Goal: Ask a question: Seek information or help from site administrators or community

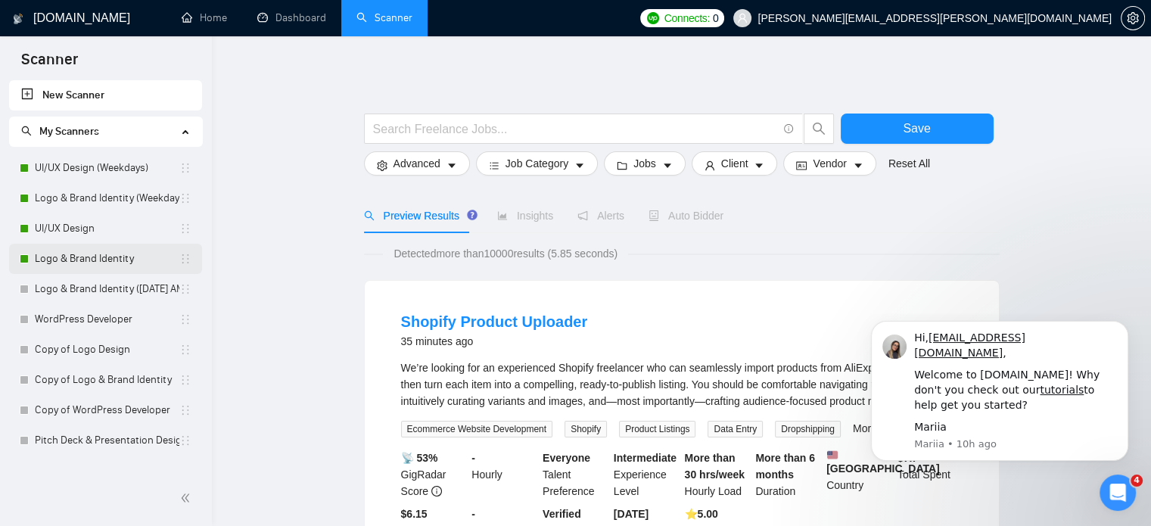
click at [82, 260] on link "Logo & Brand Identity" at bounding box center [107, 259] width 145 height 30
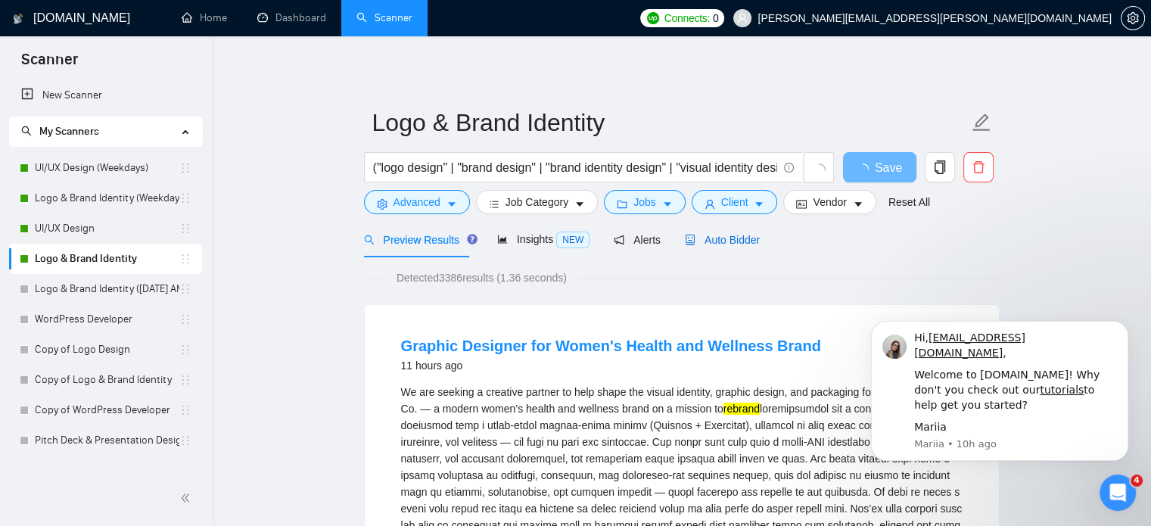
click at [726, 241] on span "Auto Bidder" at bounding box center [722, 240] width 75 height 12
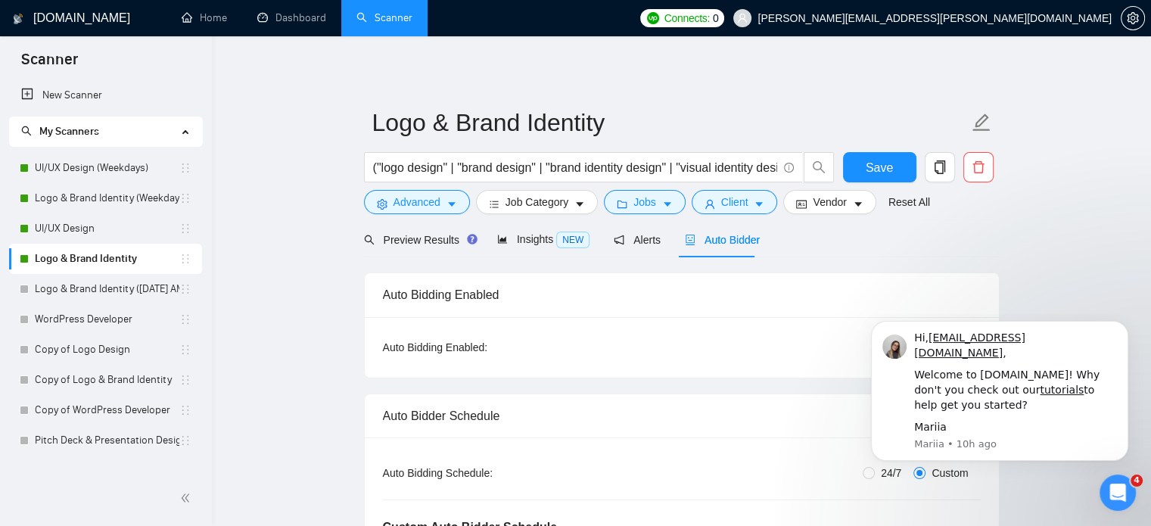
radio input "false"
radio input "true"
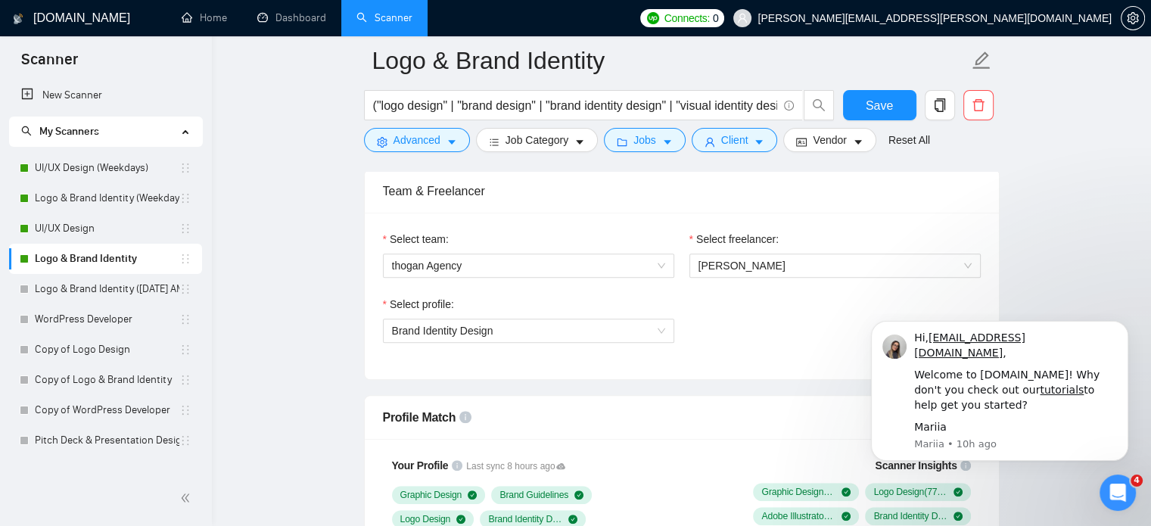
scroll to position [955, 0]
click at [568, 269] on span "thogan Agency" at bounding box center [528, 264] width 273 height 23
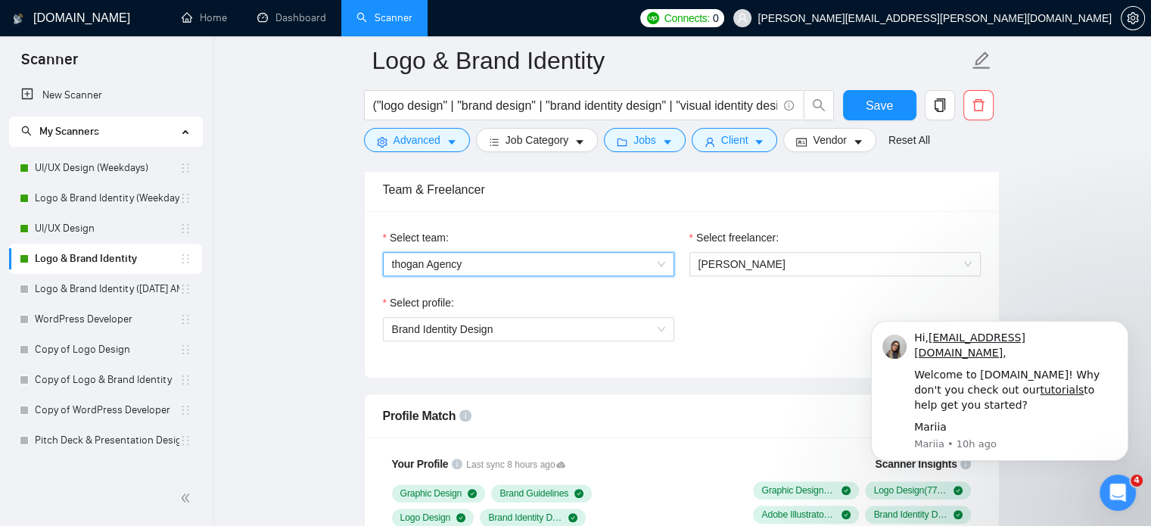
click at [568, 269] on span "thogan Agency" at bounding box center [528, 264] width 273 height 23
click at [1127, 490] on div "Open Intercom Messenger" at bounding box center [1115, 490] width 50 height 50
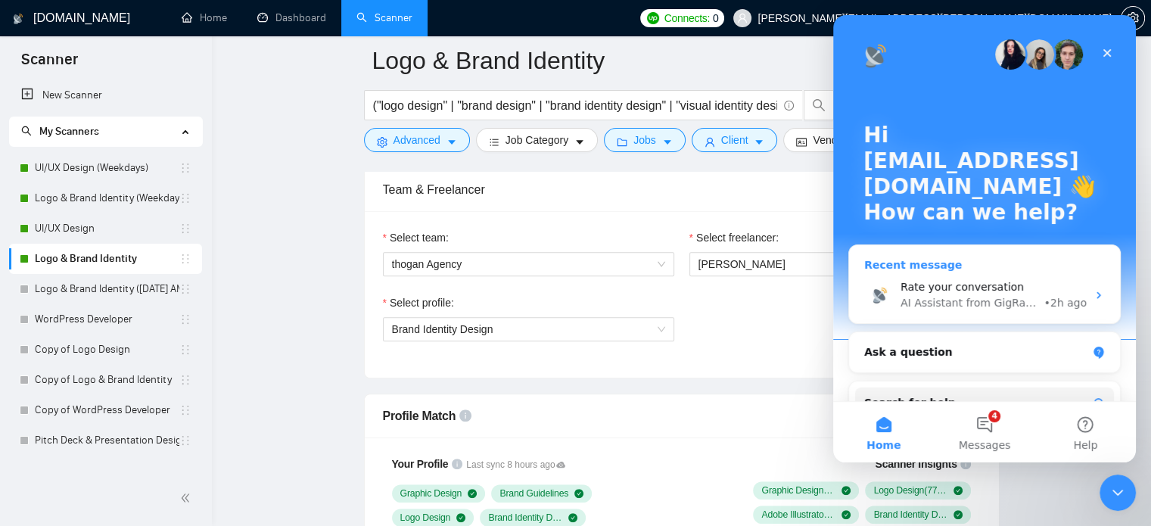
scroll to position [166, 0]
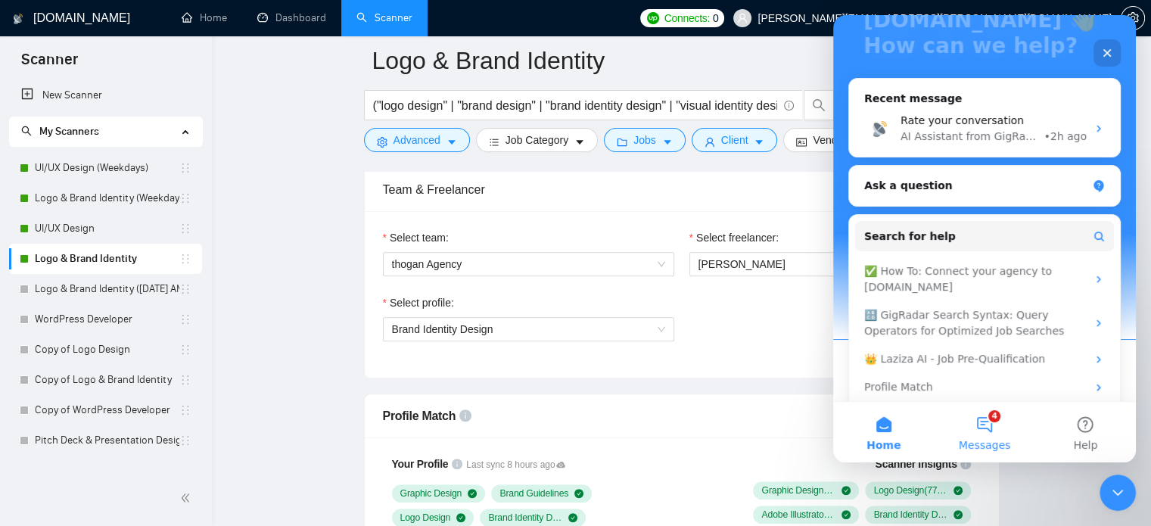
click at [987, 417] on button "4 Messages" at bounding box center [984, 432] width 101 height 61
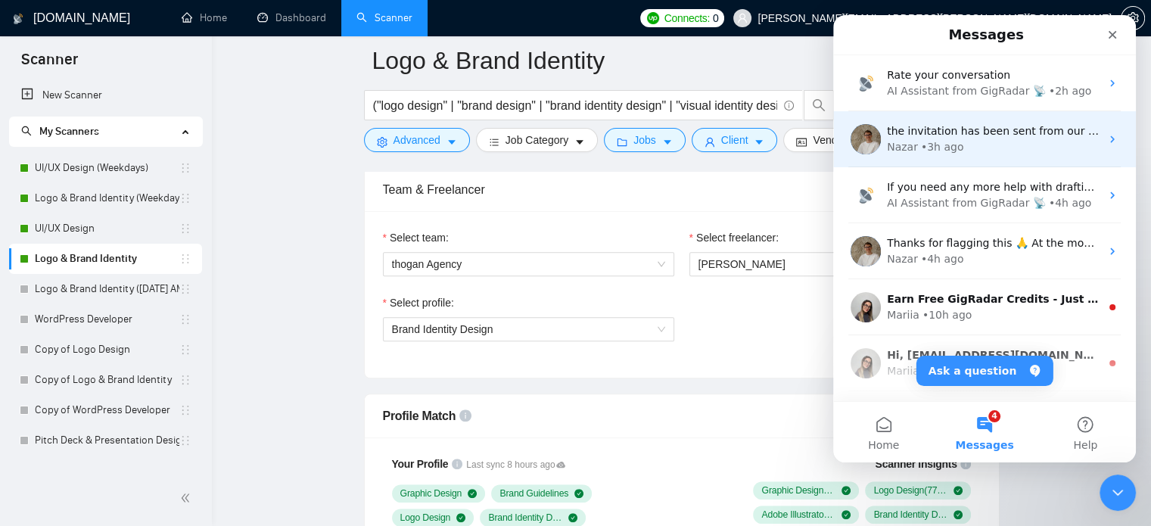
click at [996, 148] on div "Nazar • 3h ago" at bounding box center [993, 147] width 213 height 16
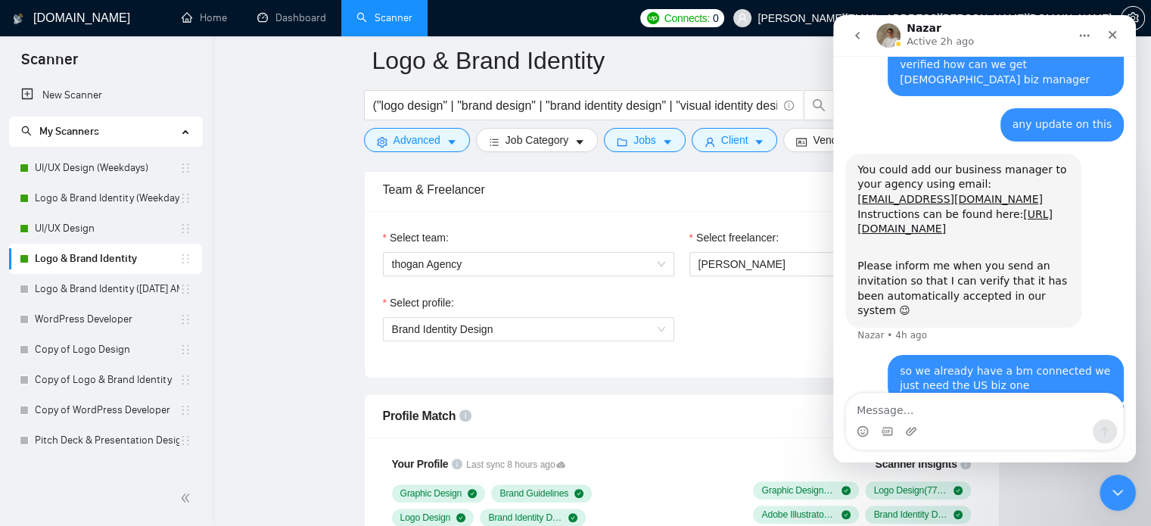
scroll to position [630, 0]
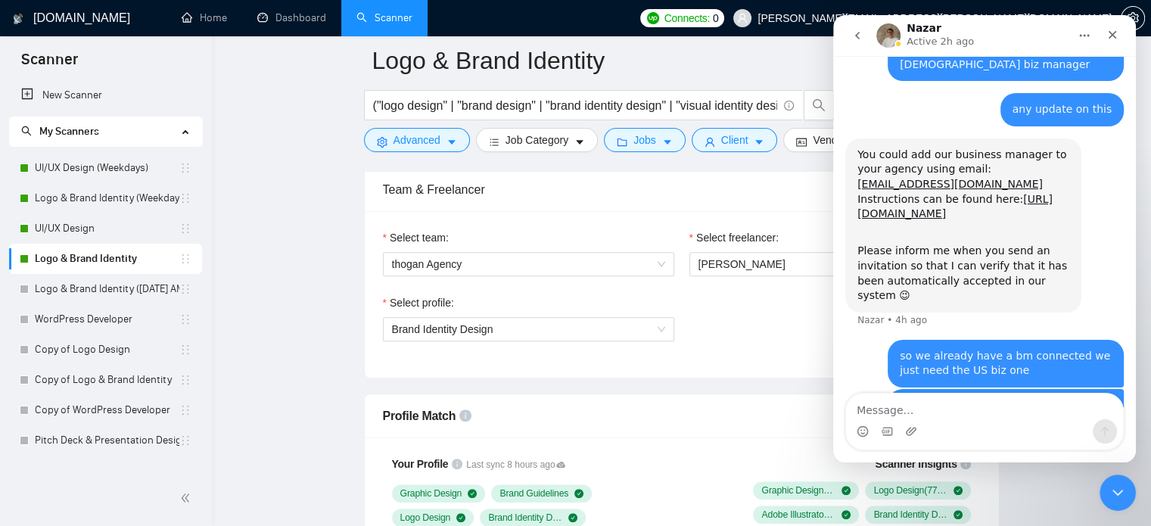
click at [857, 41] on icon "go back" at bounding box center [857, 36] width 12 height 12
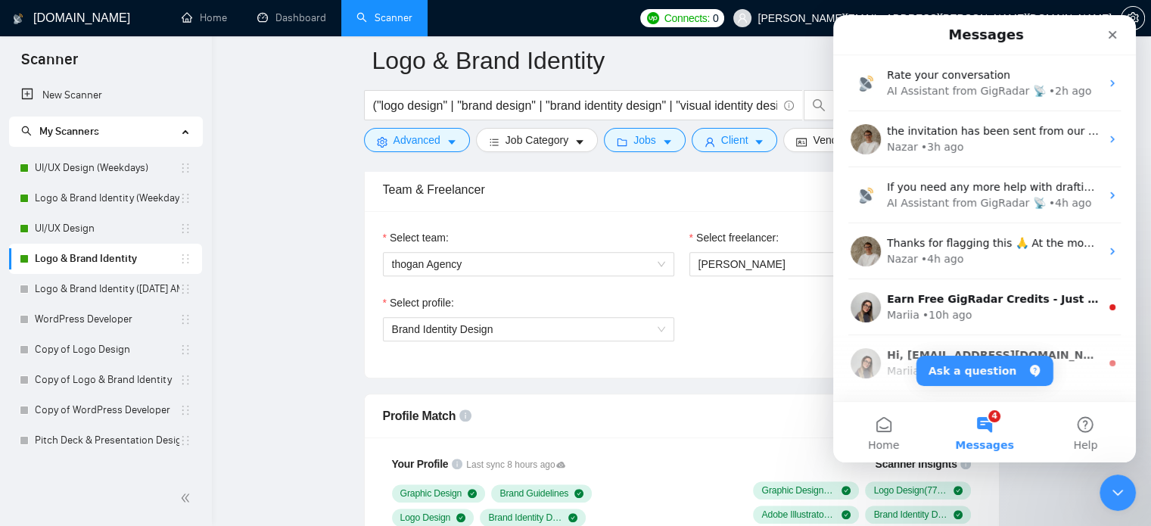
scroll to position [0, 0]
click at [880, 446] on span "Home" at bounding box center [883, 445] width 31 height 11
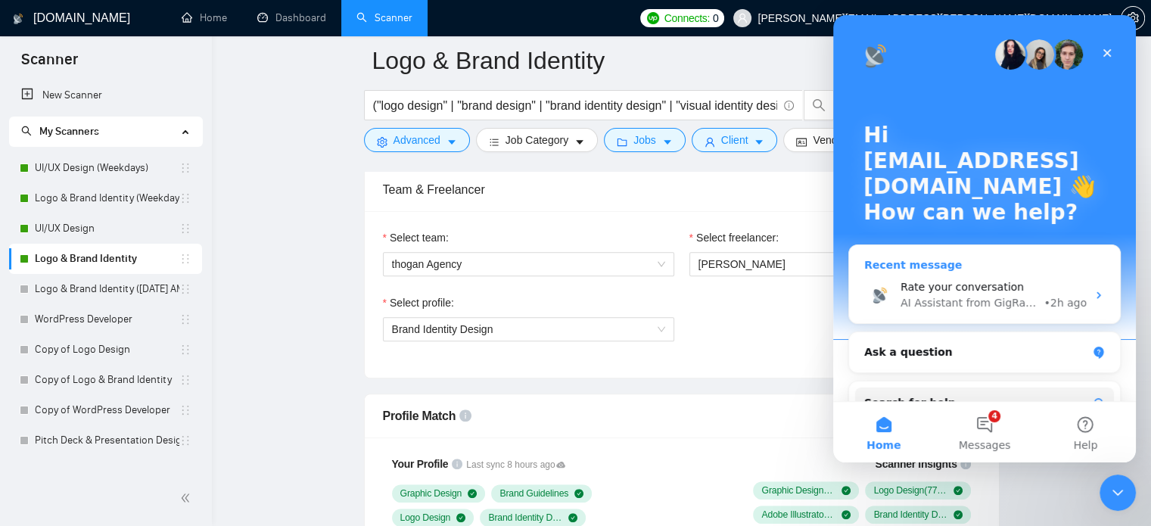
scroll to position [171, 0]
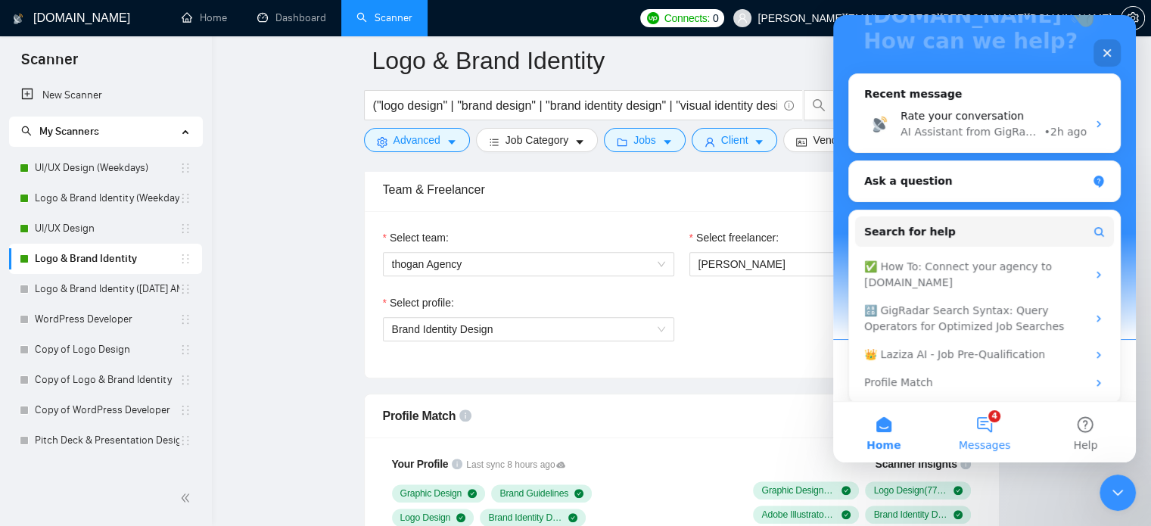
click at [979, 440] on span "Messages" at bounding box center [985, 445] width 52 height 11
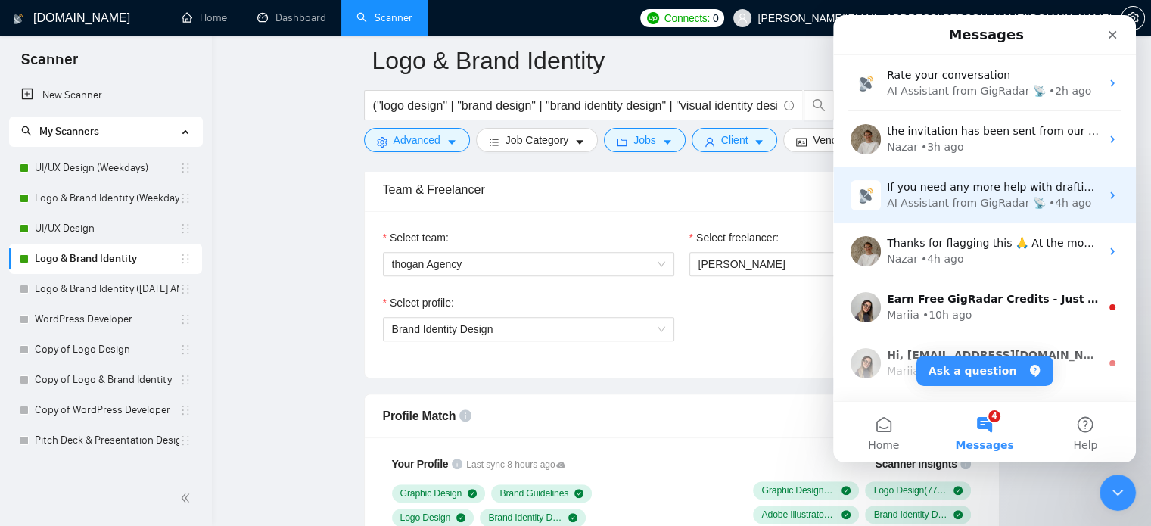
click at [948, 201] on div "AI Assistant from GigRadar 📡" at bounding box center [966, 203] width 159 height 16
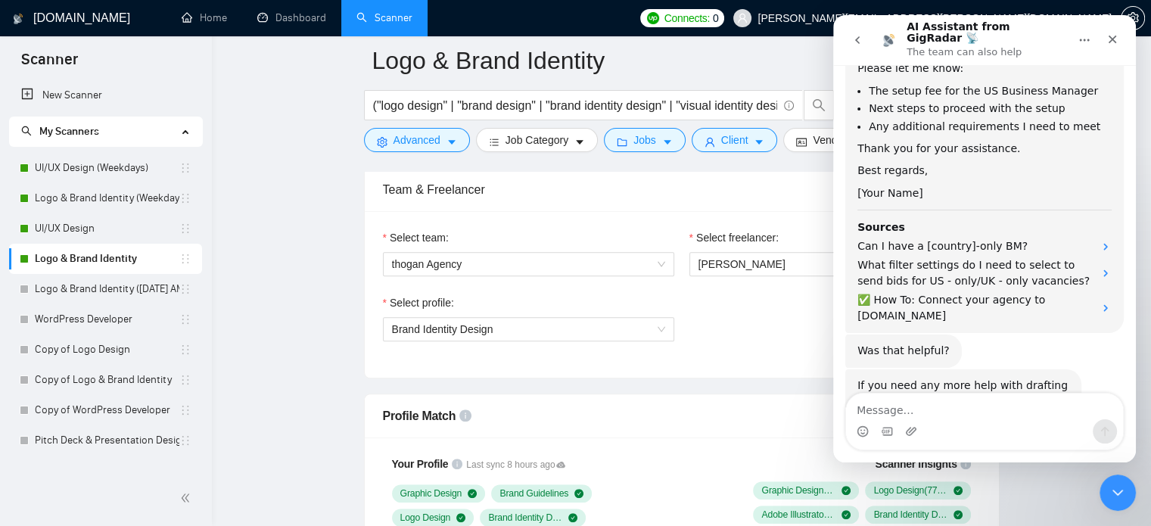
scroll to position [1429, 0]
click at [848, 42] on button "go back" at bounding box center [857, 40] width 29 height 29
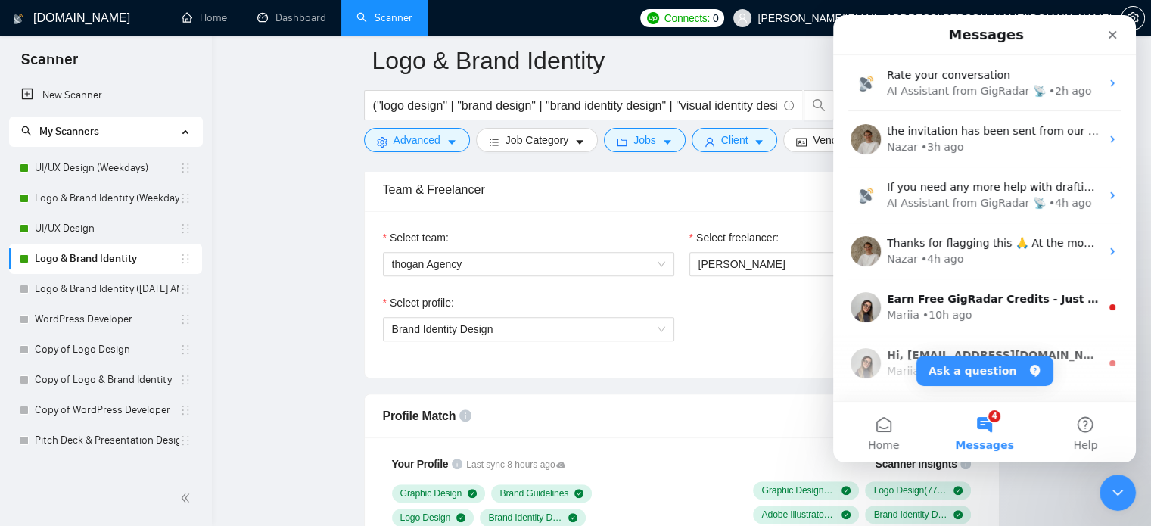
scroll to position [0, 0]
click at [876, 420] on button "Home" at bounding box center [883, 432] width 101 height 61
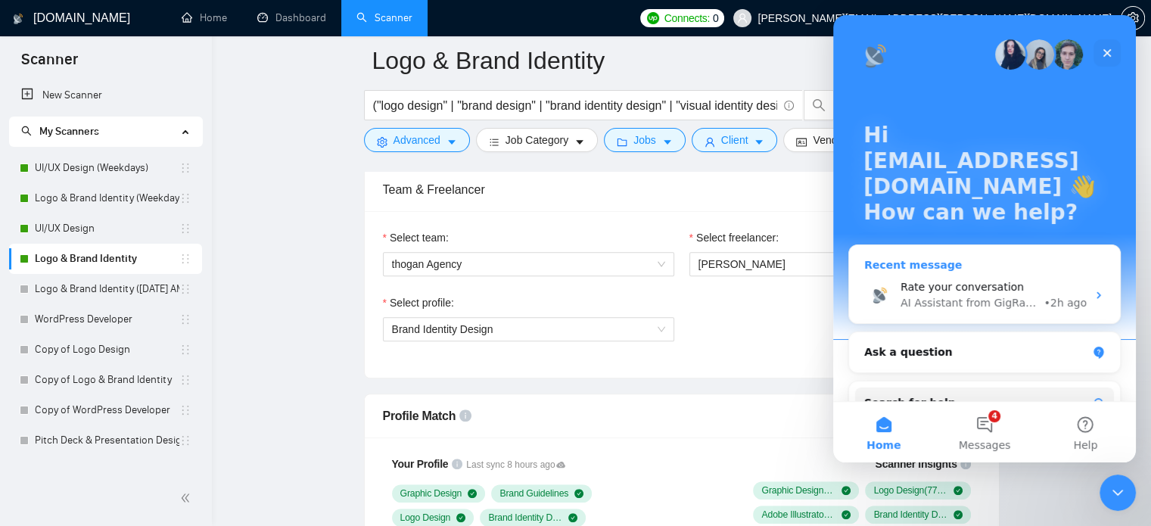
scroll to position [42, 0]
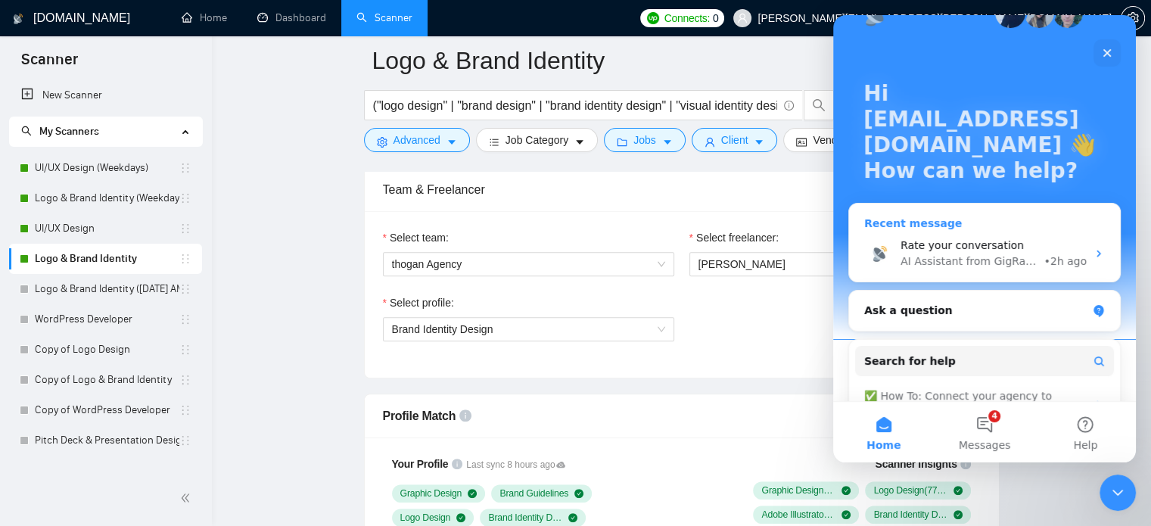
click at [981, 301] on div "Ask a question" at bounding box center [984, 311] width 271 height 40
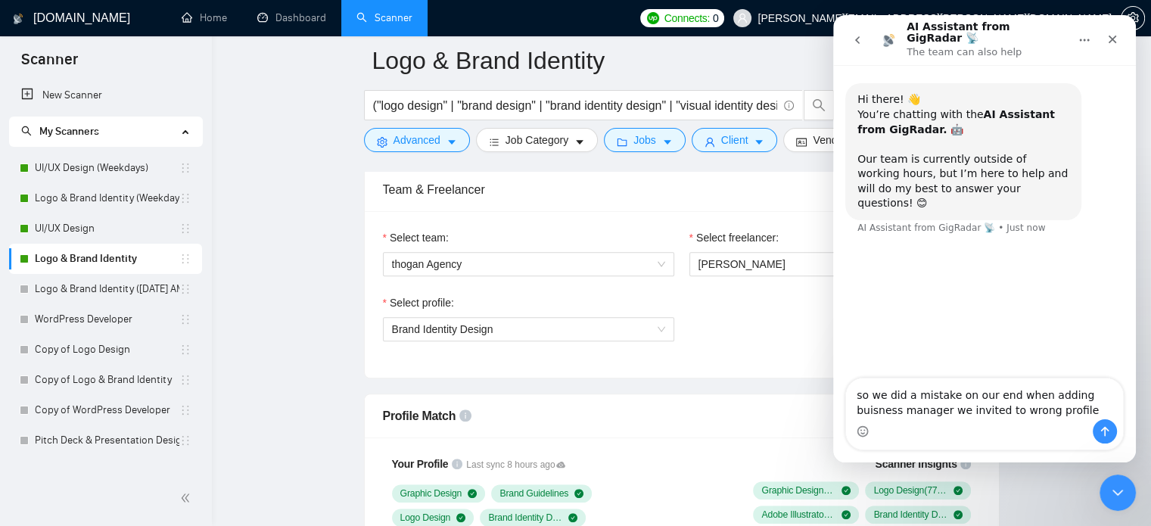
type textarea "so we did a mistake on our end when adding buisness manager we invited to wrong…"
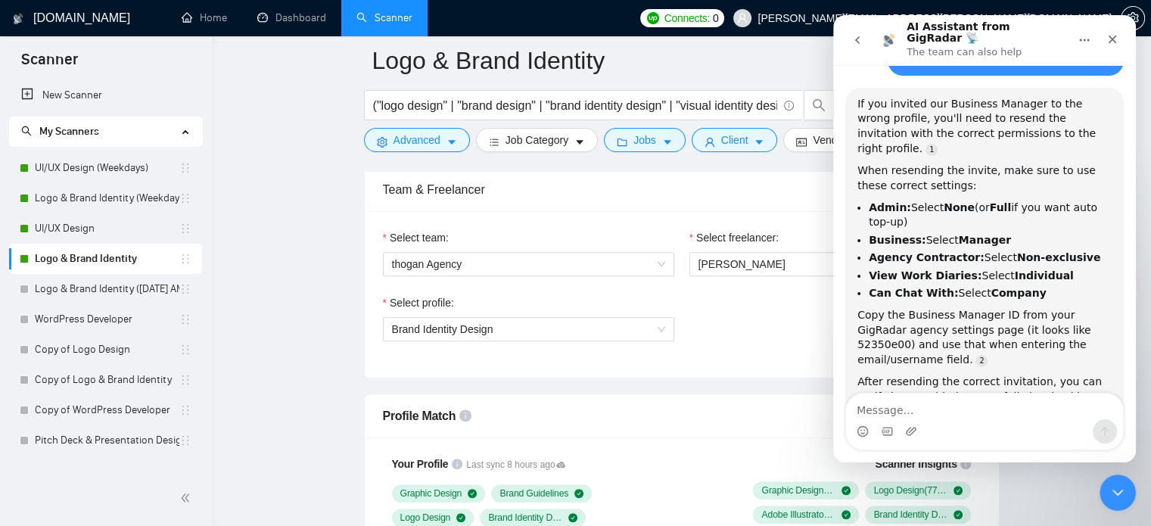
scroll to position [281, 0]
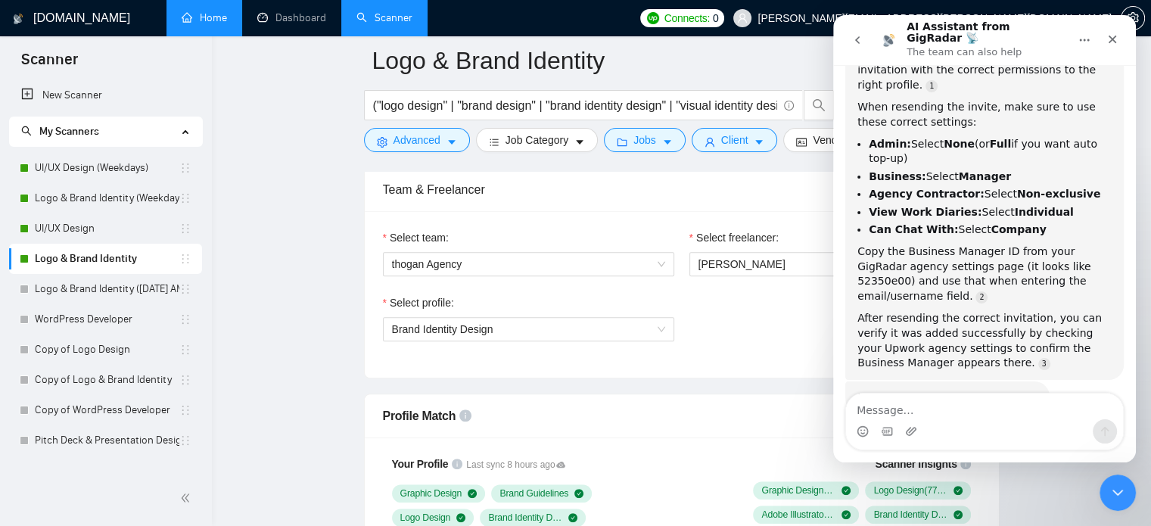
click at [206, 21] on link "Home" at bounding box center [204, 17] width 45 height 13
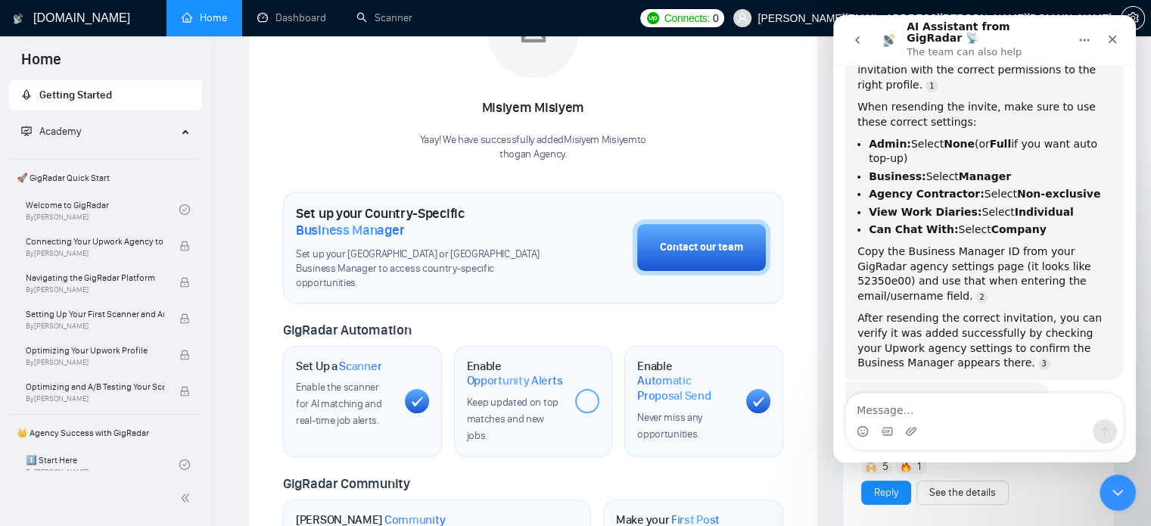
scroll to position [294, 0]
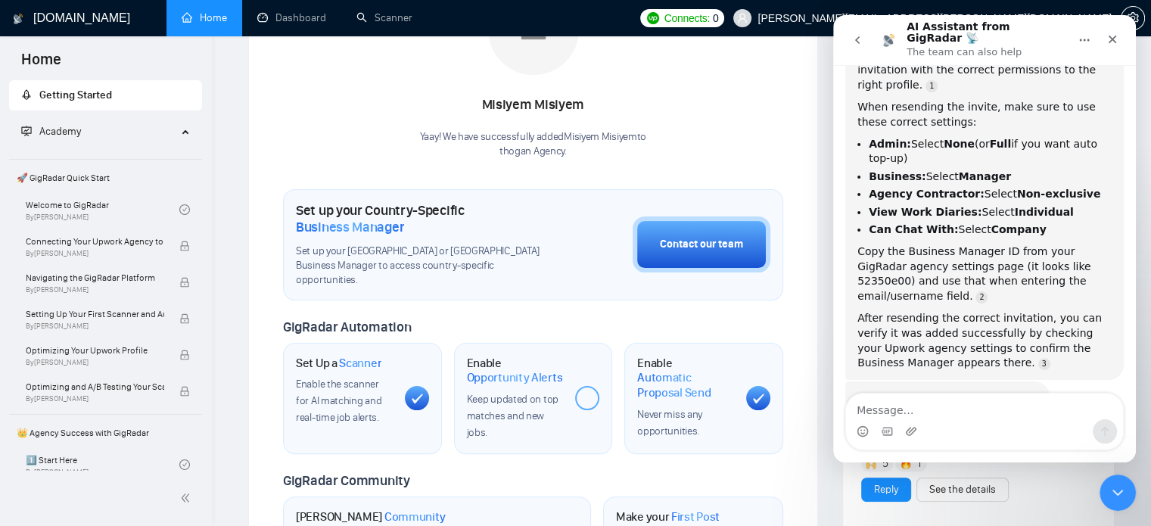
click at [847, 35] on button "go back" at bounding box center [857, 40] width 29 height 29
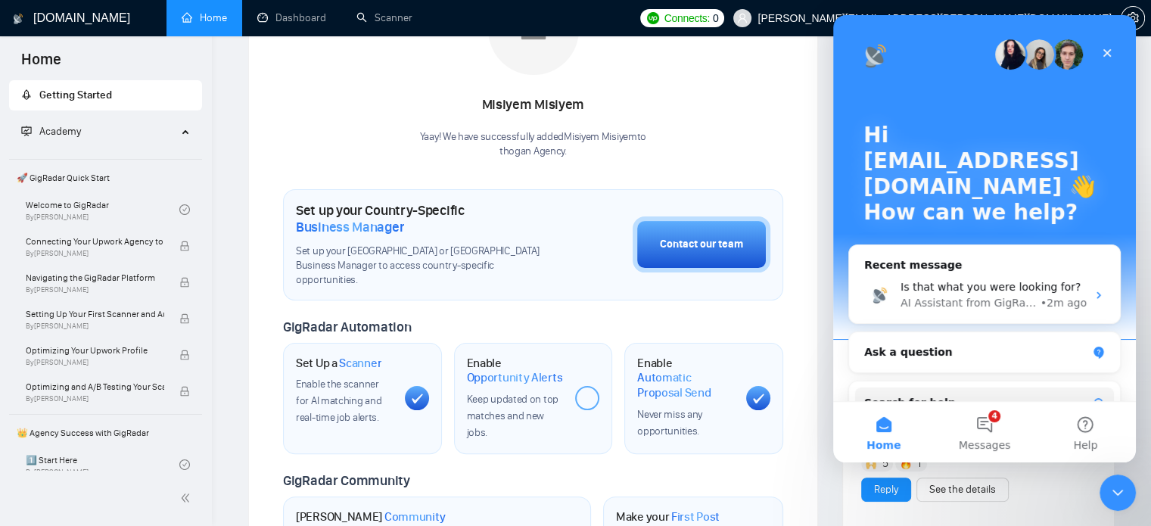
scroll to position [217, 0]
click at [972, 435] on button "4 Messages" at bounding box center [984, 432] width 101 height 61
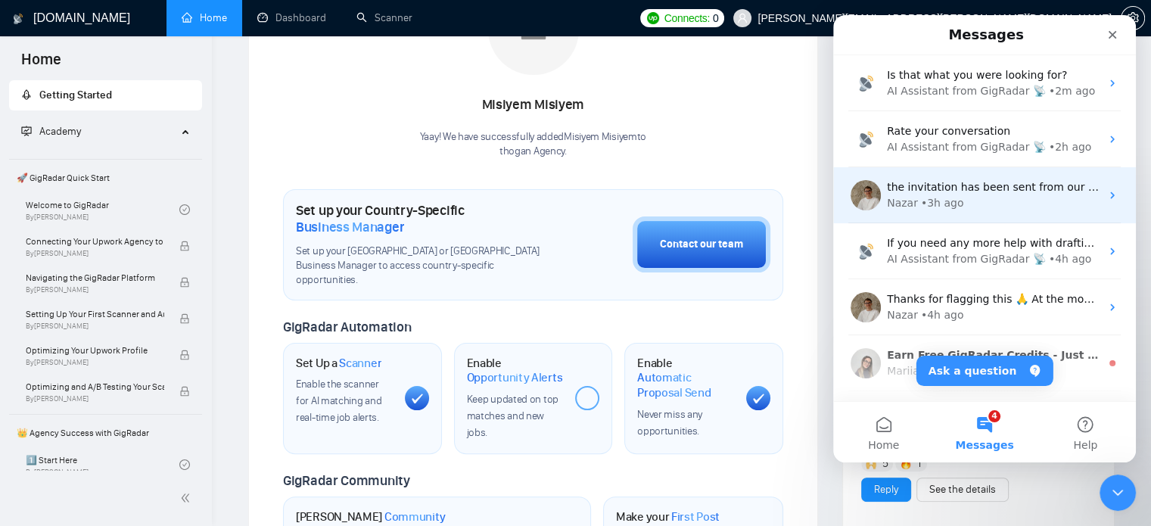
click at [963, 220] on div "the invitation has been sent from our end pls check and approve , thanks Nazar …" at bounding box center [984, 195] width 303 height 56
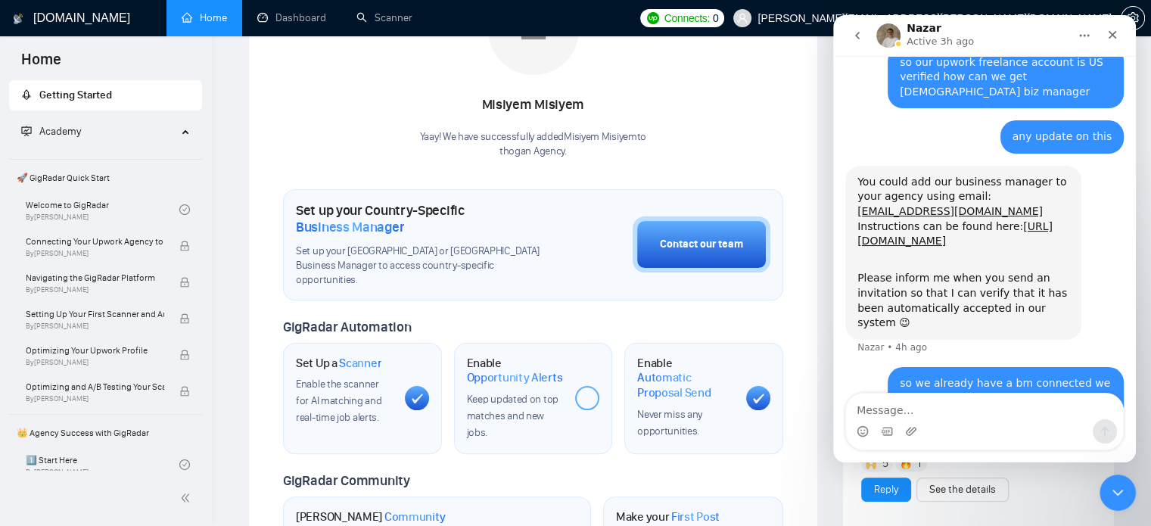
scroll to position [630, 0]
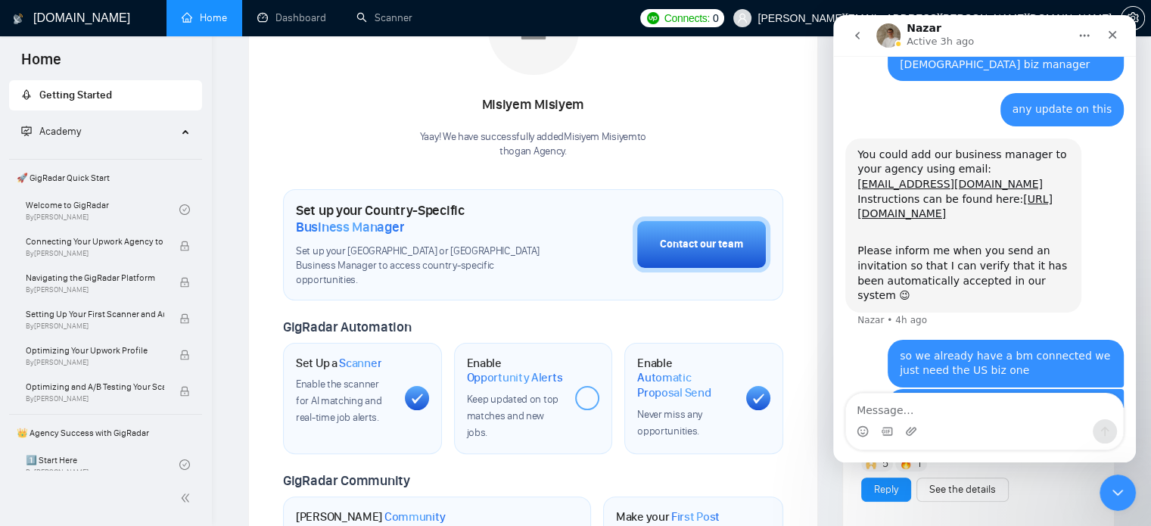
click at [856, 33] on icon "go back" at bounding box center [857, 36] width 12 height 12
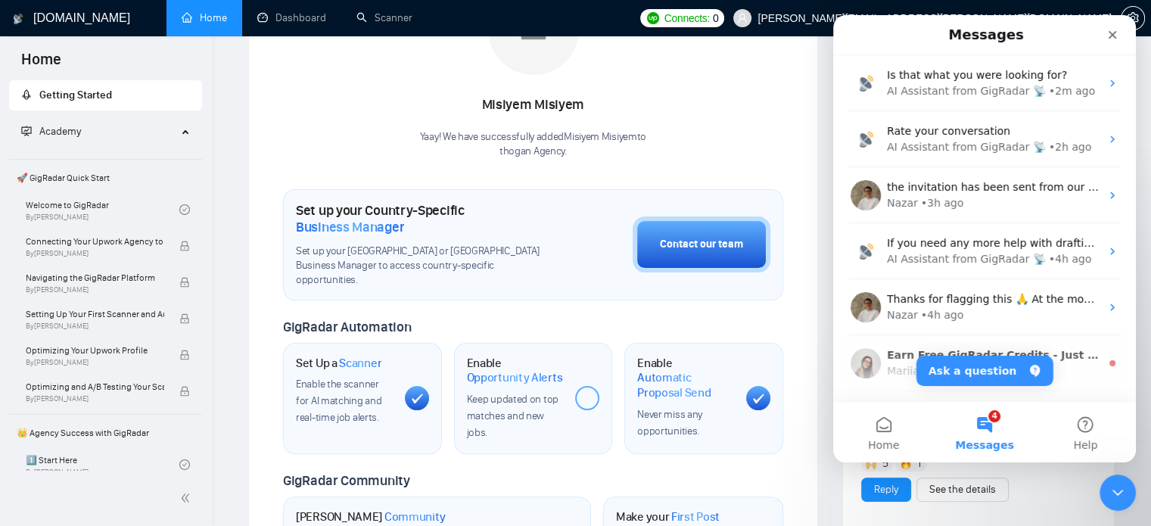
scroll to position [0, 0]
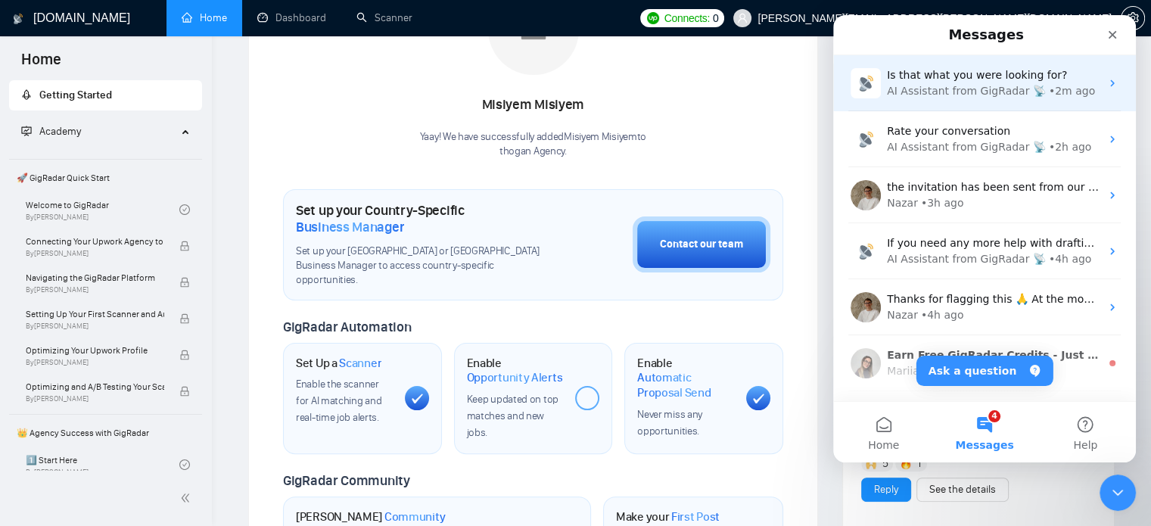
click at [972, 102] on div "Is that what you were looking for? AI Assistant from GigRadar 📡 • 2m ago" at bounding box center [984, 83] width 303 height 56
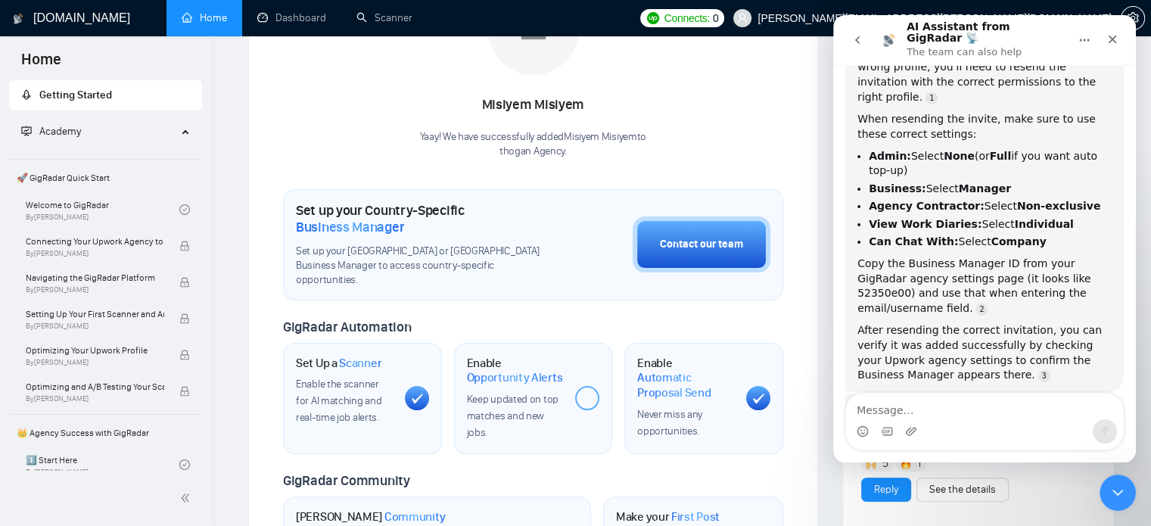
scroll to position [281, 0]
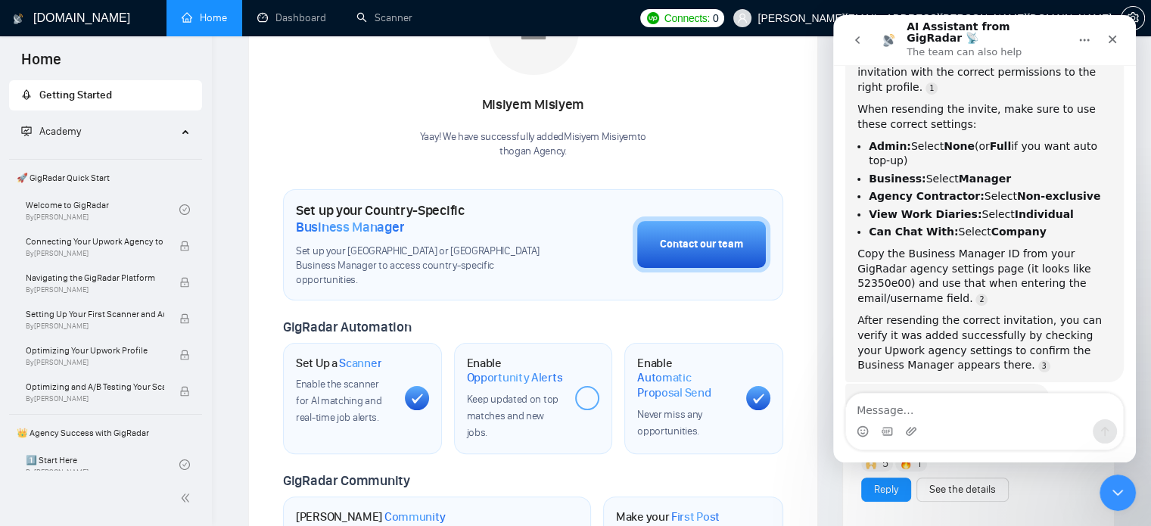
click at [978, 421] on div "Intercom messenger" at bounding box center [984, 431] width 277 height 24
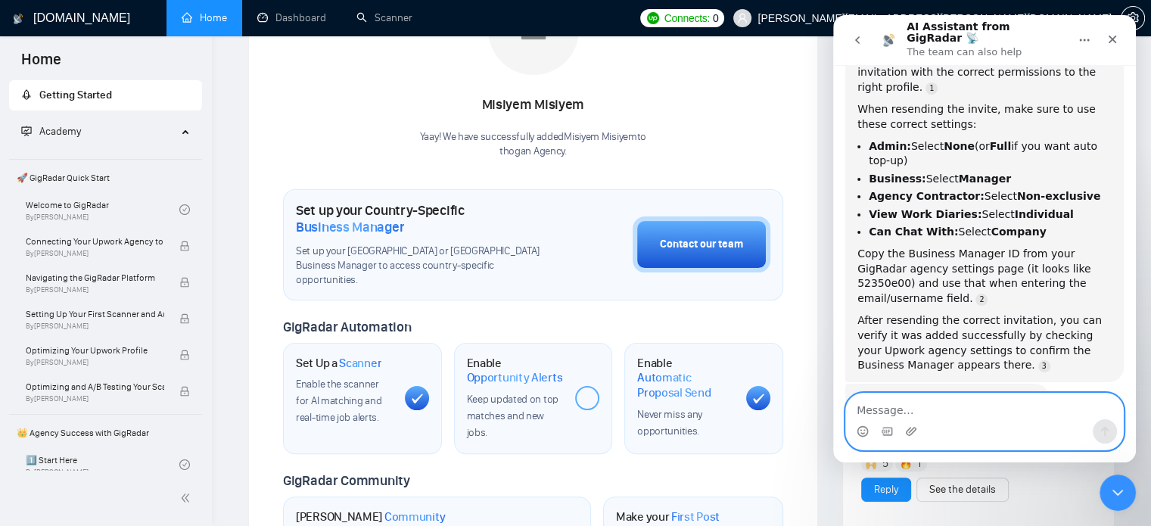
click at [994, 409] on textarea "Message…" at bounding box center [984, 406] width 277 height 26
type textarea "where is the Id in the gig radar"
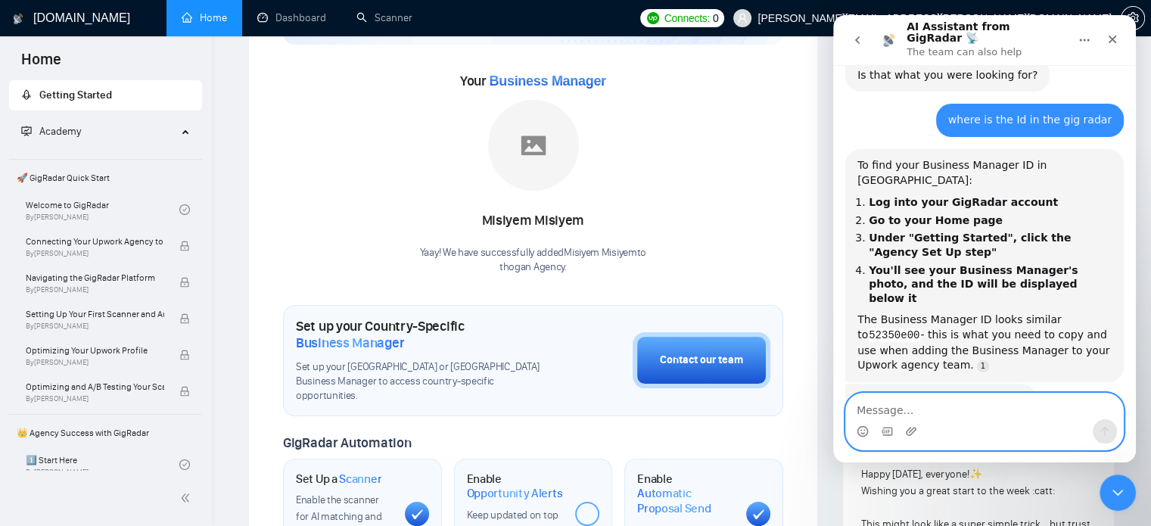
scroll to position [179, 0]
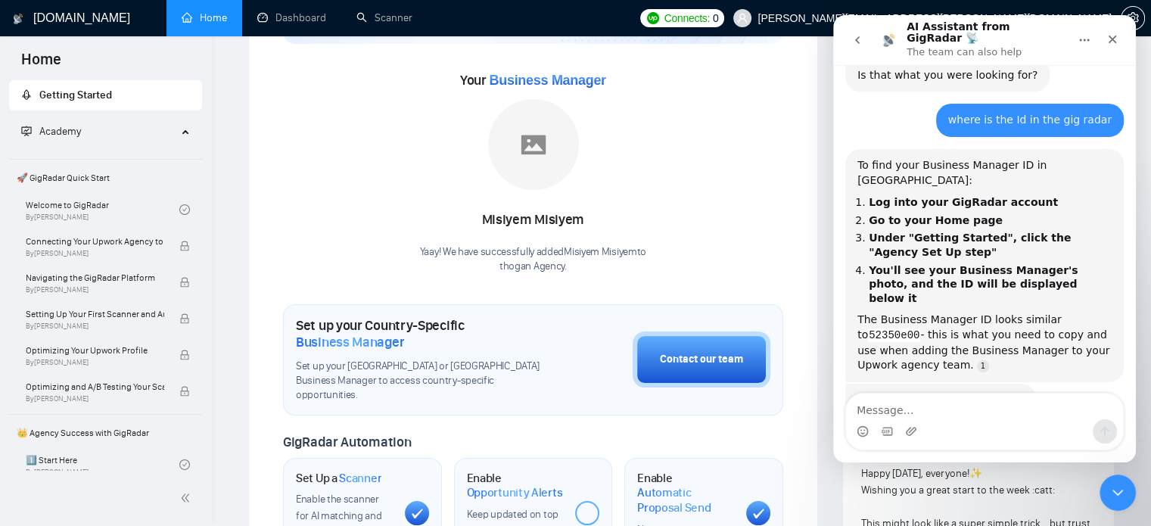
click at [123, 97] on span "Getting Started" at bounding box center [105, 95] width 169 height 30
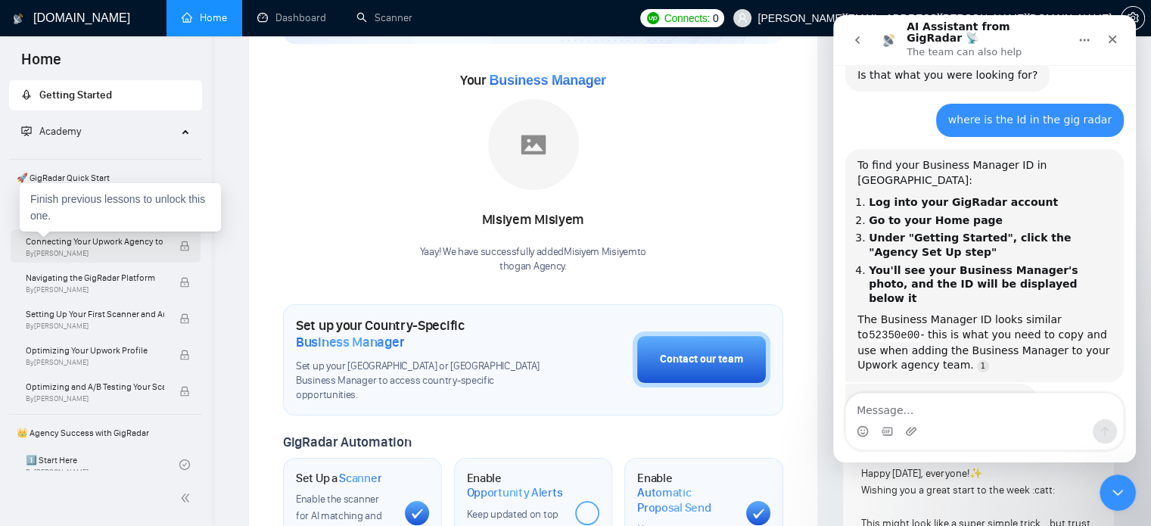
click at [110, 249] on span "By Vlad Timinsky" at bounding box center [95, 253] width 138 height 9
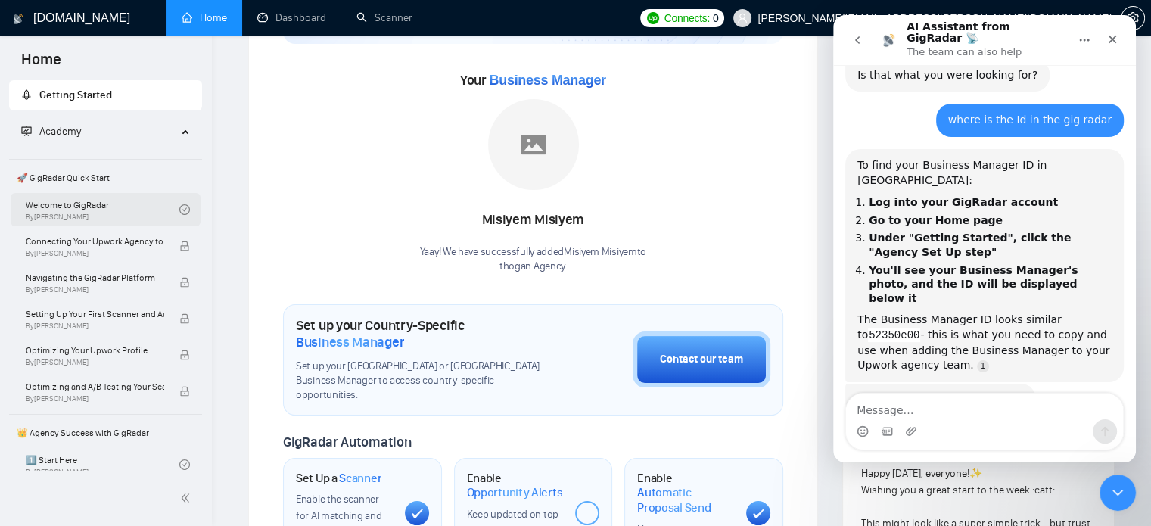
click at [63, 199] on link "Welcome to GigRadar By Vlad Timinsky" at bounding box center [103, 209] width 154 height 33
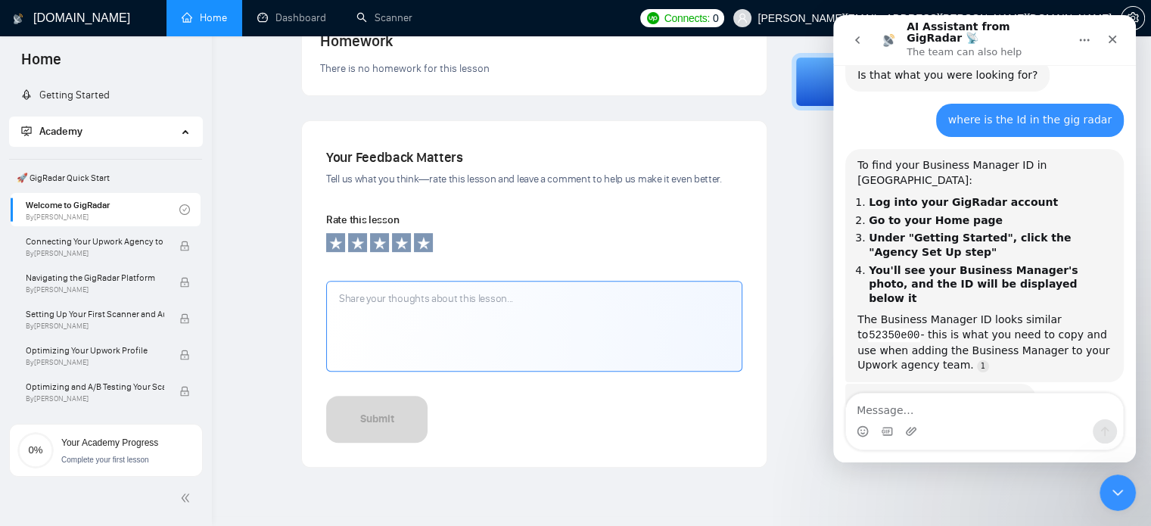
scroll to position [539, 0]
click at [400, 237] on icon at bounding box center [401, 241] width 15 height 15
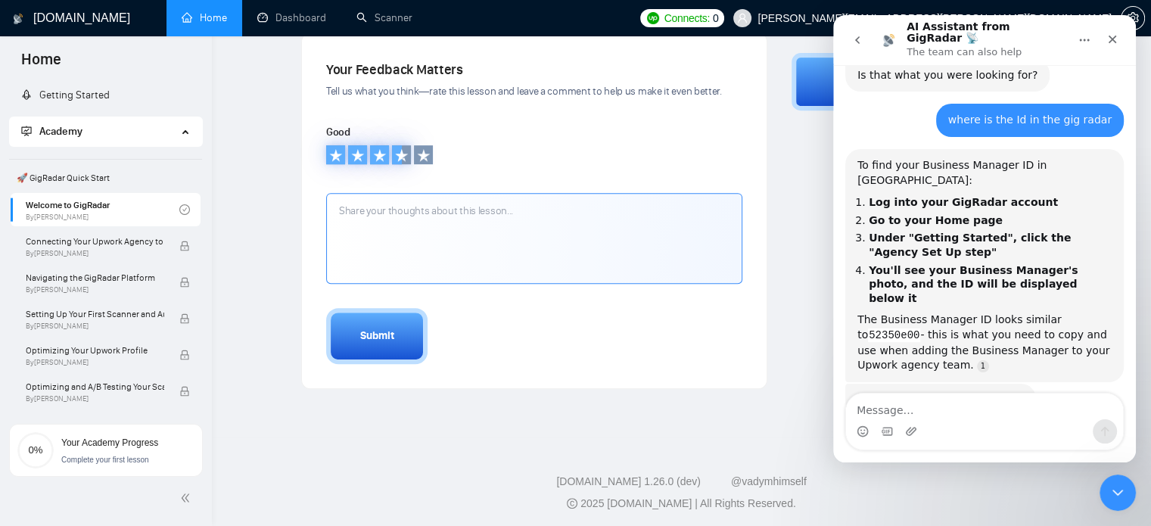
scroll to position [627, 0]
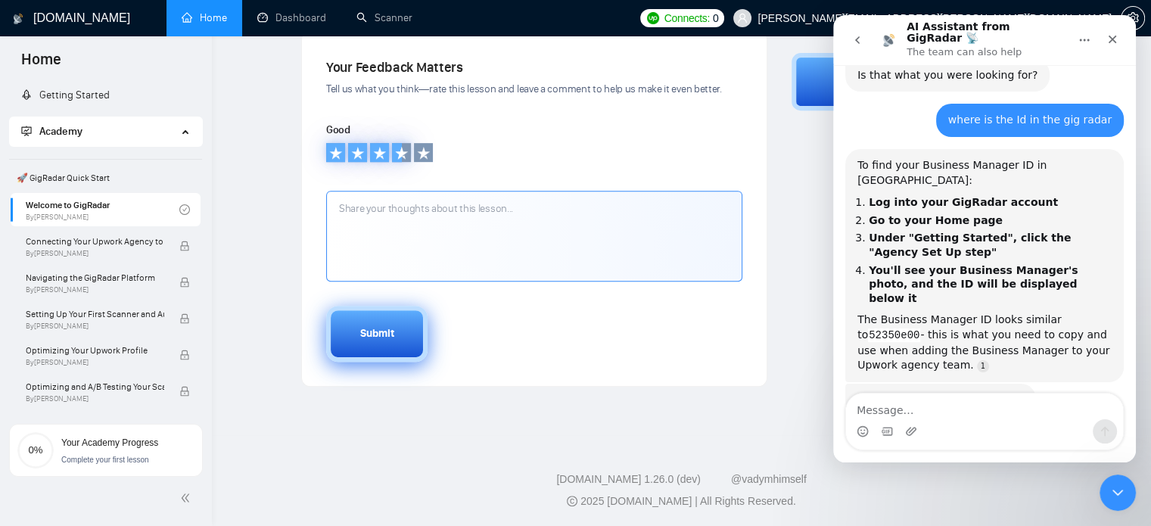
click at [406, 347] on button "Submit" at bounding box center [376, 334] width 101 height 56
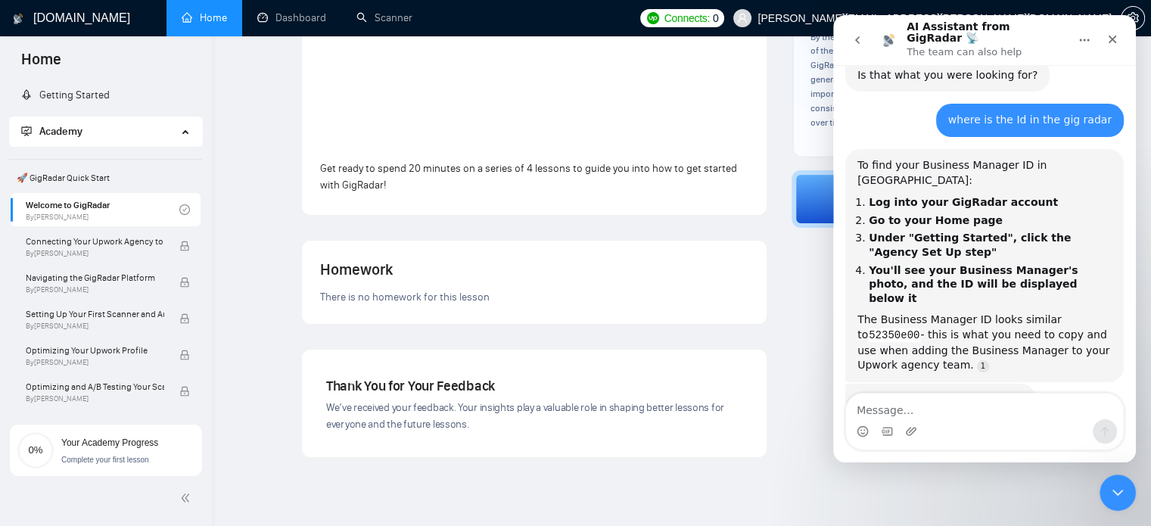
scroll to position [380, 0]
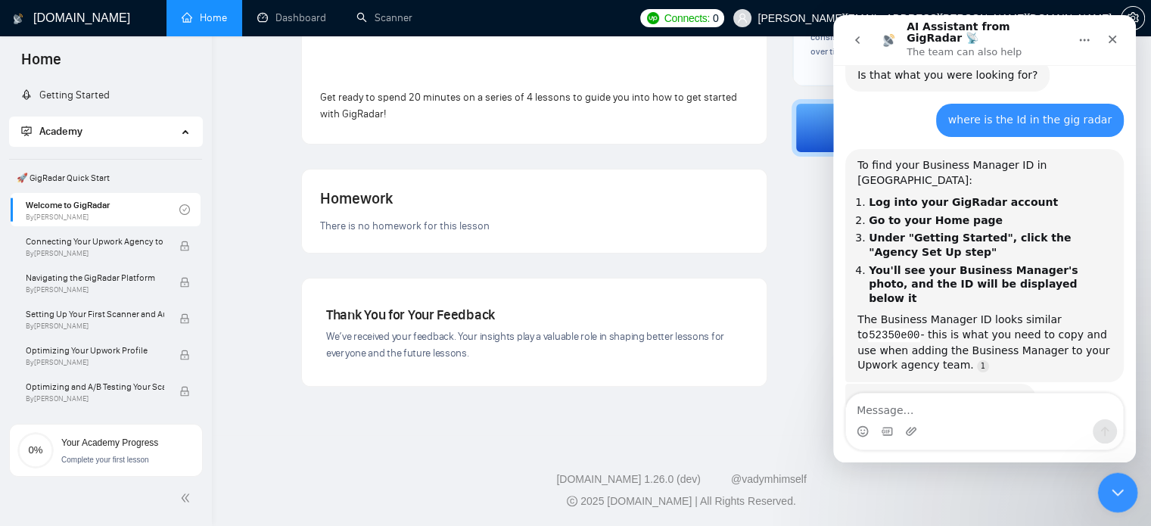
click at [1119, 498] on icon "Close Intercom Messenger" at bounding box center [1115, 490] width 18 height 18
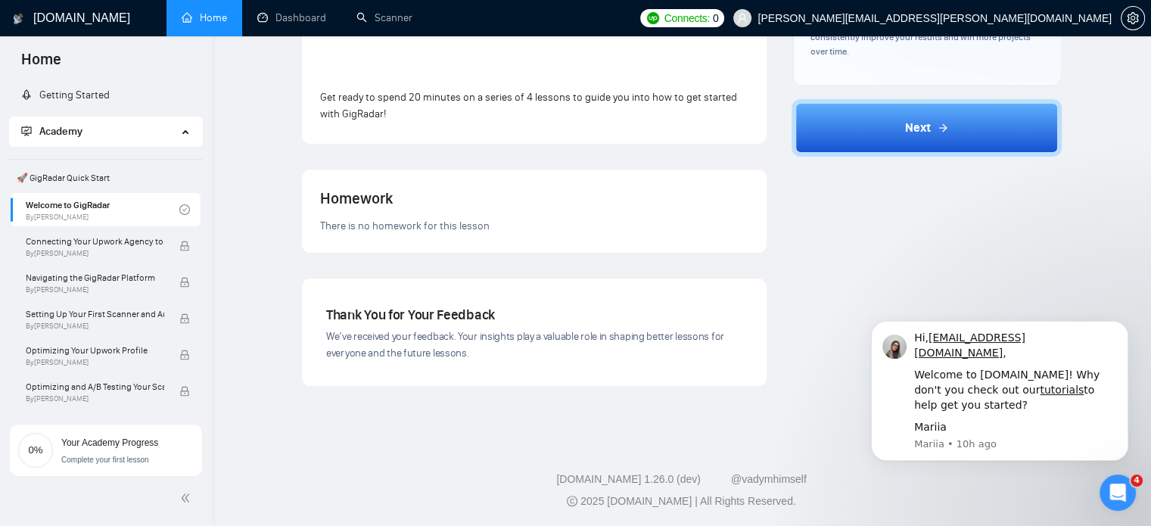
scroll to position [0, 0]
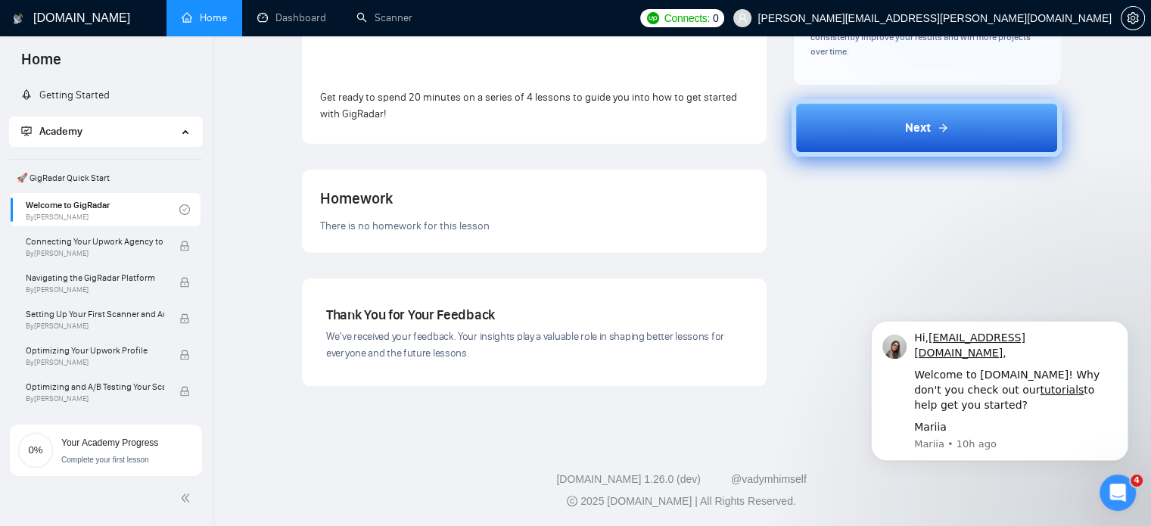
click at [952, 126] on button "Next" at bounding box center [926, 128] width 270 height 58
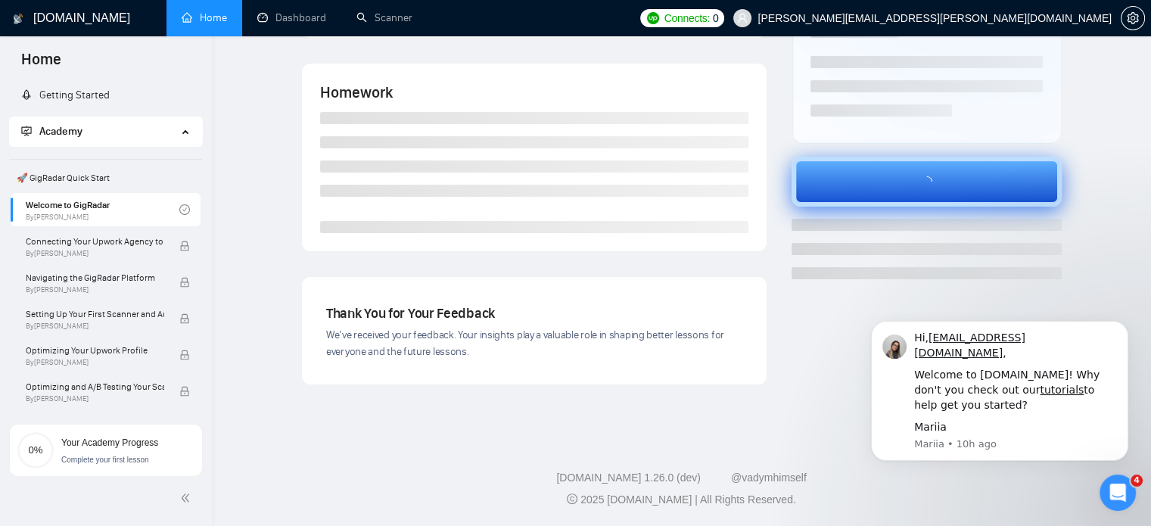
scroll to position [265, 0]
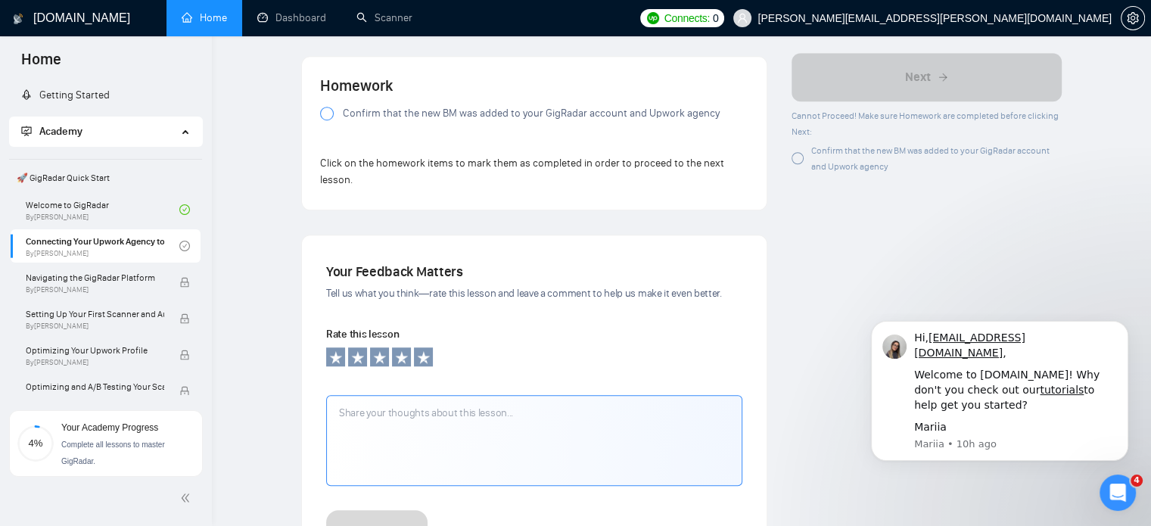
scroll to position [1117, 0]
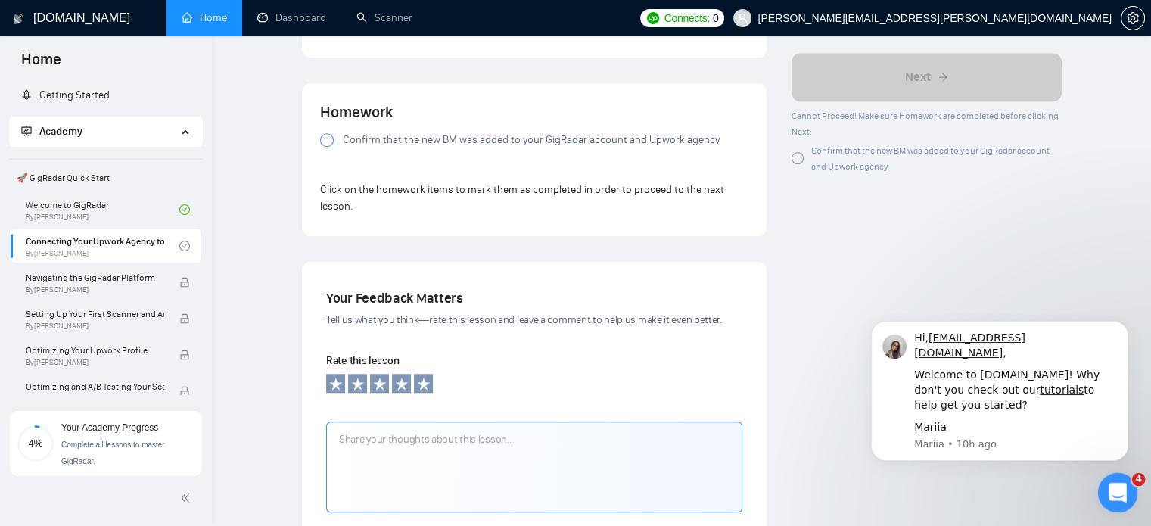
click at [1133, 500] on div "Open Intercom Messenger" at bounding box center [1115, 490] width 36 height 36
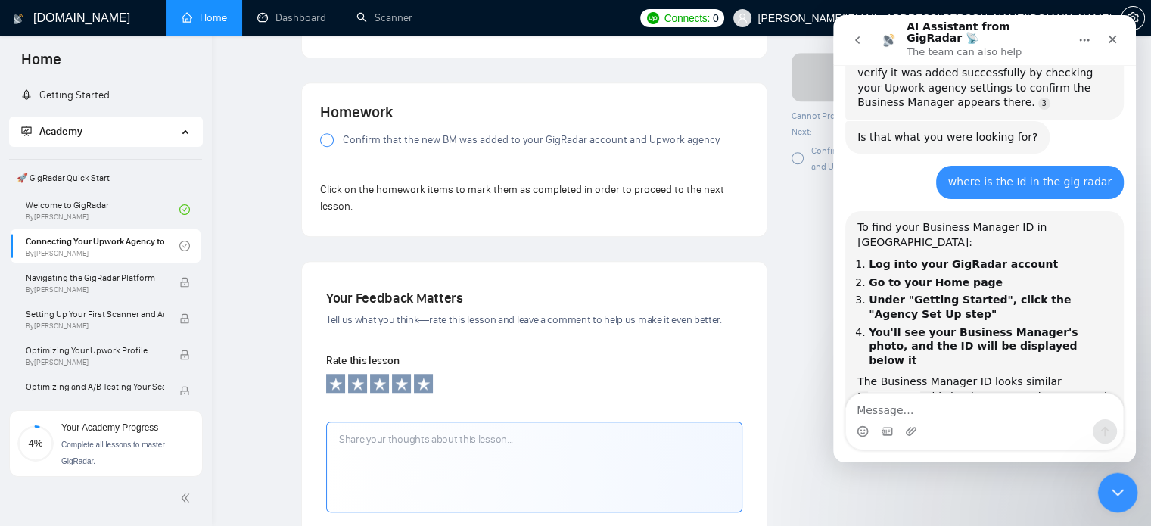
scroll to position [577, 0]
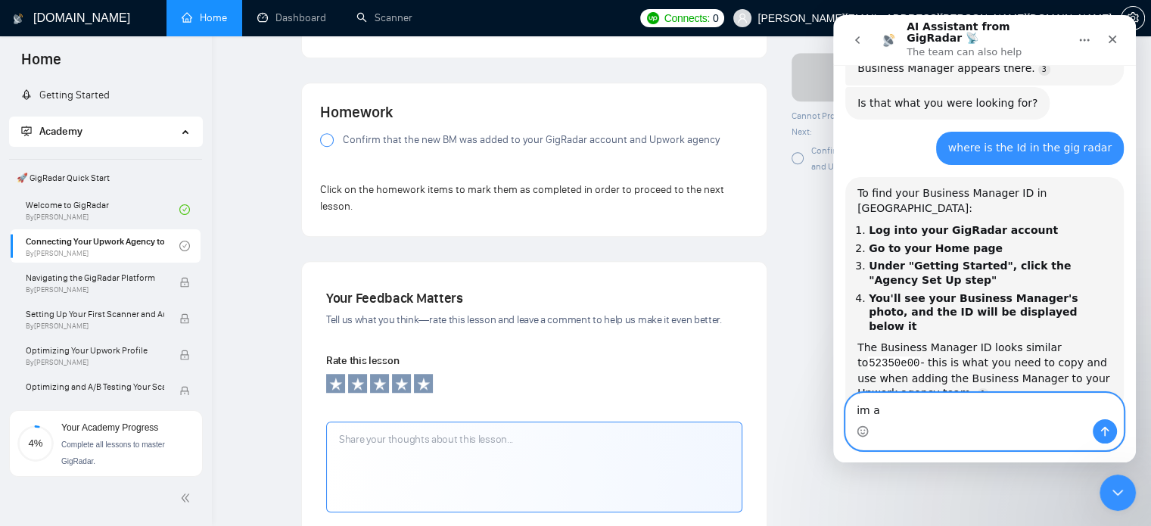
click at [977, 407] on textarea "im a" at bounding box center [984, 406] width 277 height 26
type textarea "im a member i will still see it?"
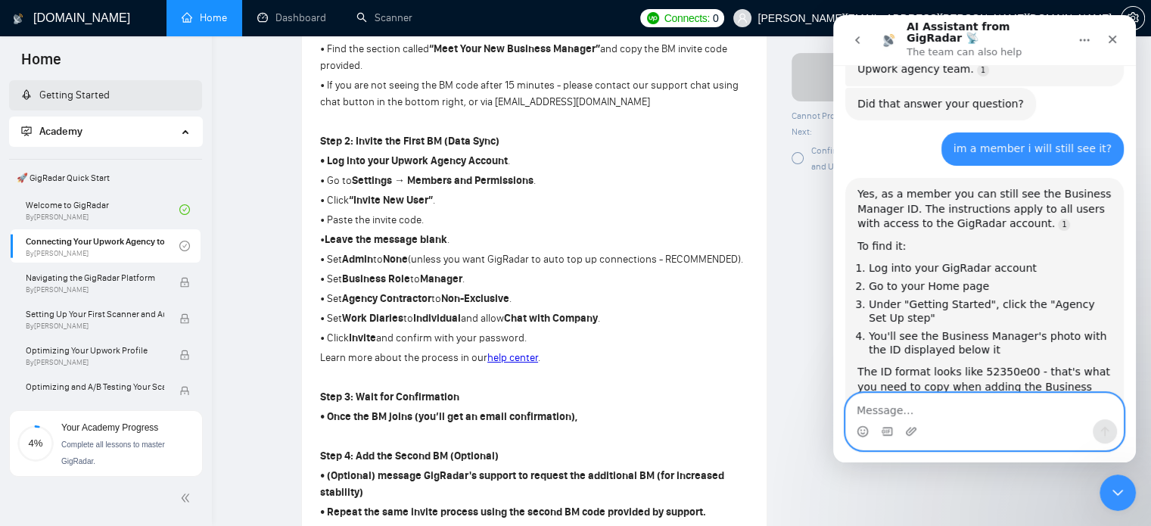
scroll to position [2, 0]
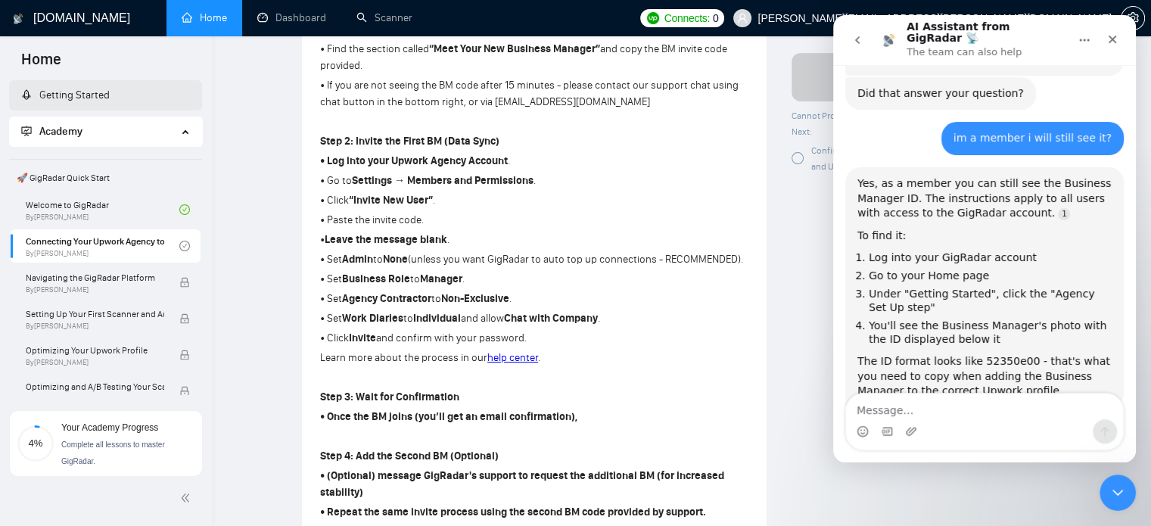
click at [110, 92] on link "Getting Started" at bounding box center [65, 95] width 89 height 13
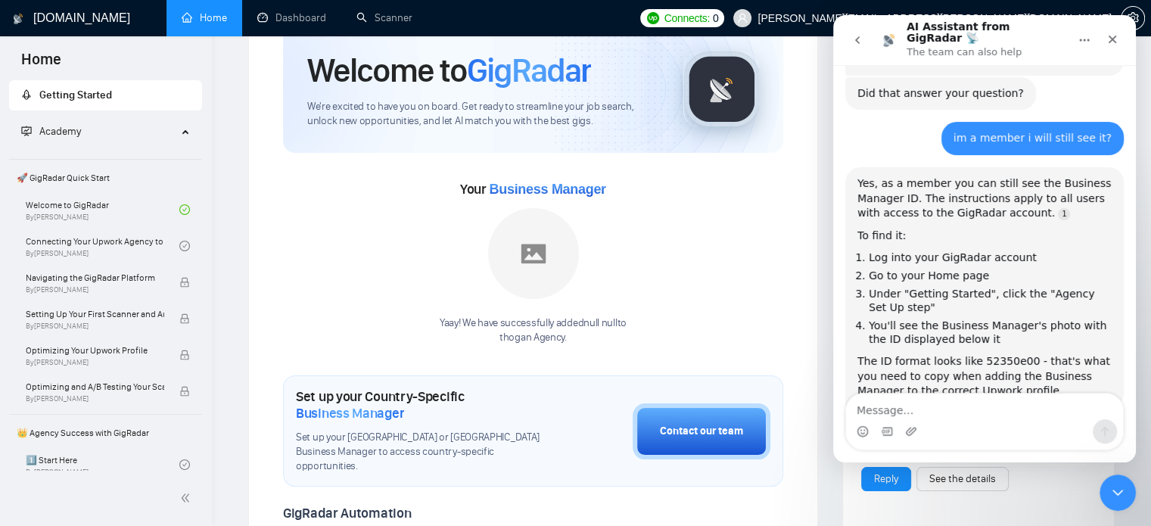
scroll to position [70, 0]
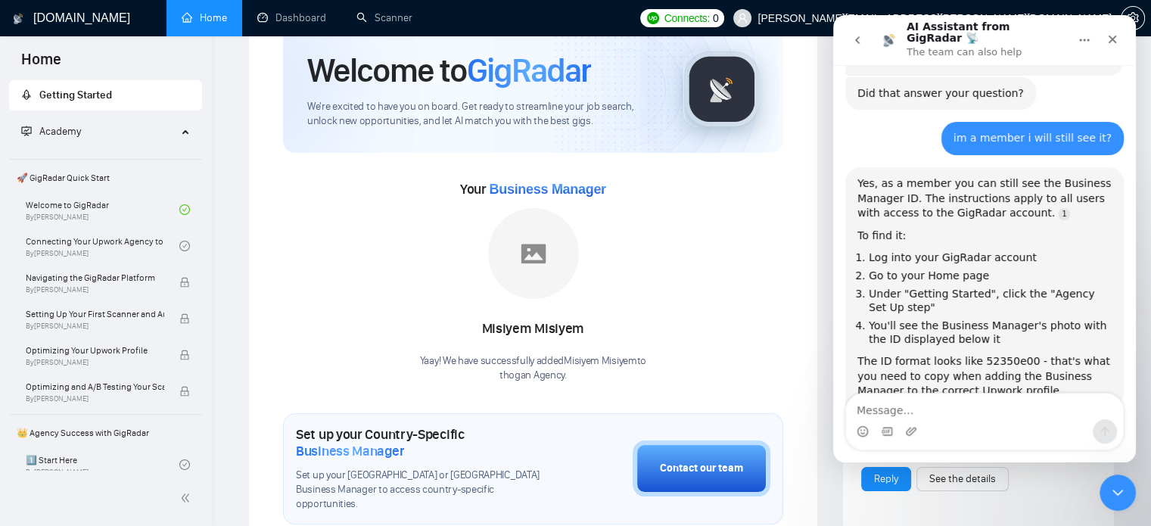
click at [531, 259] on img at bounding box center [533, 253] width 91 height 91
click at [536, 187] on span "Business Manager" at bounding box center [547, 189] width 117 height 15
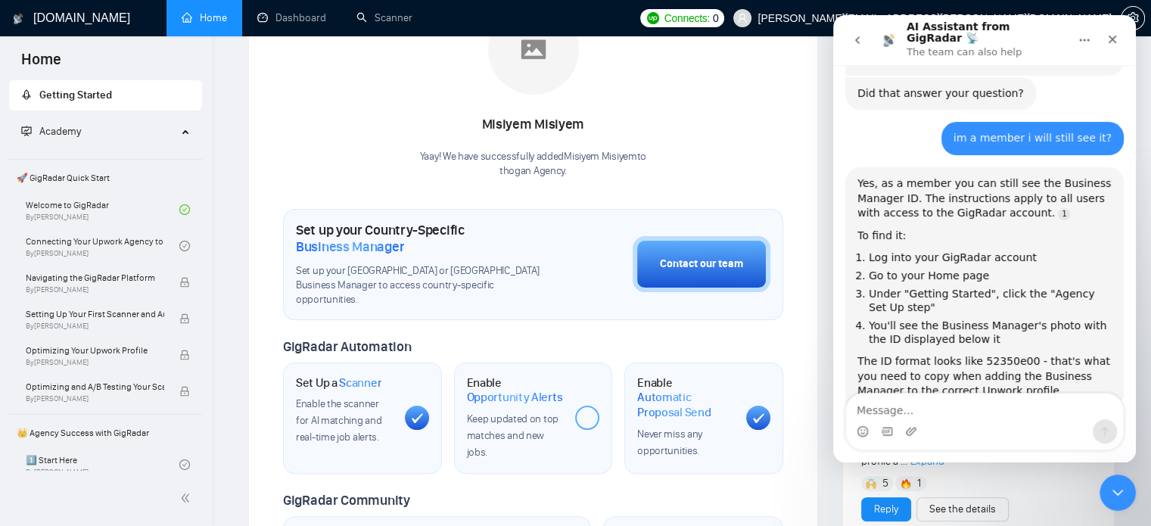
scroll to position [141, 0]
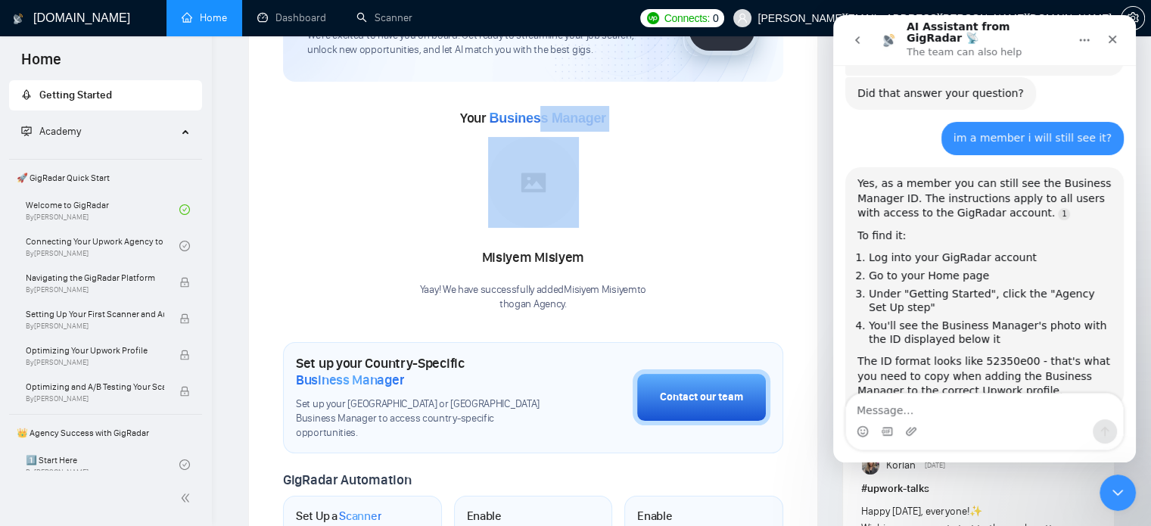
drag, startPoint x: 540, startPoint y: 121, endPoint x: 518, endPoint y: 201, distance: 83.0
click at [518, 201] on div "Your Business Manager Misiyem Misiyem Yaay! We have successfully added Misiyem …" at bounding box center [533, 209] width 500 height 206
click at [518, 201] on img at bounding box center [533, 182] width 91 height 91
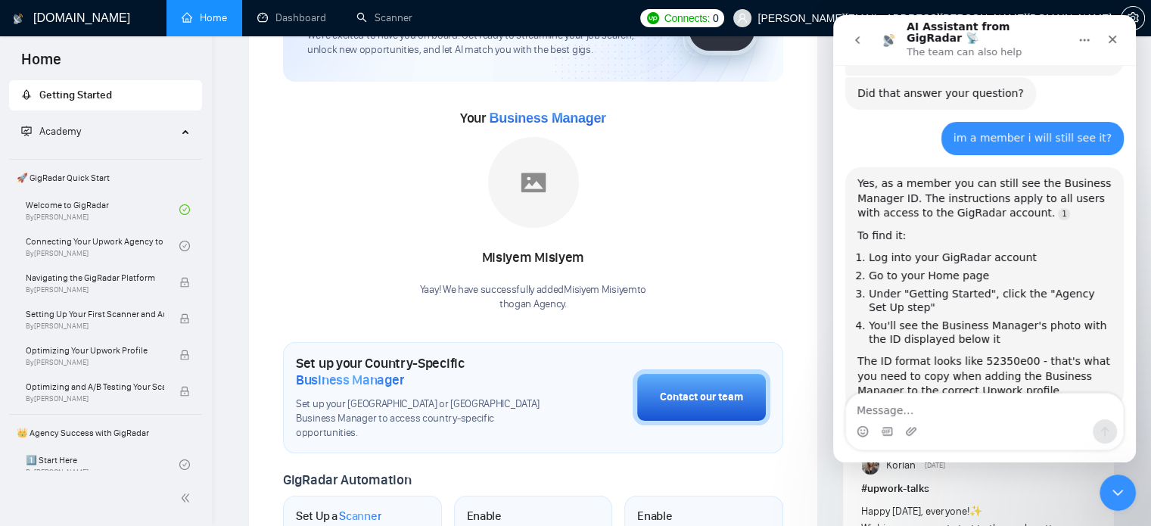
click at [524, 253] on div "Misiyem Misiyem" at bounding box center [533, 258] width 226 height 26
click at [524, 304] on p "thogan Agency ." at bounding box center [533, 304] width 226 height 14
drag, startPoint x: 415, startPoint y: 287, endPoint x: 608, endPoint y: 303, distance: 194.4
click at [608, 303] on div "Your Business Manager Misiyem Misiyem Yaay! We have successfully added Misiyem …" at bounding box center [533, 209] width 500 height 206
copy div "Yaay! We have successfully added Misiyem Misiyem to thogan Agency ."
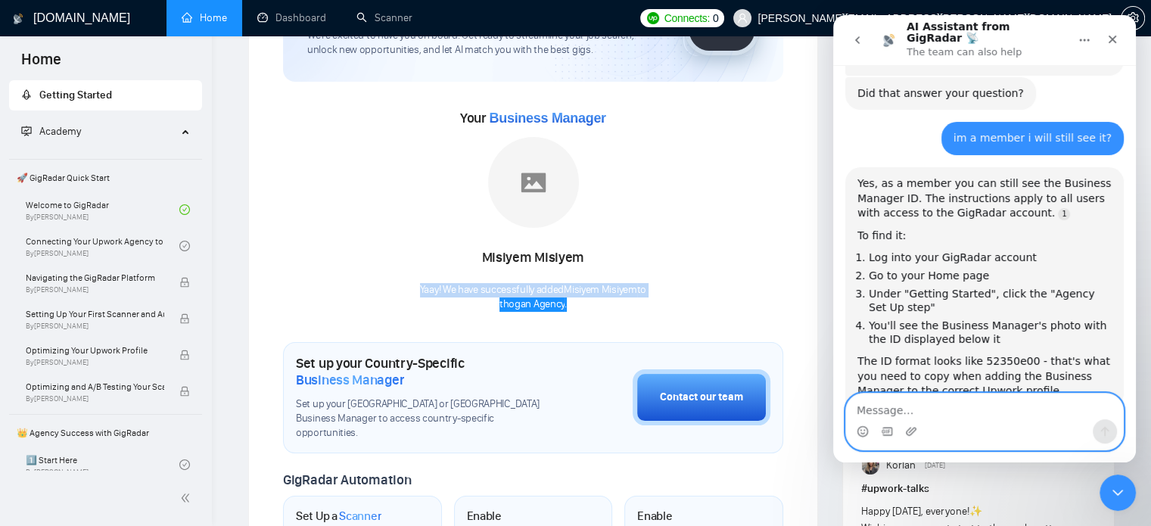
click at [1043, 407] on textarea "Message…" at bounding box center [984, 406] width 277 height 26
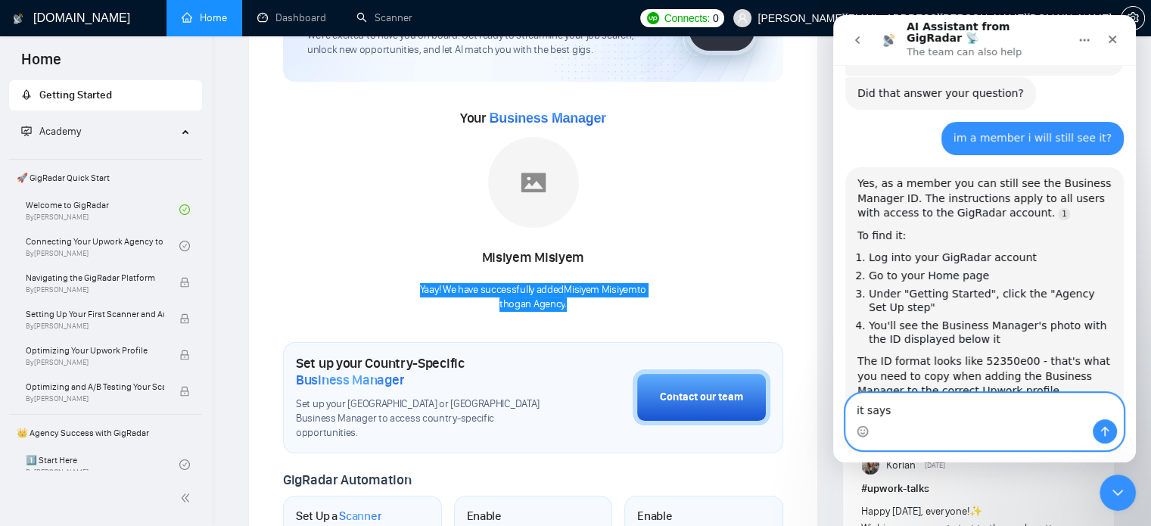
scroll to position [925, 0]
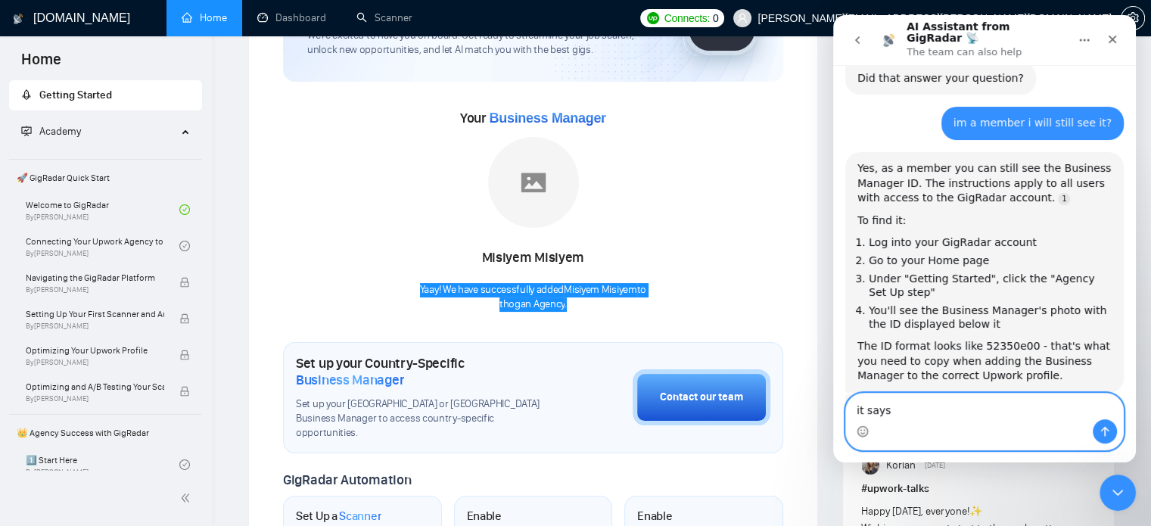
paste textarea "Yaay! We have successfully added Misiyem Misiyem to thogan Agency."
type textarea "it says Yaay! We have successfully added Misiyem Misiyem to thogan Agency."
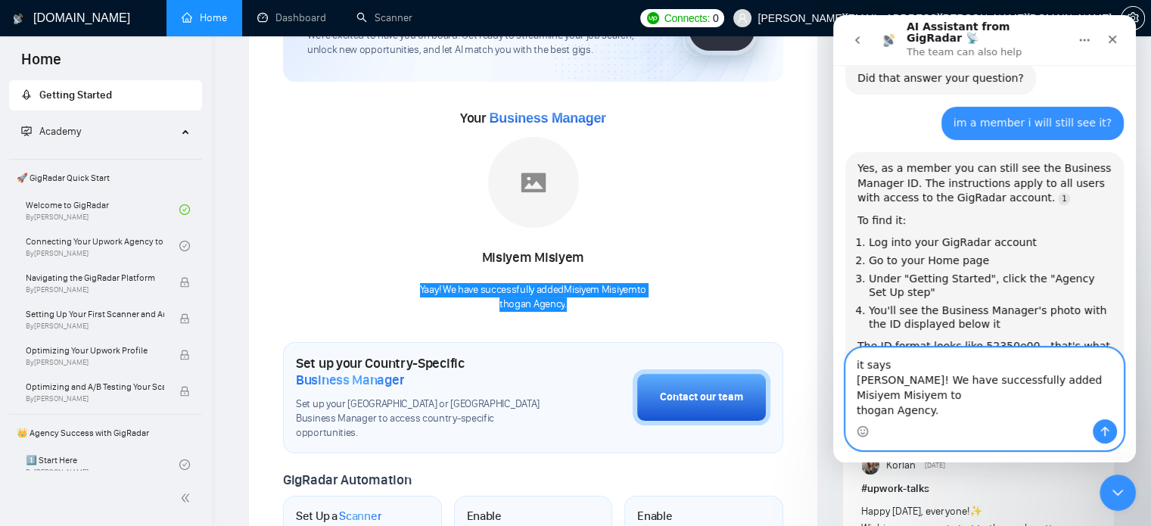
scroll to position [931, 0]
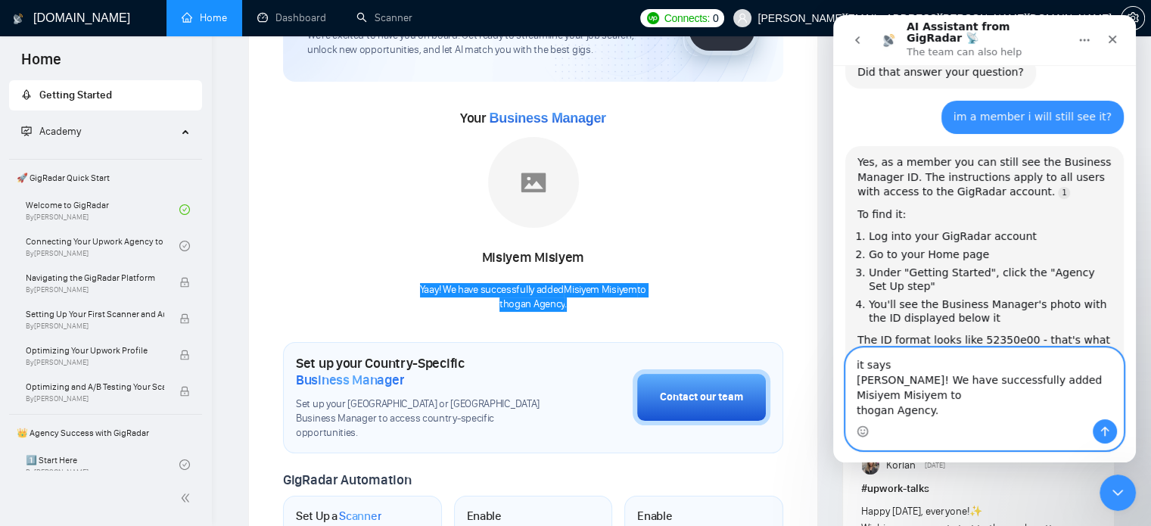
click at [960, 414] on textarea "it says Yaay! We have successfully added Misiyem Misiyem to thogan Agency." at bounding box center [984, 383] width 277 height 71
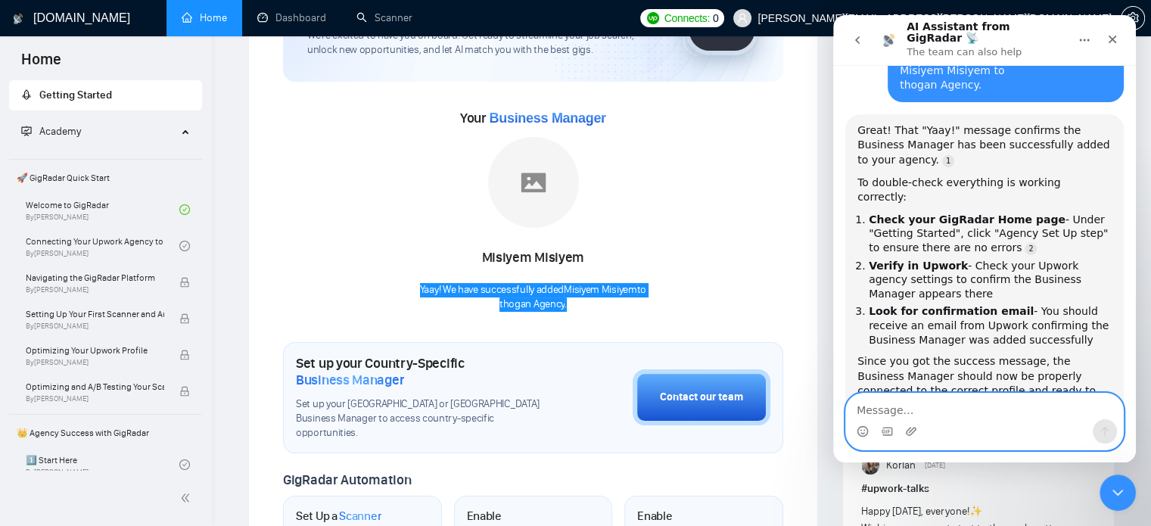
scroll to position [1336, 0]
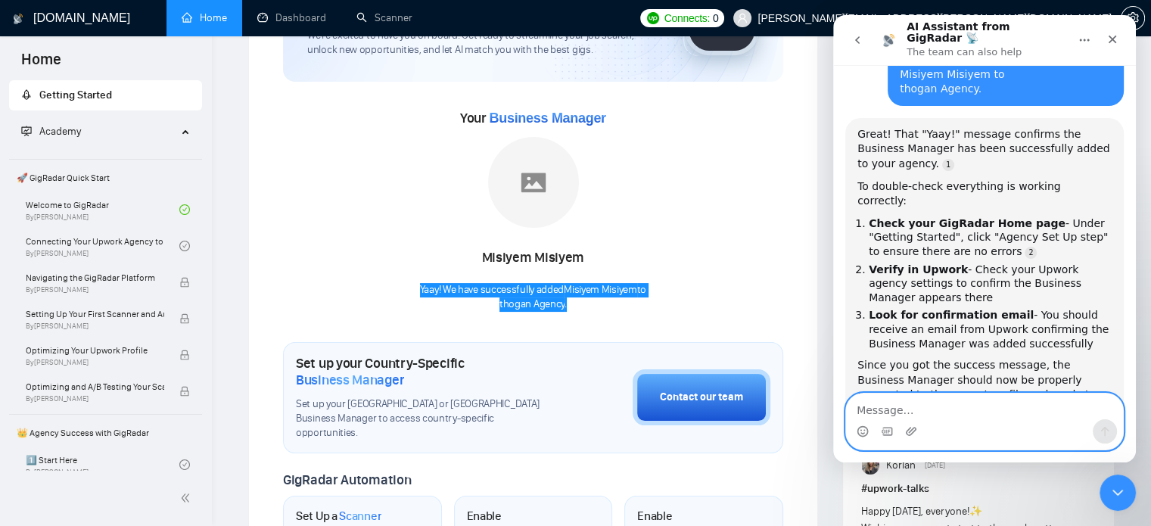
click at [947, 393] on textarea "Message…" at bounding box center [984, 406] width 277 height 26
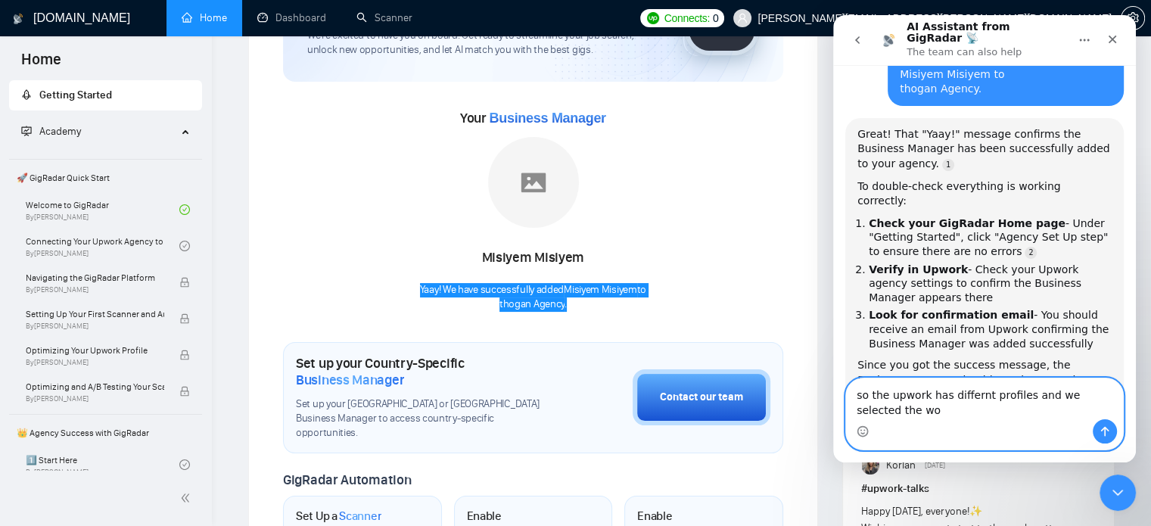
scroll to position [1354, 0]
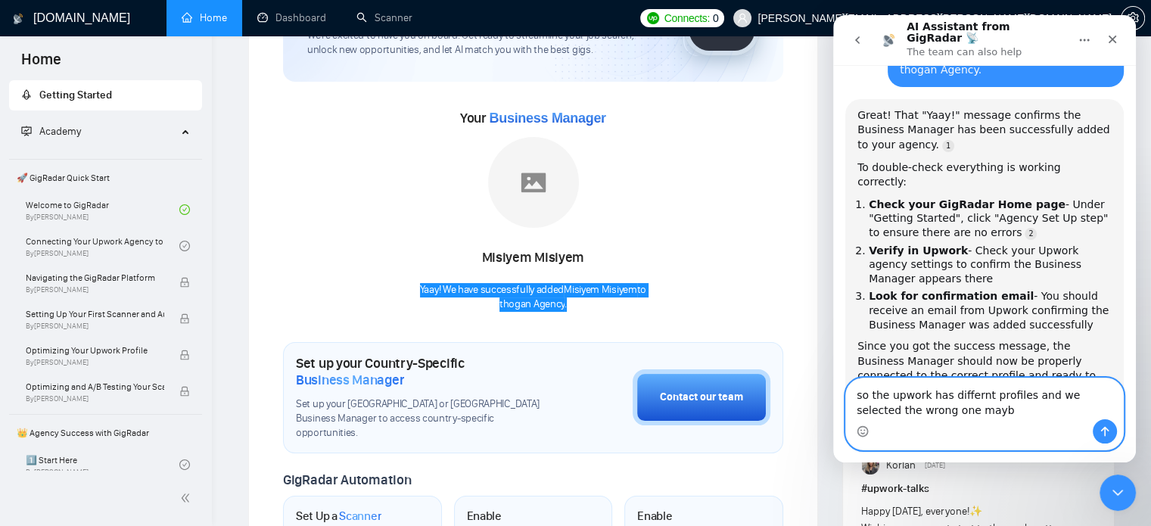
type textarea "so the upwork has differnt profiles and we selected the wrong one maybe"
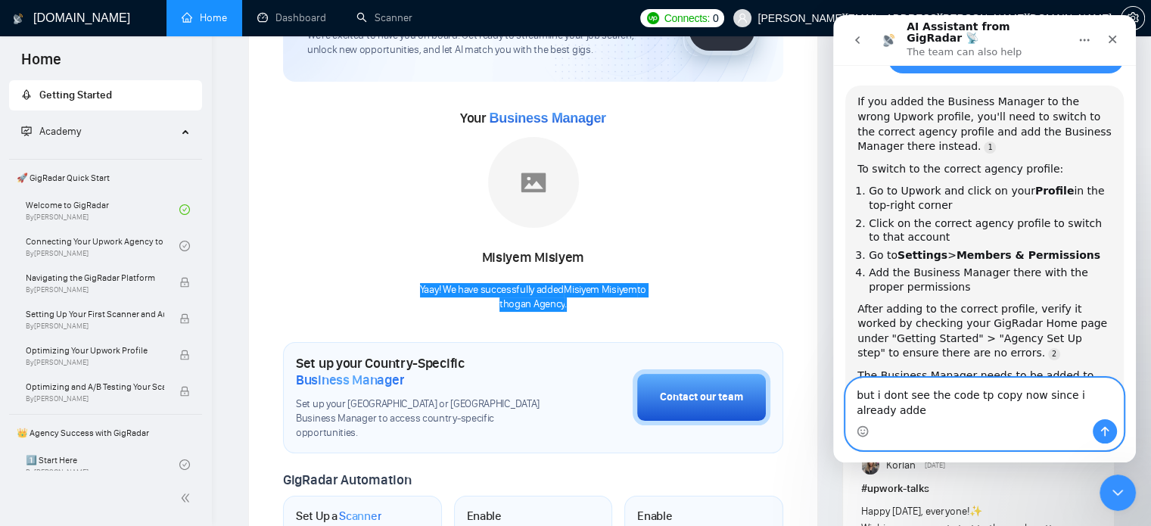
scroll to position [1798, 0]
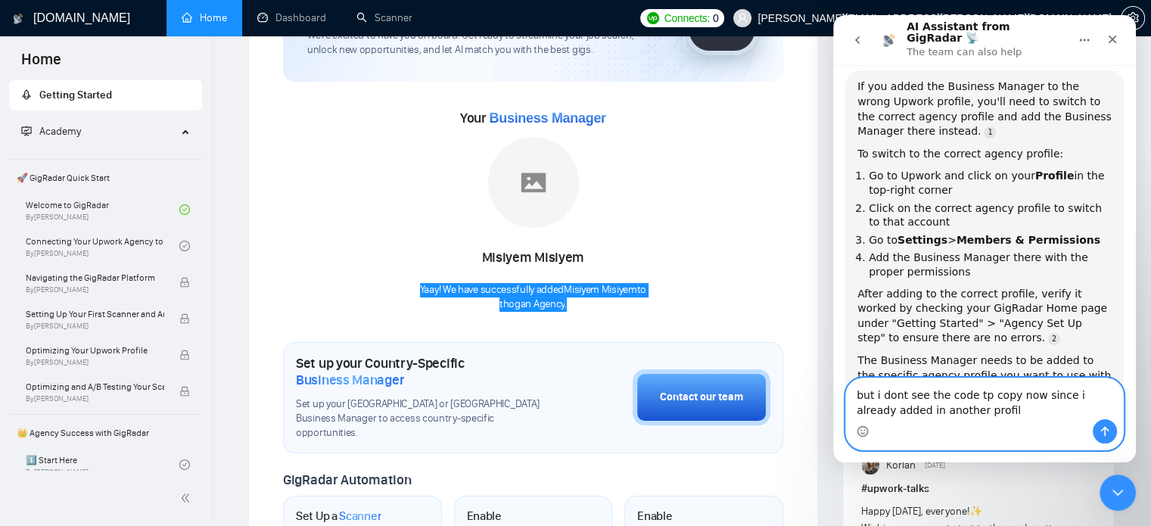
type textarea "but i dont see the code tp copy now since i already added in another profile"
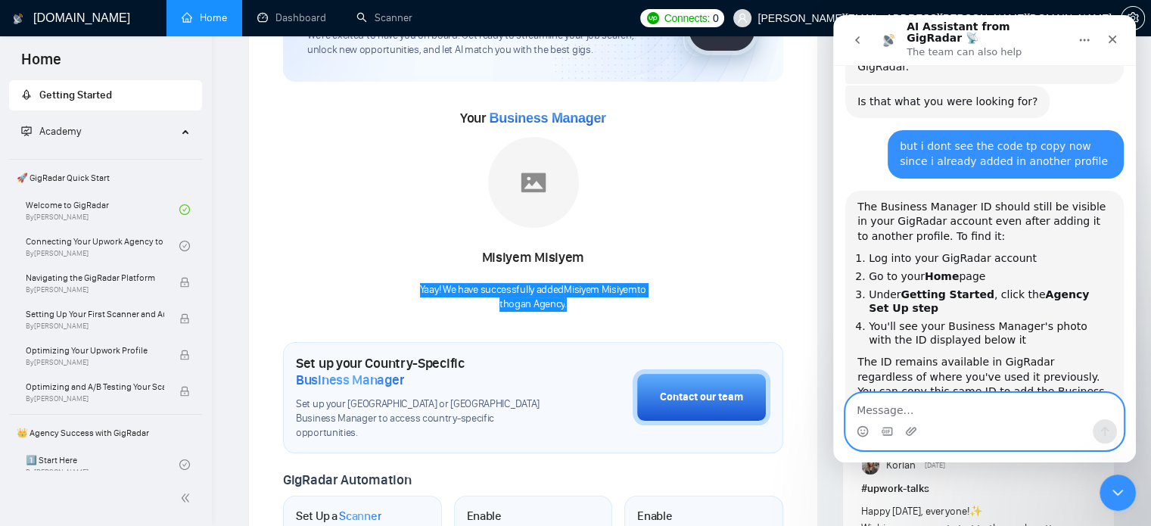
scroll to position [2, 0]
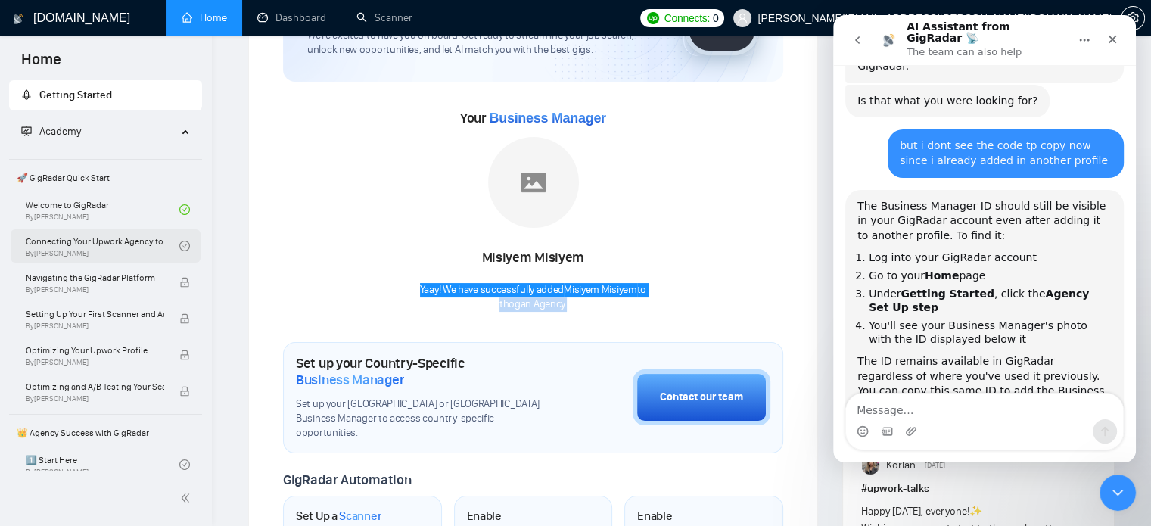
click at [91, 244] on link "Connecting Your Upwork Agency to GigRadar By Vlad Timinsky" at bounding box center [103, 245] width 154 height 33
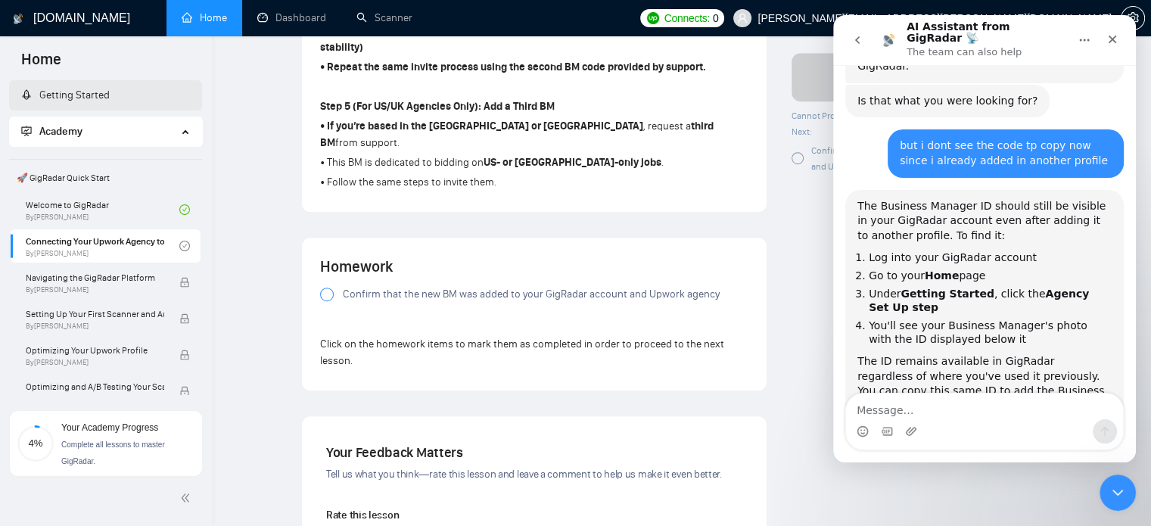
scroll to position [1323, 0]
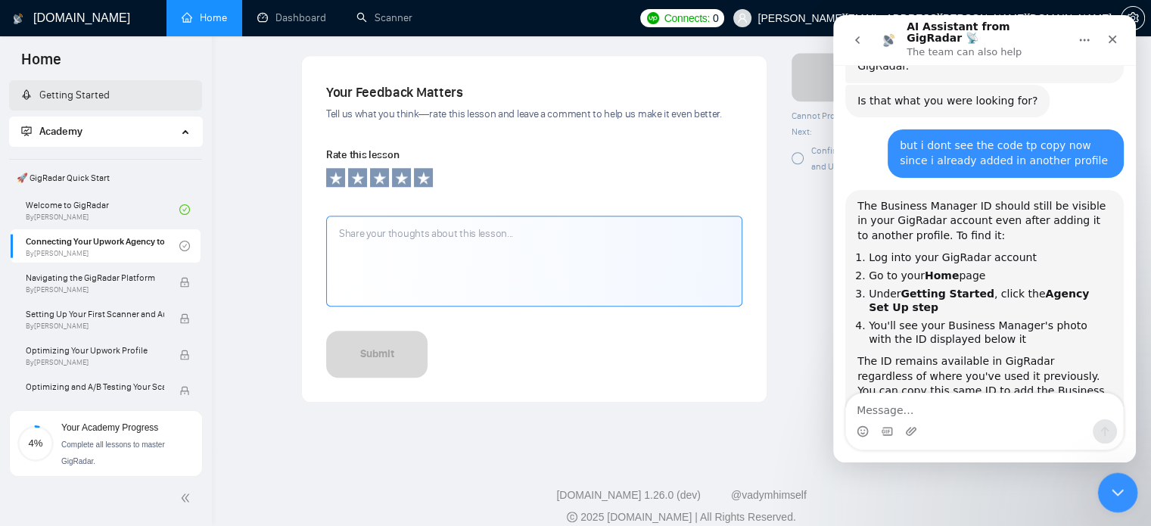
click at [1106, 485] on icon "Close Intercom Messenger" at bounding box center [1115, 490] width 18 height 18
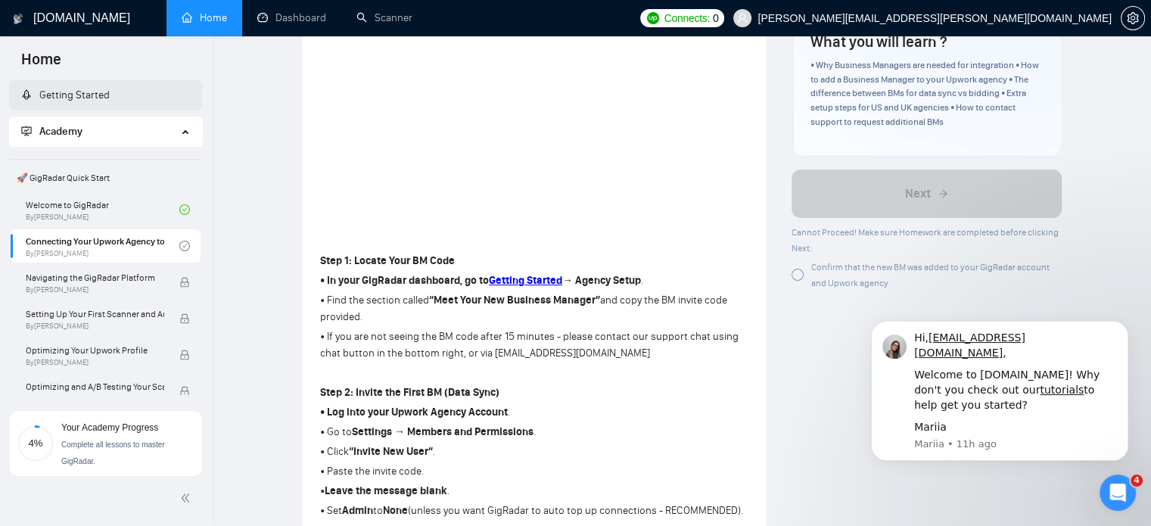
scroll to position [375, 0]
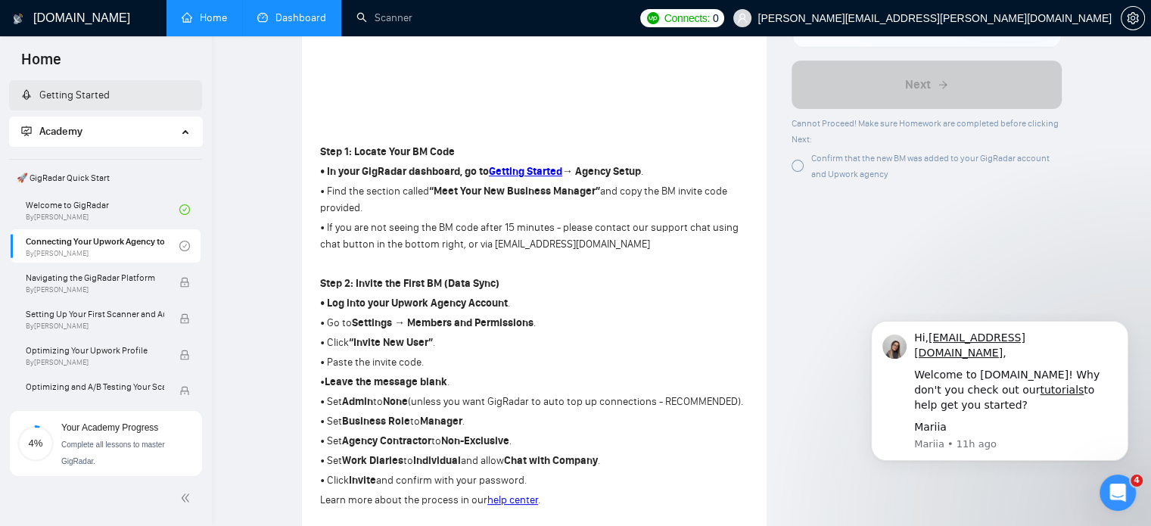
click at [300, 24] on link "Dashboard" at bounding box center [291, 17] width 69 height 13
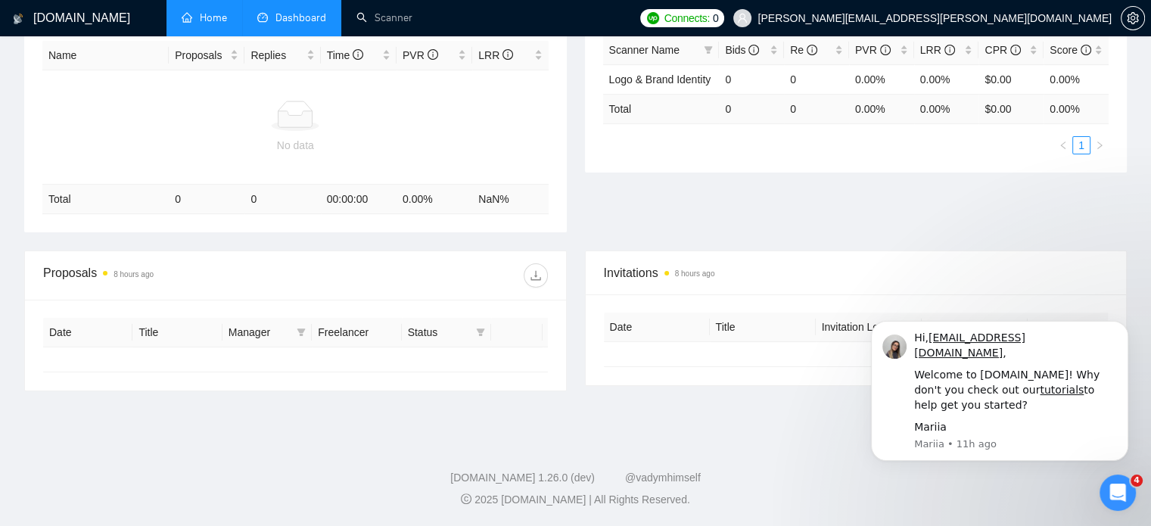
scroll to position [269, 0]
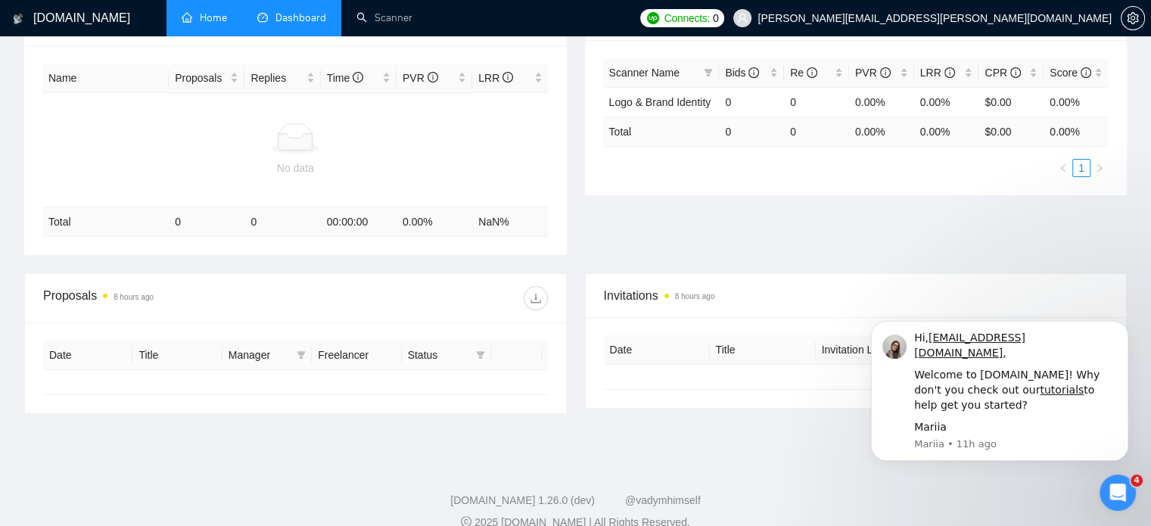
type input "2025-07-27"
type input "2025-08-26"
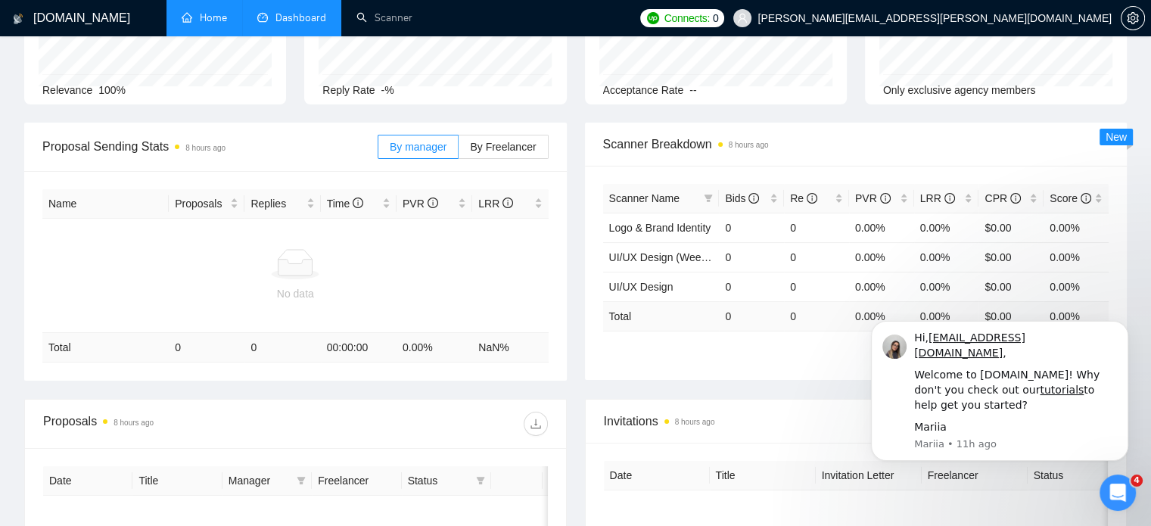
scroll to position [0, 0]
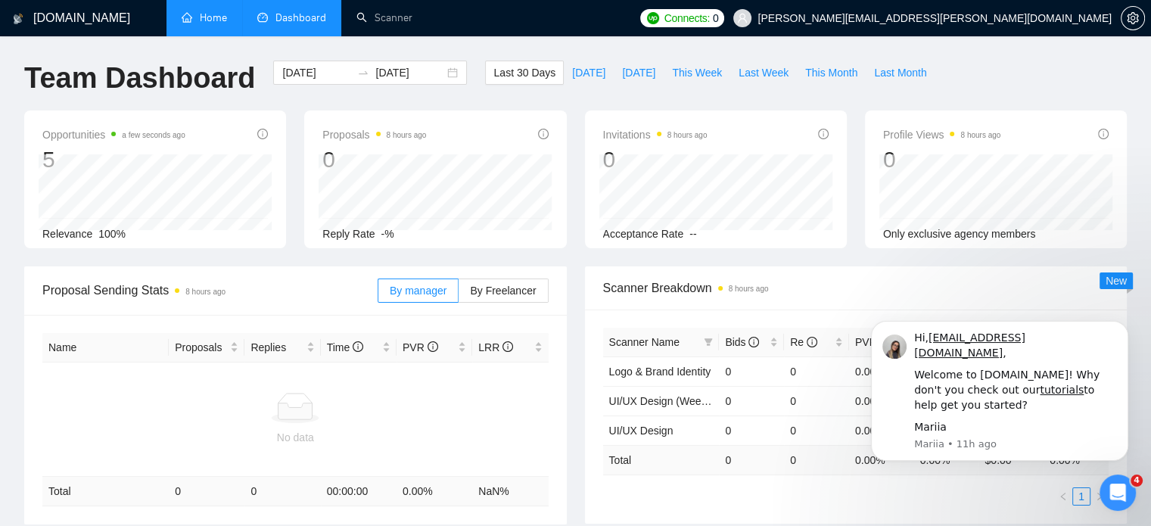
click at [210, 24] on link "Home" at bounding box center [204, 17] width 45 height 13
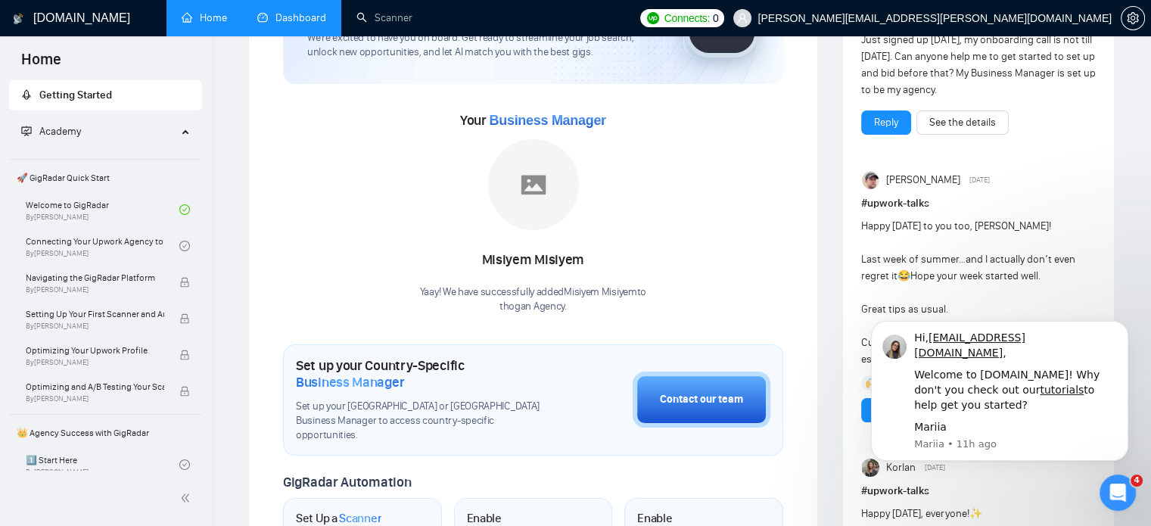
scroll to position [139, 0]
click at [73, 23] on h1 "GigRadar.io" at bounding box center [81, 18] width 97 height 36
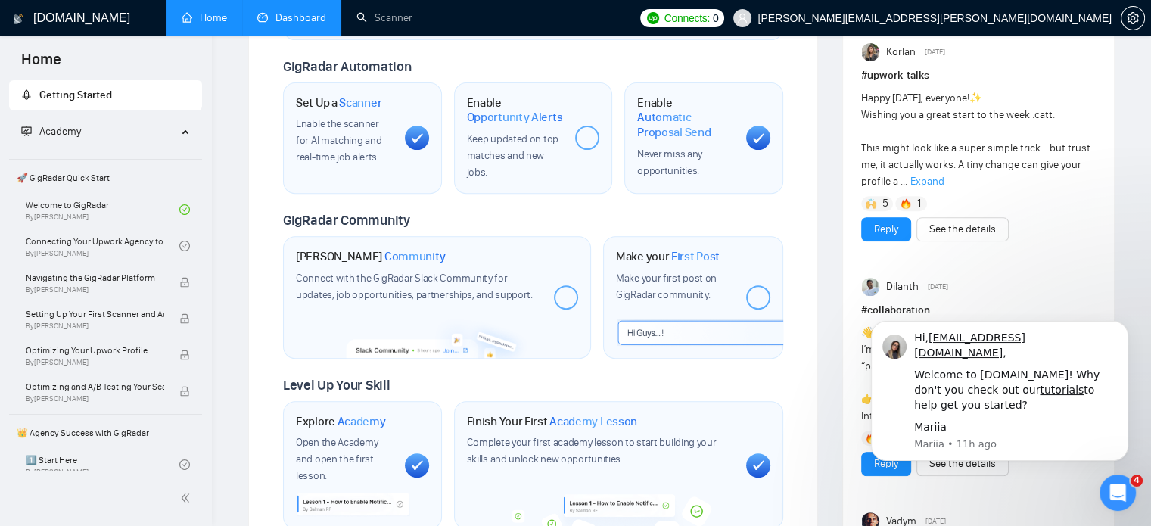
scroll to position [554, 0]
click at [1109, 480] on icon "Open Intercom Messenger" at bounding box center [1115, 490] width 25 height 25
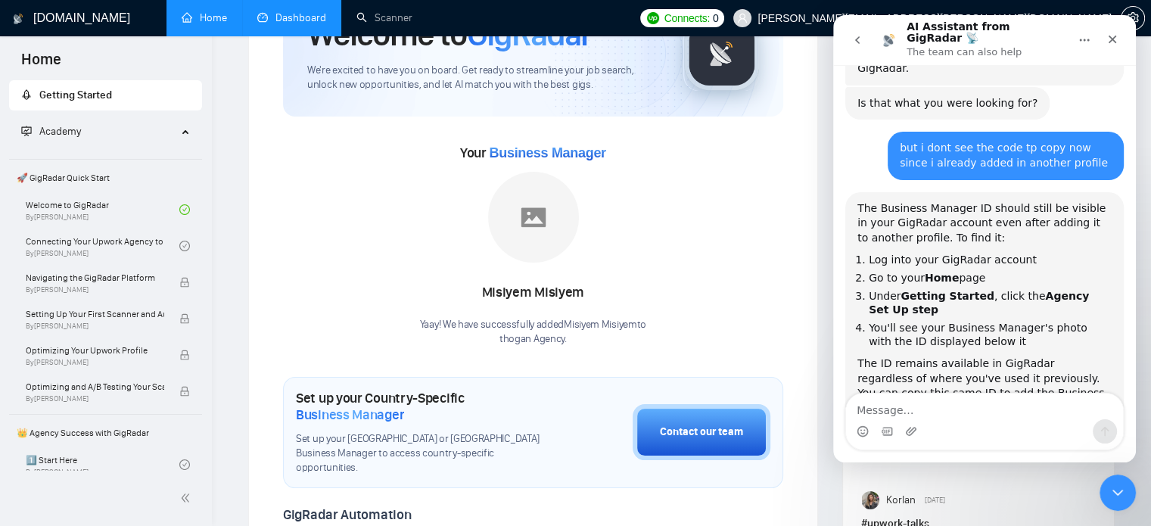
scroll to position [107, 0]
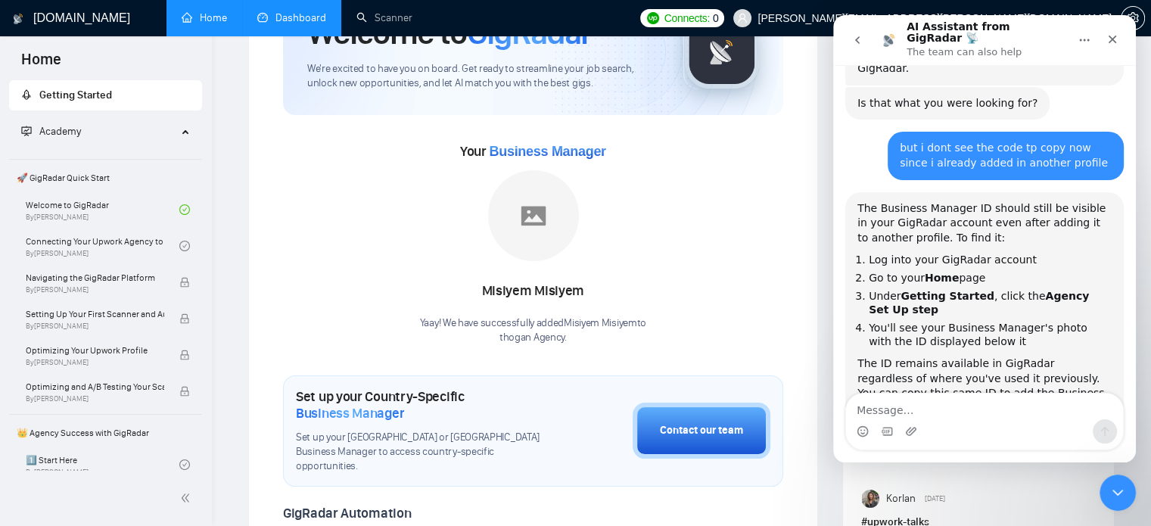
click at [515, 326] on div "Yaay! We have successfully added Misiyem Misiyem to thogan Agency ." at bounding box center [533, 330] width 226 height 29
click at [546, 290] on div "Misiyem Misiyem" at bounding box center [533, 291] width 226 height 26
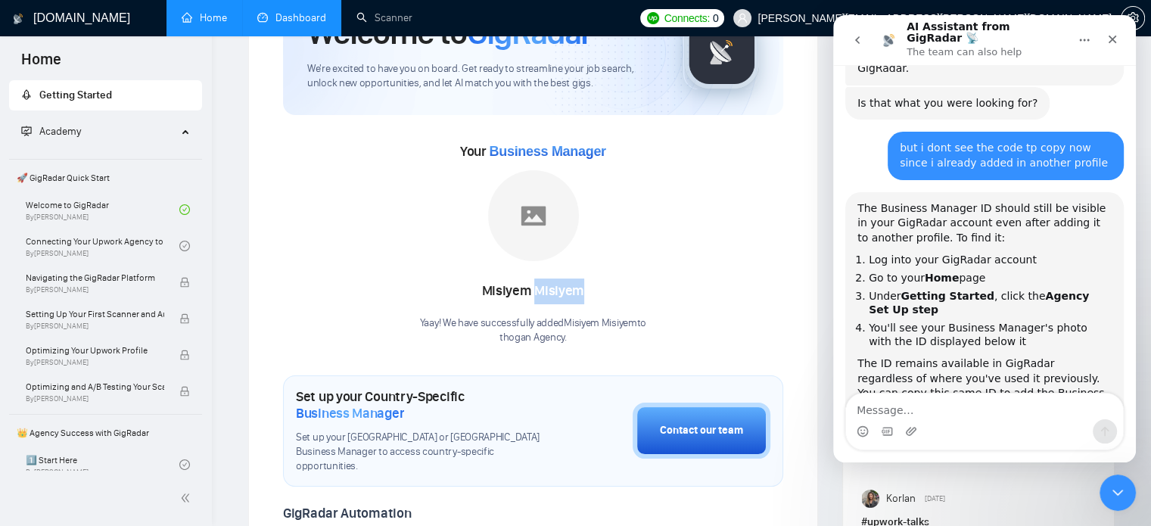
click at [546, 290] on div "Misiyem Misiyem" at bounding box center [533, 291] width 226 height 26
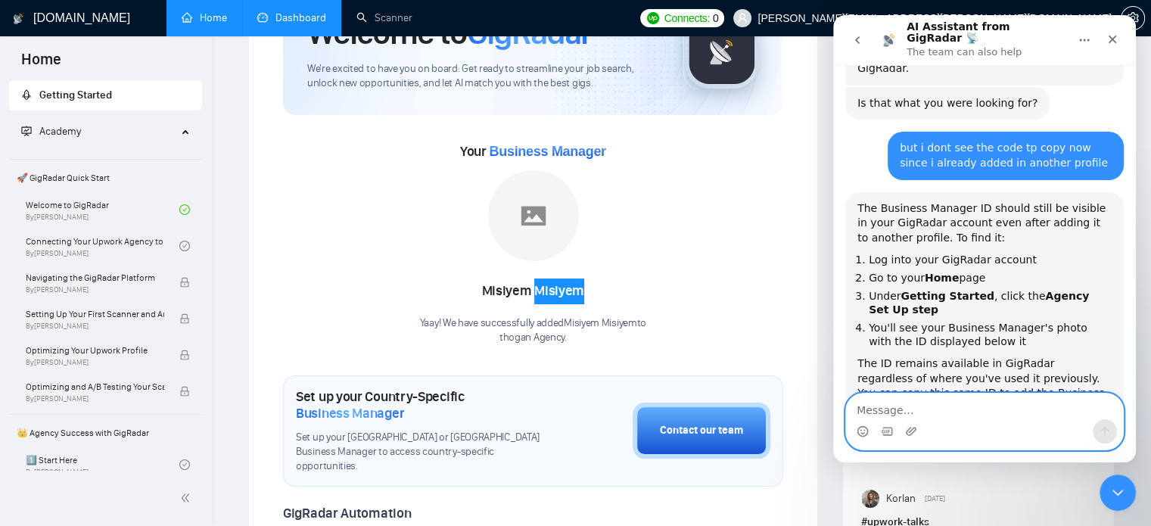
click at [919, 409] on textarea "Message…" at bounding box center [984, 406] width 277 height 26
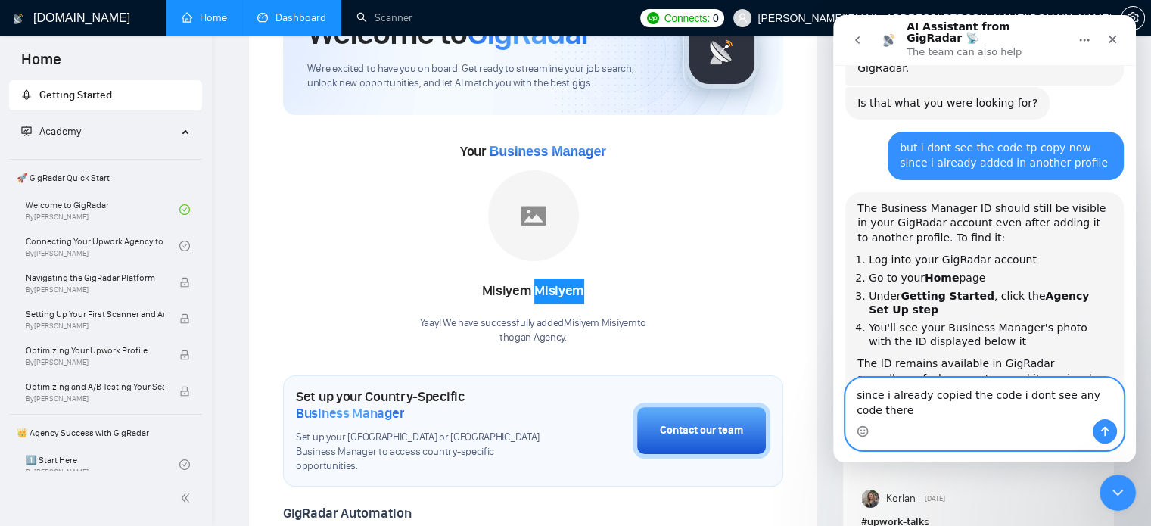
scroll to position [2137, 0]
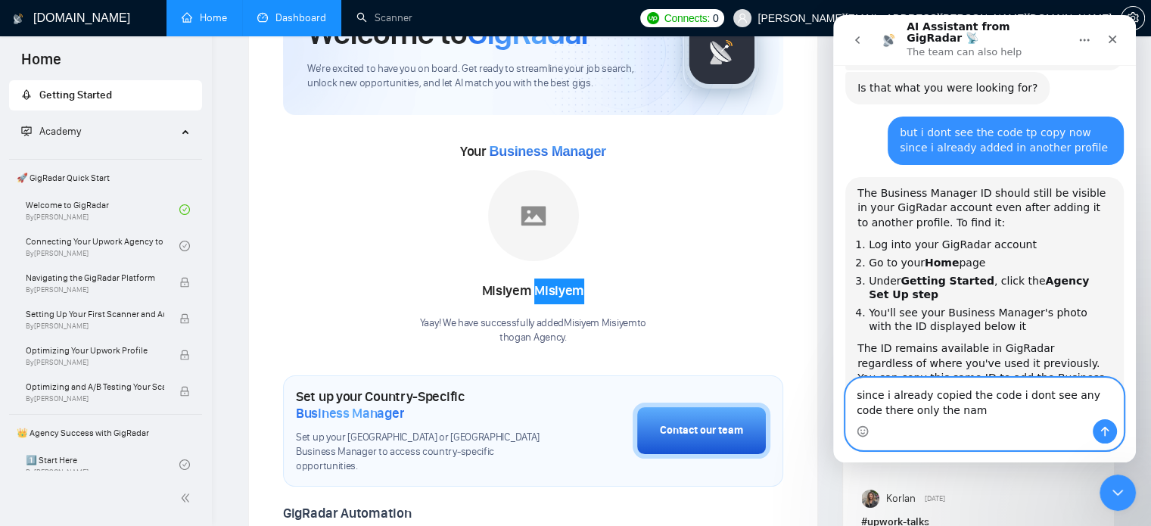
type textarea "since i already copied the code i dont see any code there only the name"
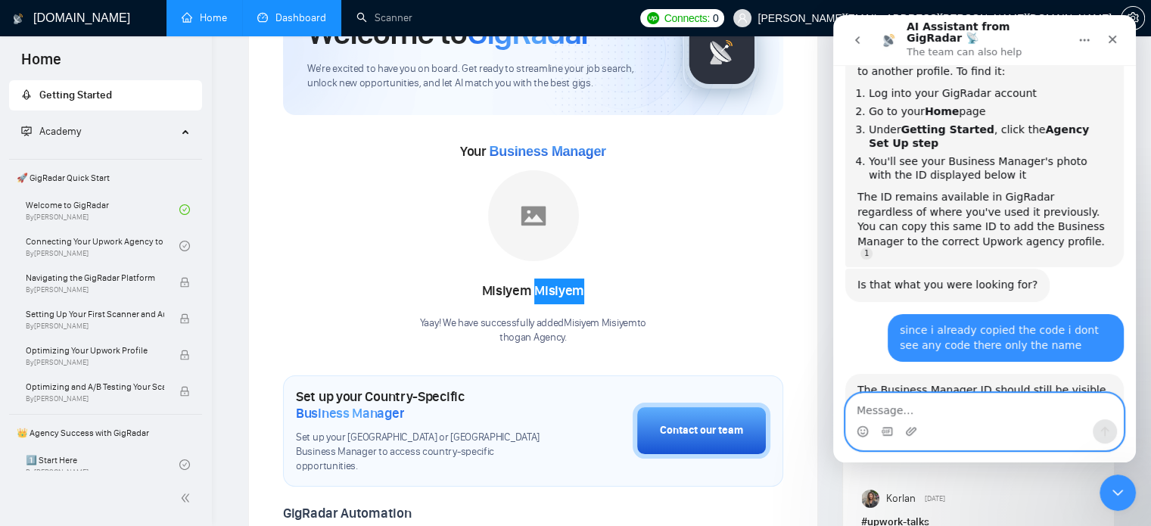
scroll to position [2491, 0]
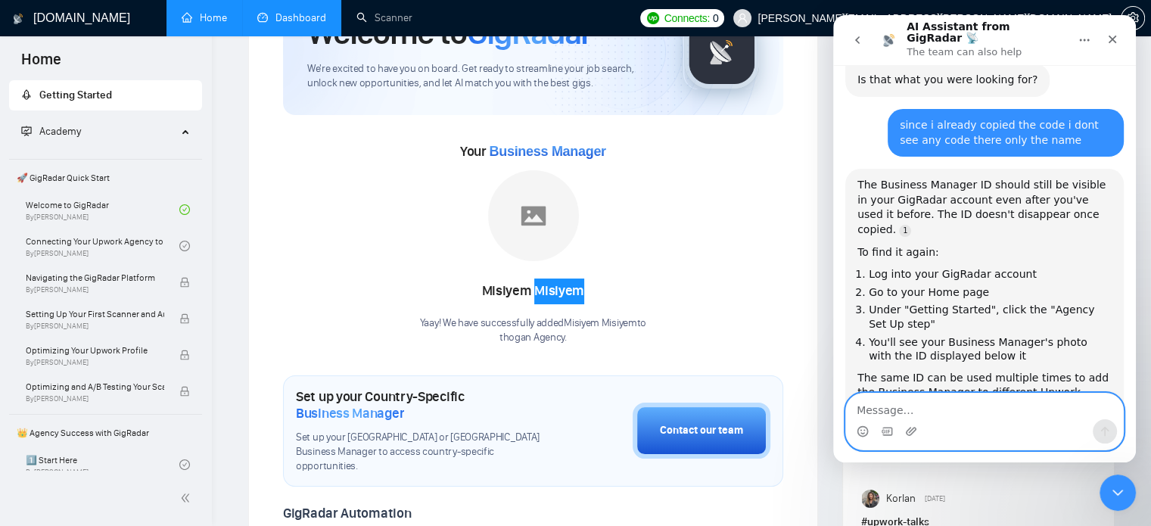
click at [1000, 400] on textarea "Message…" at bounding box center [984, 406] width 277 height 26
type textarea "any member can see it/."
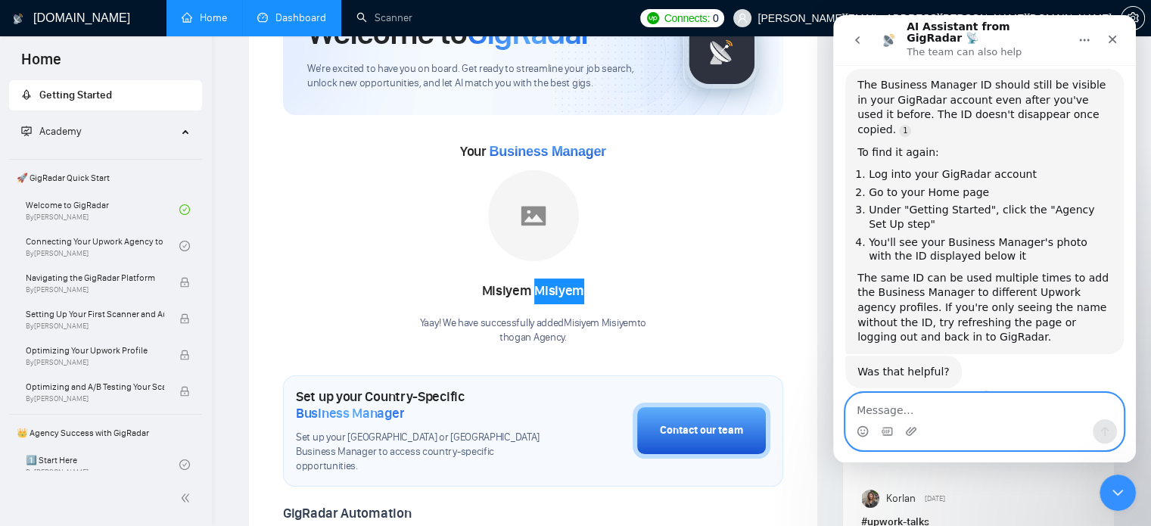
scroll to position [2593, 0]
type textarea "or only admin"
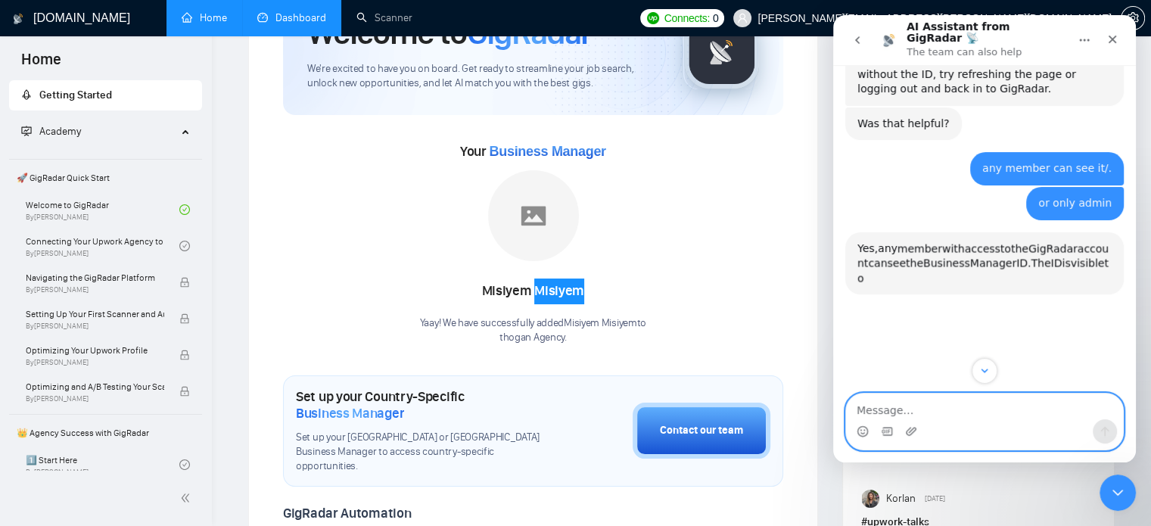
scroll to position [2856, 0]
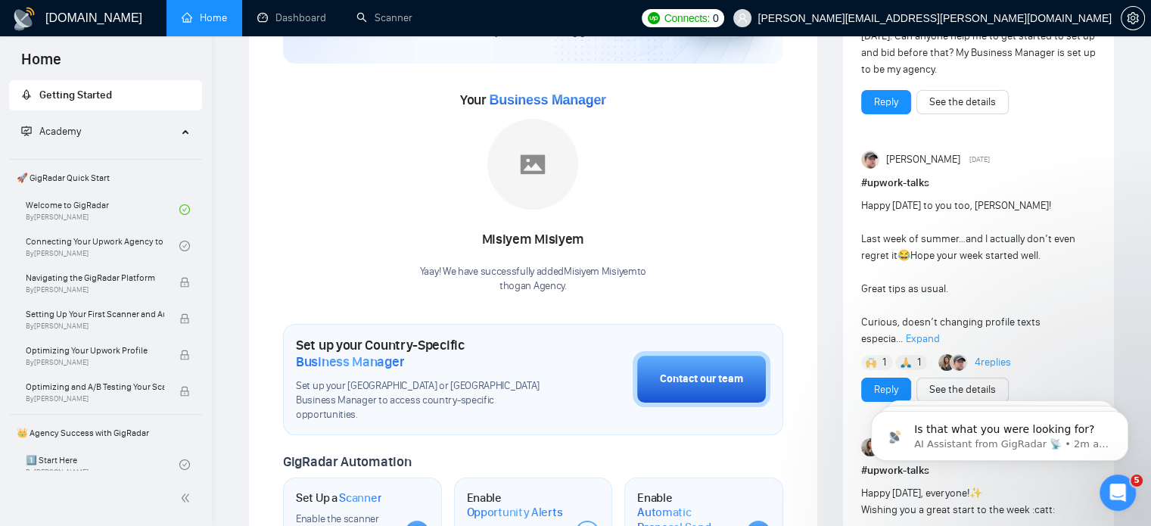
scroll to position [160, 0]
click at [540, 279] on p "thogan Agency ." at bounding box center [533, 285] width 226 height 14
click at [527, 160] on img at bounding box center [532, 163] width 91 height 91
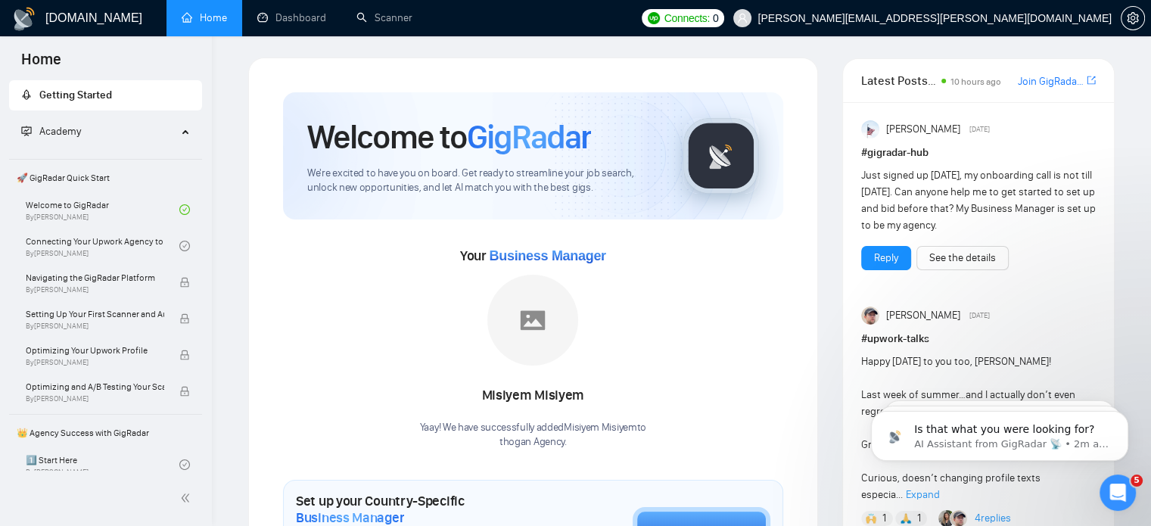
scroll to position [0, 0]
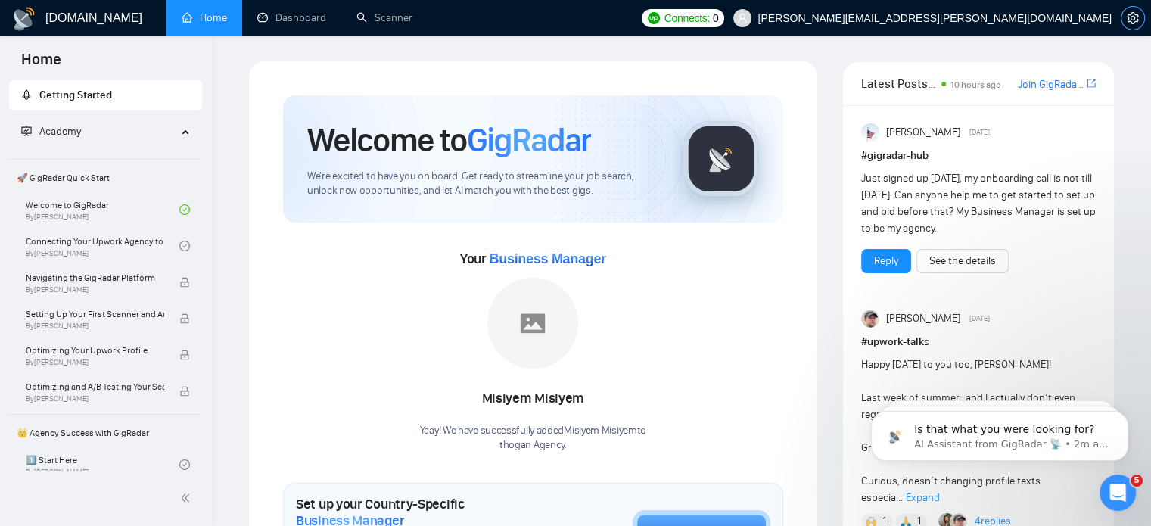
click at [1127, 19] on icon "setting" at bounding box center [1133, 18] width 12 height 12
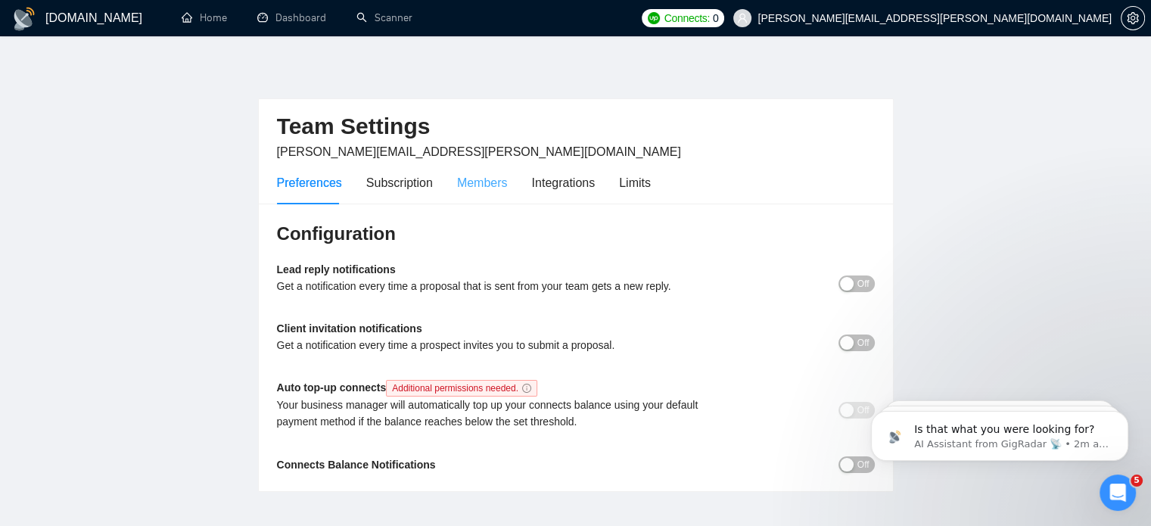
click at [493, 194] on div "Members" at bounding box center [482, 182] width 51 height 43
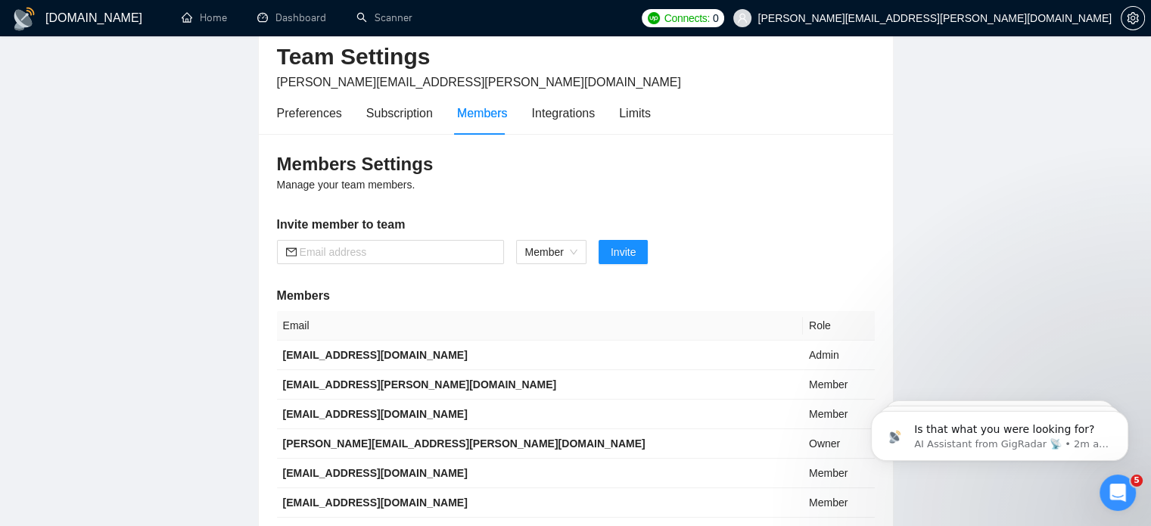
scroll to position [64, 0]
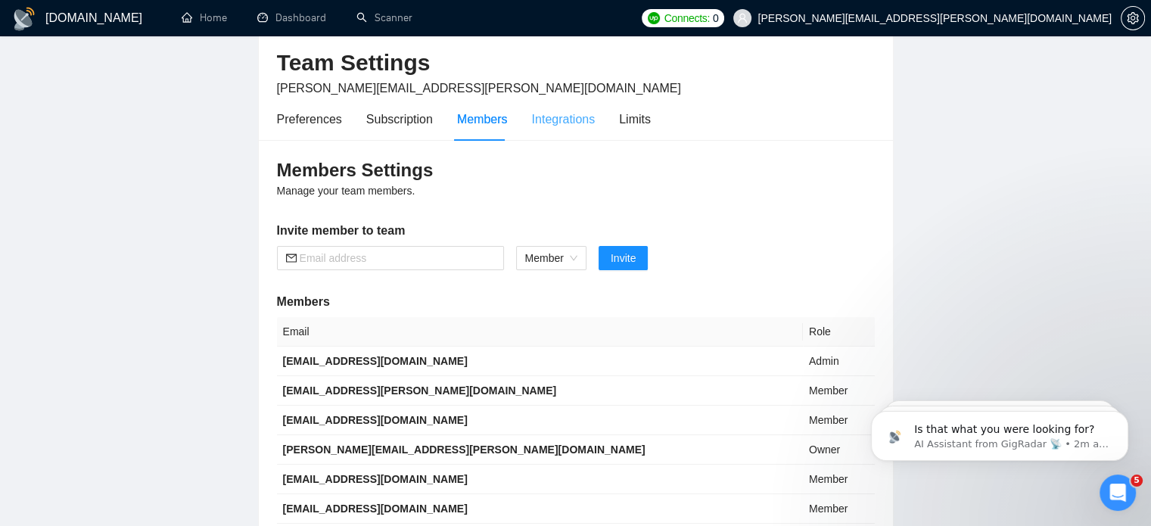
click at [551, 135] on div "Integrations" at bounding box center [564, 119] width 64 height 43
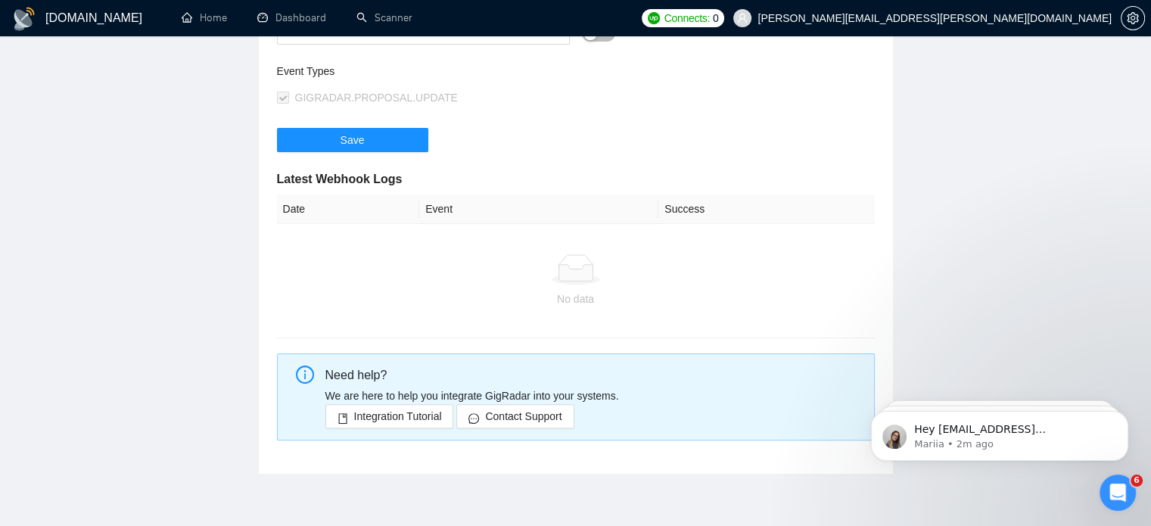
scroll to position [339, 0]
click at [1122, 493] on icon "Open Intercom Messenger" at bounding box center [1115, 490] width 25 height 25
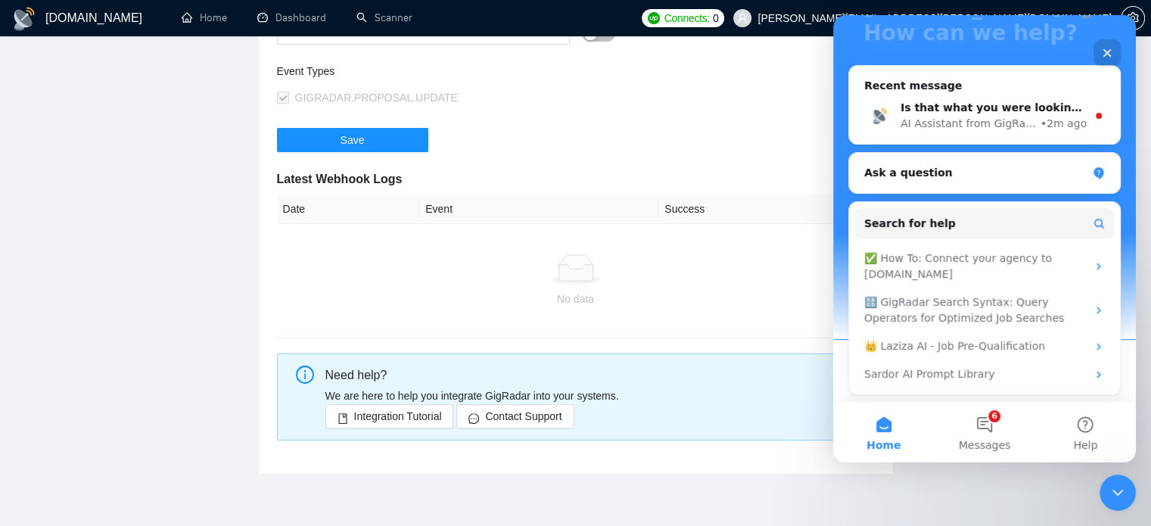
scroll to position [179, 0]
click at [981, 458] on button "6 Messages" at bounding box center [984, 432] width 101 height 61
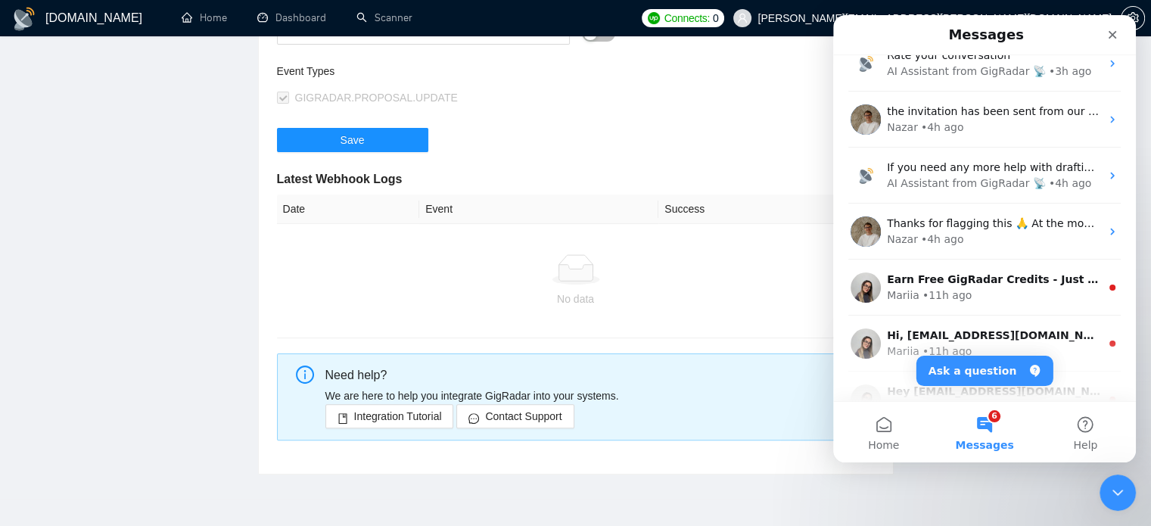
scroll to position [0, 0]
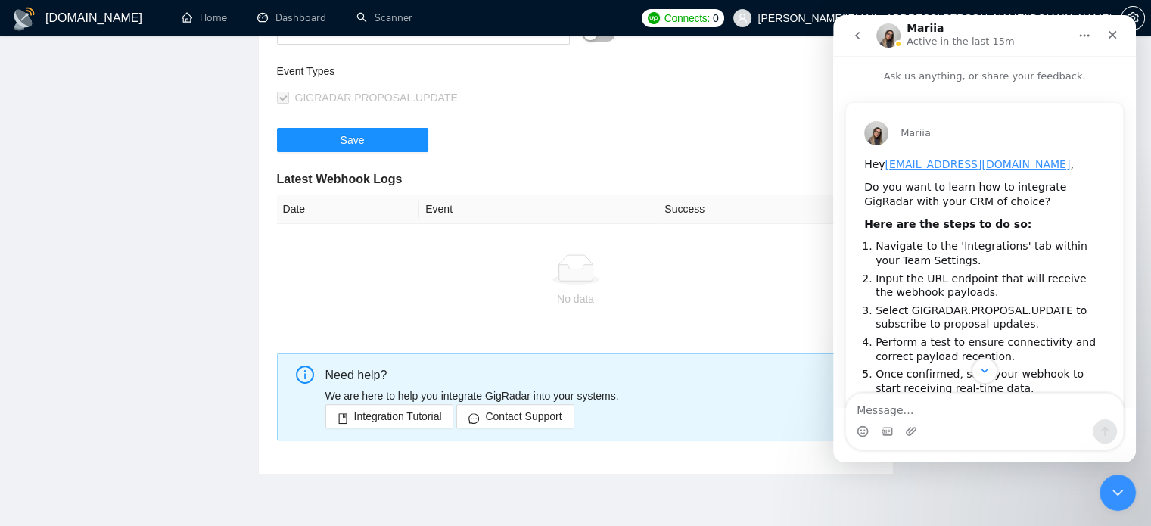
click at [854, 33] on icon "go back" at bounding box center [857, 36] width 12 height 12
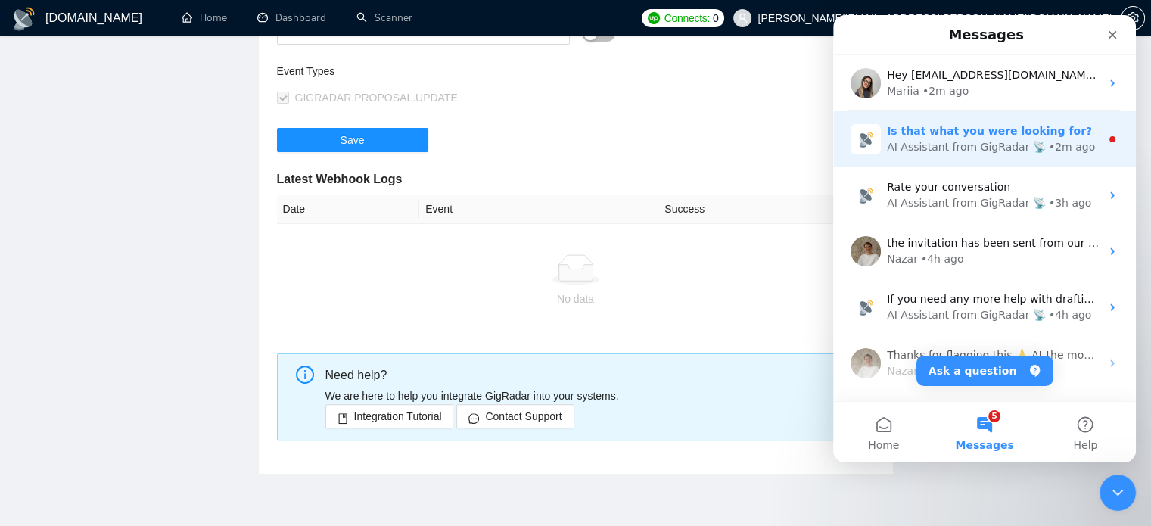
click at [987, 148] on div "AI Assistant from GigRadar 📡" at bounding box center [966, 147] width 159 height 16
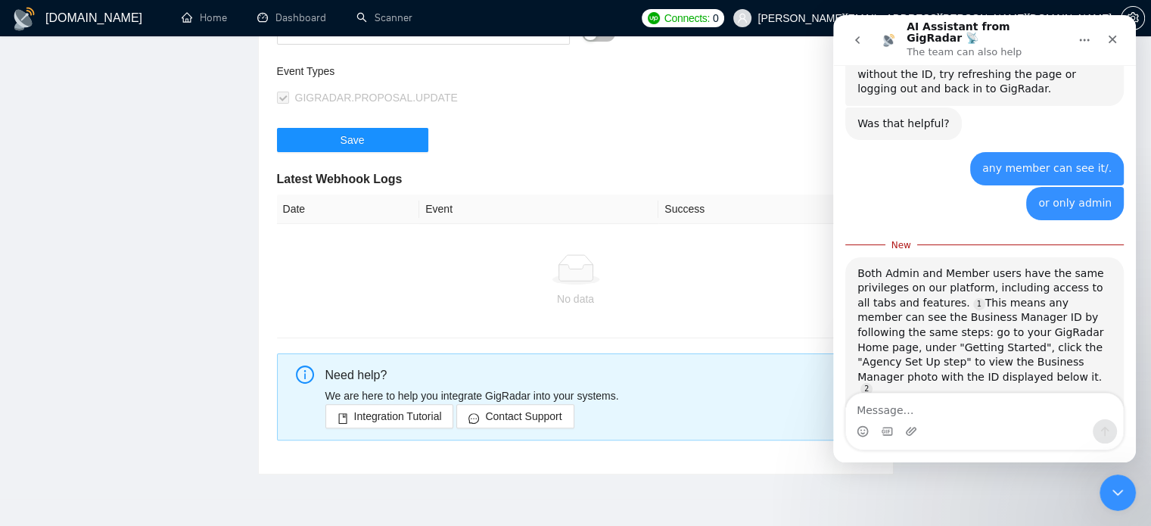
scroll to position [2838, 0]
click at [959, 405] on textarea "Message…" at bounding box center [984, 406] width 277 height 26
type textarea "why is there no code then?"
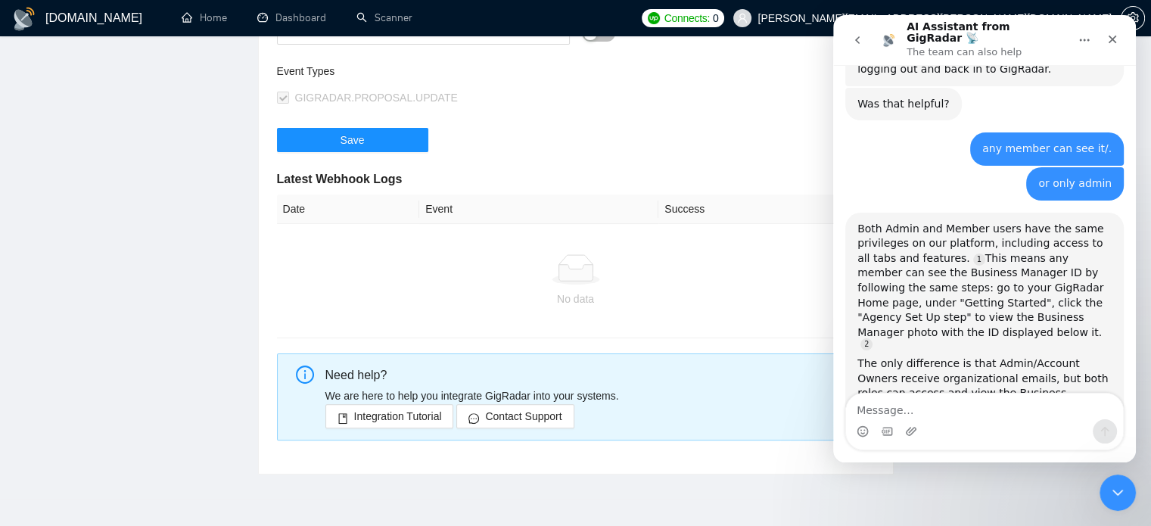
scroll to position [2908, 0]
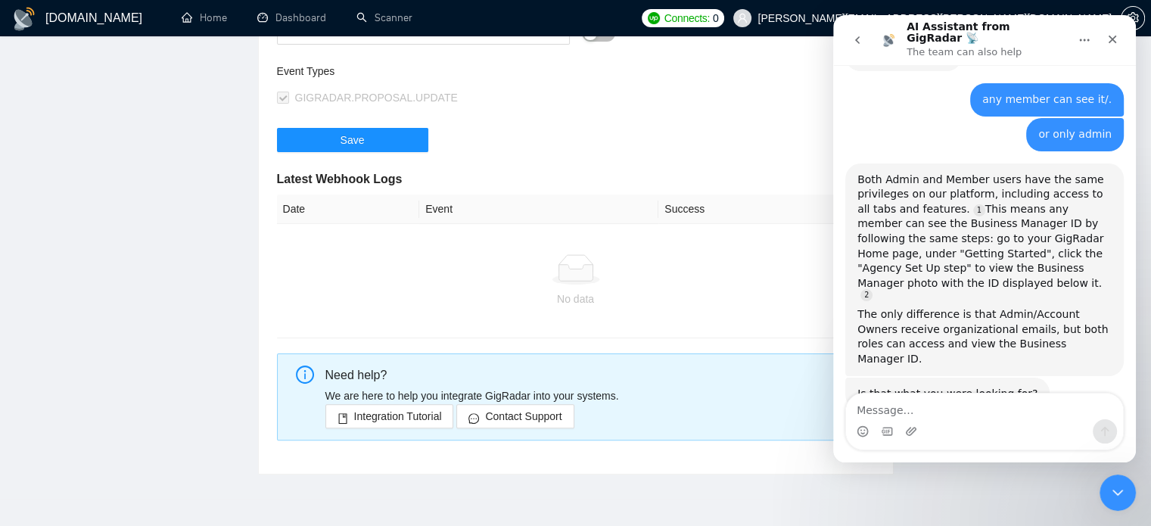
click at [854, 35] on icon "go back" at bounding box center [857, 40] width 12 height 12
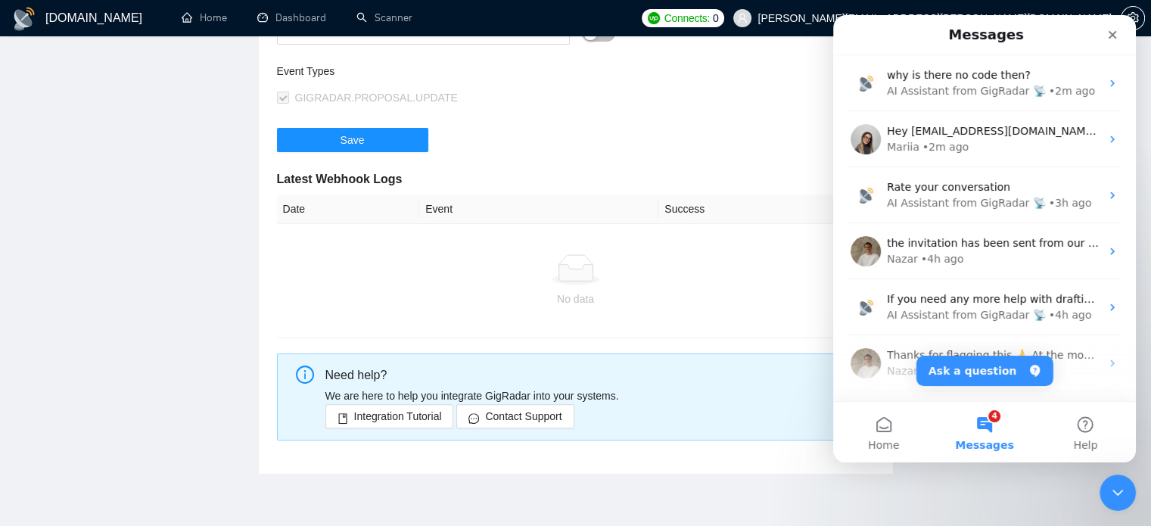
scroll to position [0, 0]
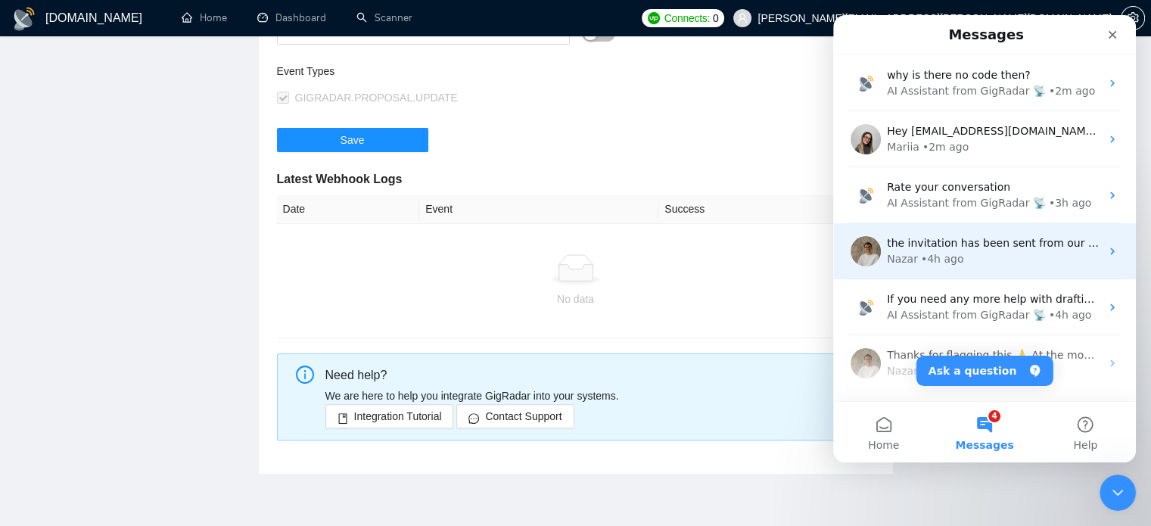
click at [949, 247] on span "the invitation has been sent from our end pls check and approve , thanks" at bounding box center [1082, 243] width 390 height 12
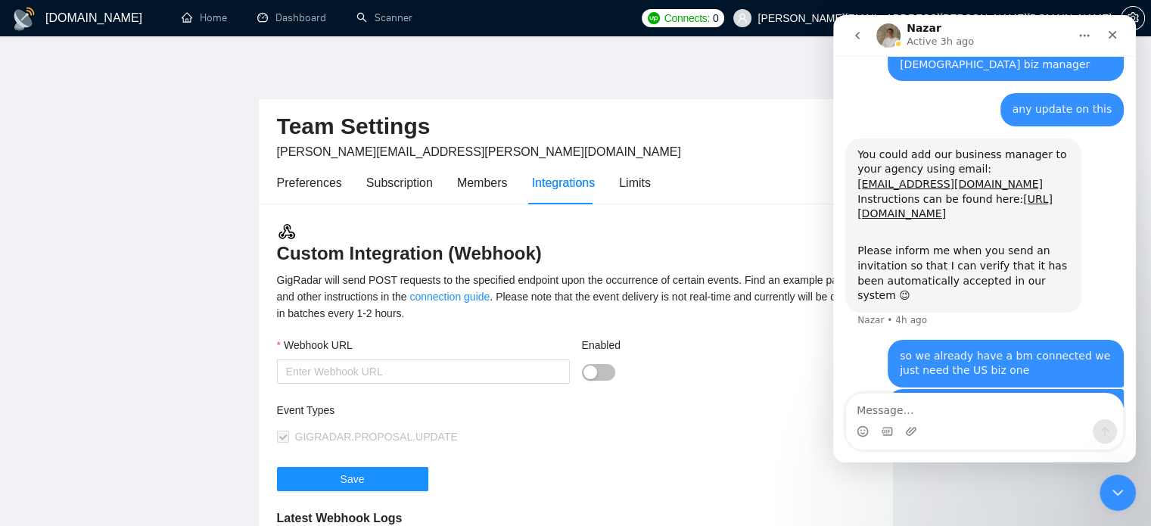
click at [82, 22] on h1 "GigRadar.io" at bounding box center [93, 18] width 97 height 36
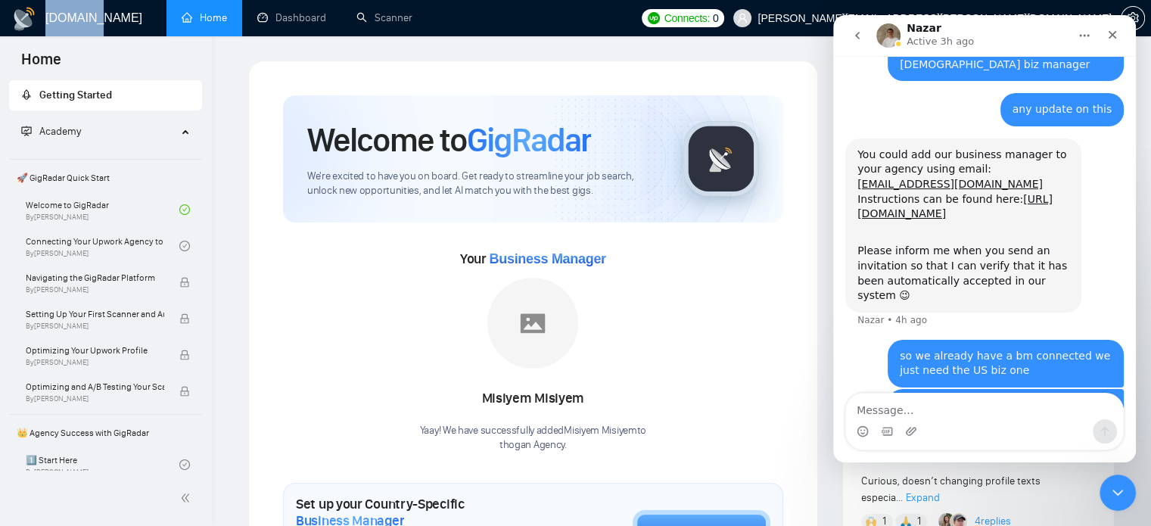
click at [553, 314] on img at bounding box center [532, 323] width 91 height 91
click at [857, 39] on icon "go back" at bounding box center [857, 36] width 12 height 12
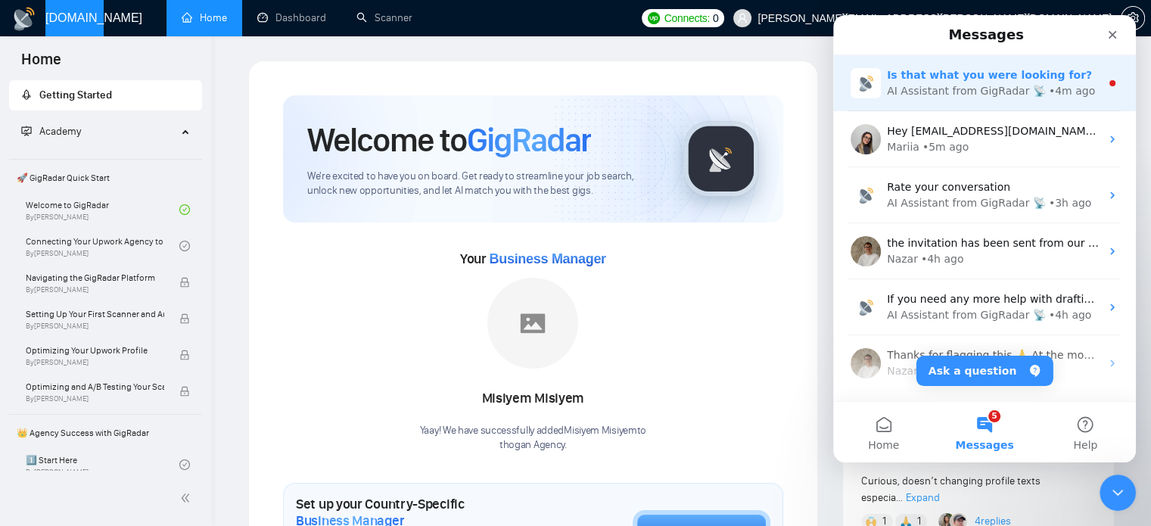
click at [994, 99] on div "Is that what you were looking for? AI Assistant from GigRadar 📡 • 4m ago" at bounding box center [984, 83] width 303 height 56
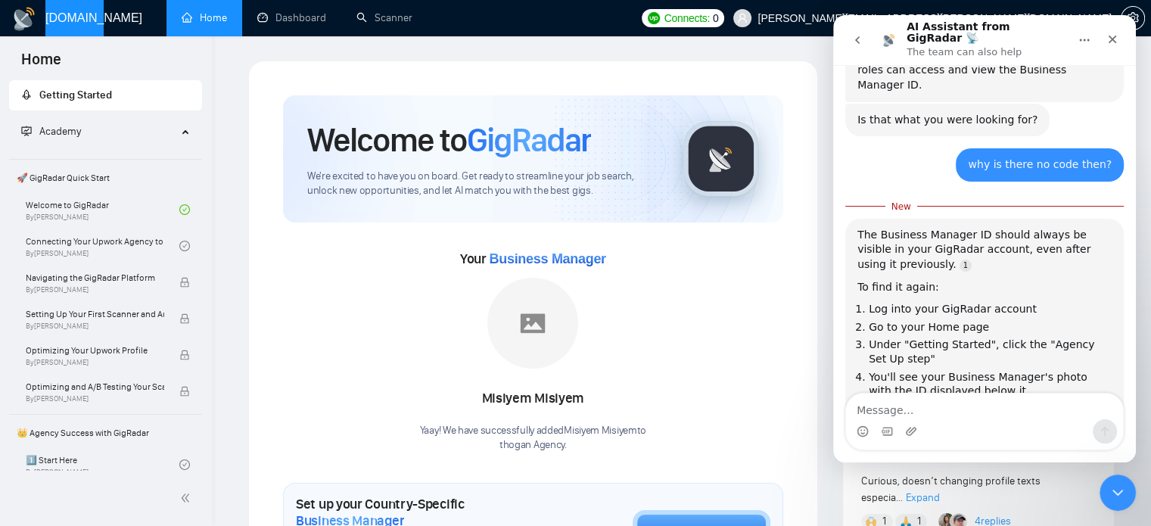
scroll to position [3200, 0]
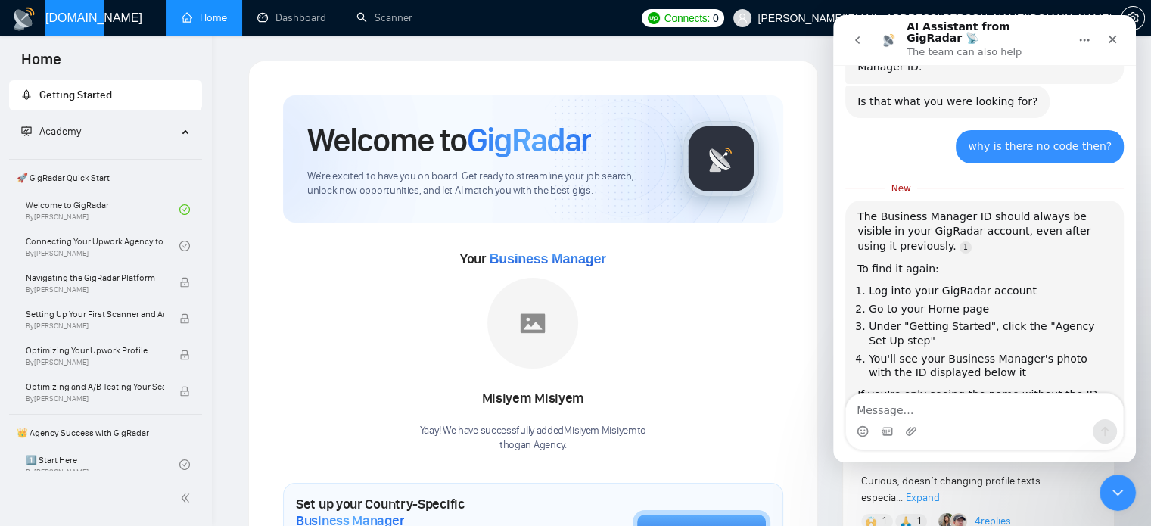
click at [1006, 395] on textarea "Message…" at bounding box center [984, 406] width 277 height 26
type textarea "i still dont see any code"
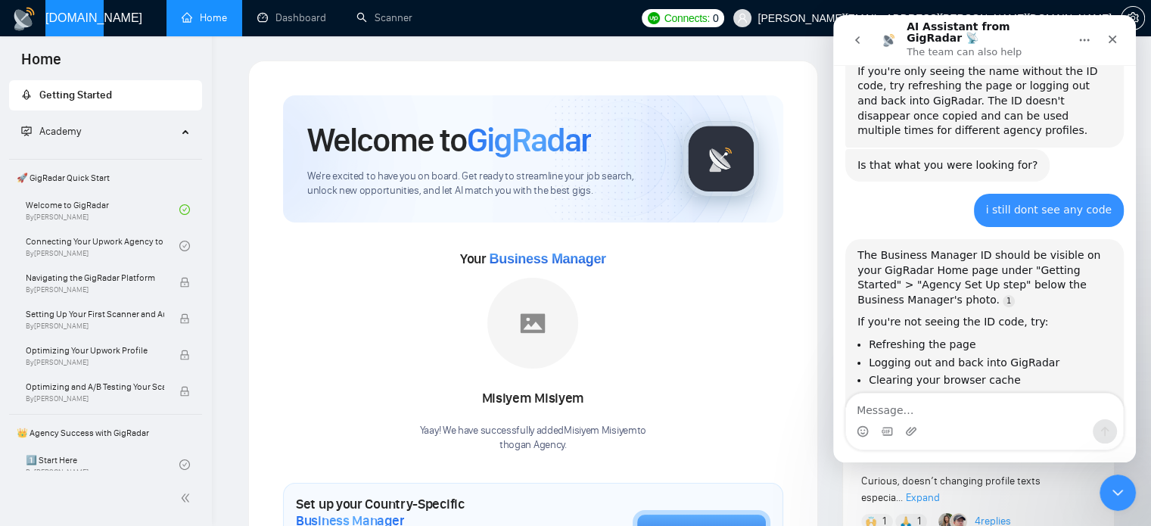
scroll to position [3506, 0]
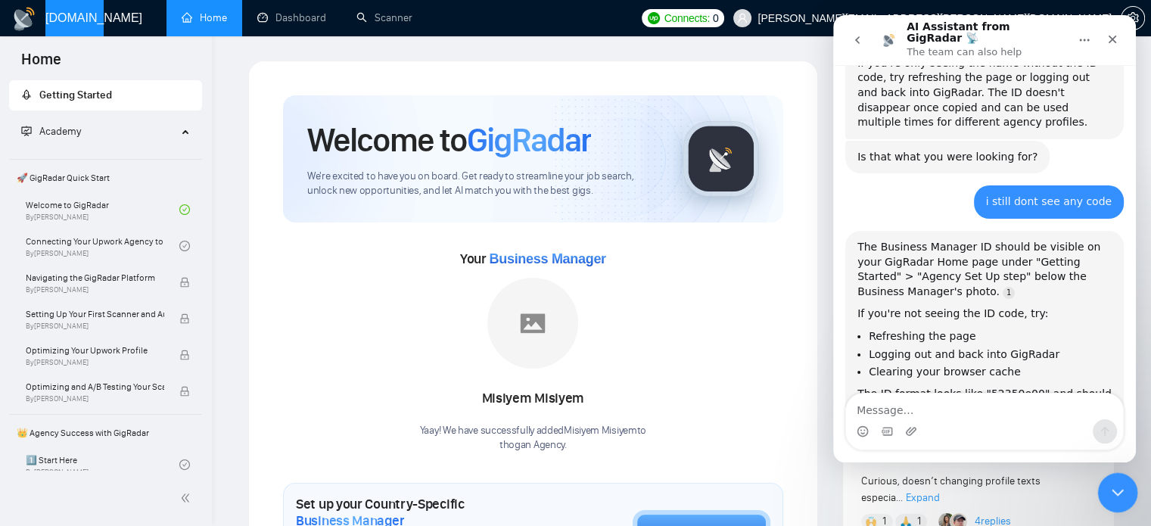
click at [1122, 489] on icon "Close Intercom Messenger" at bounding box center [1115, 490] width 18 height 18
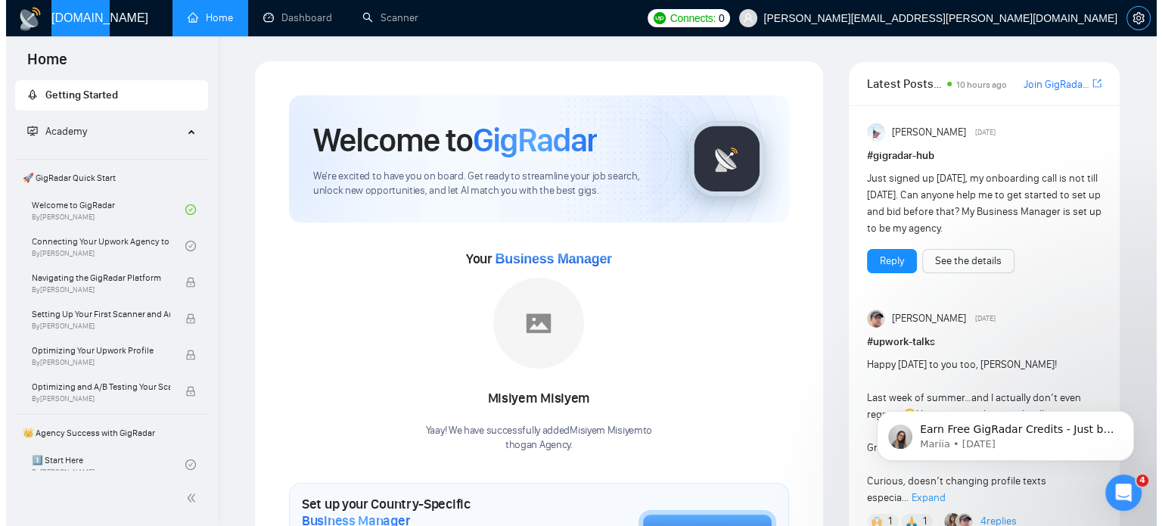
scroll to position [0, 0]
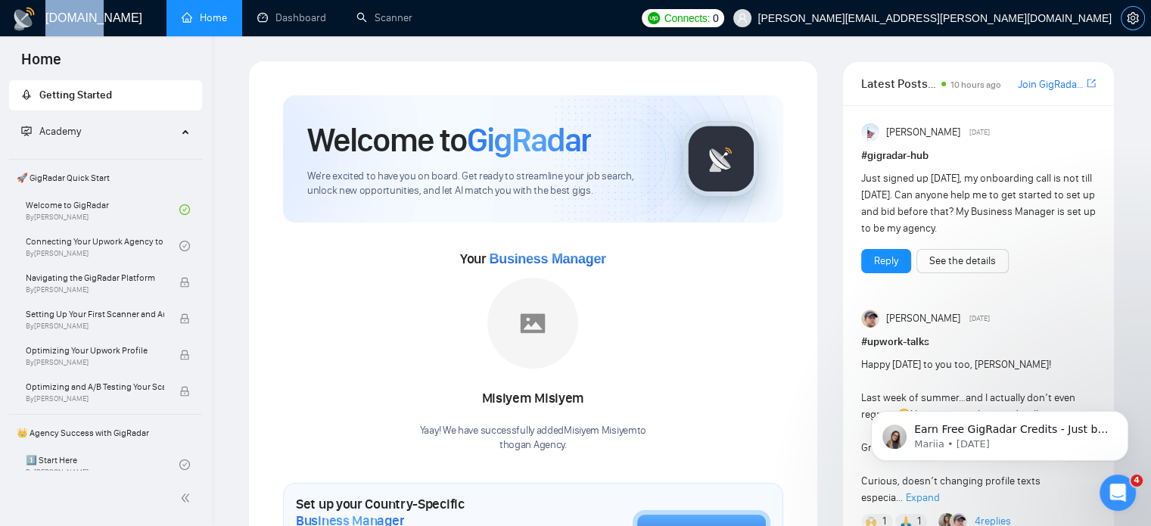
click at [1128, 23] on icon "setting" at bounding box center [1133, 18] width 12 height 12
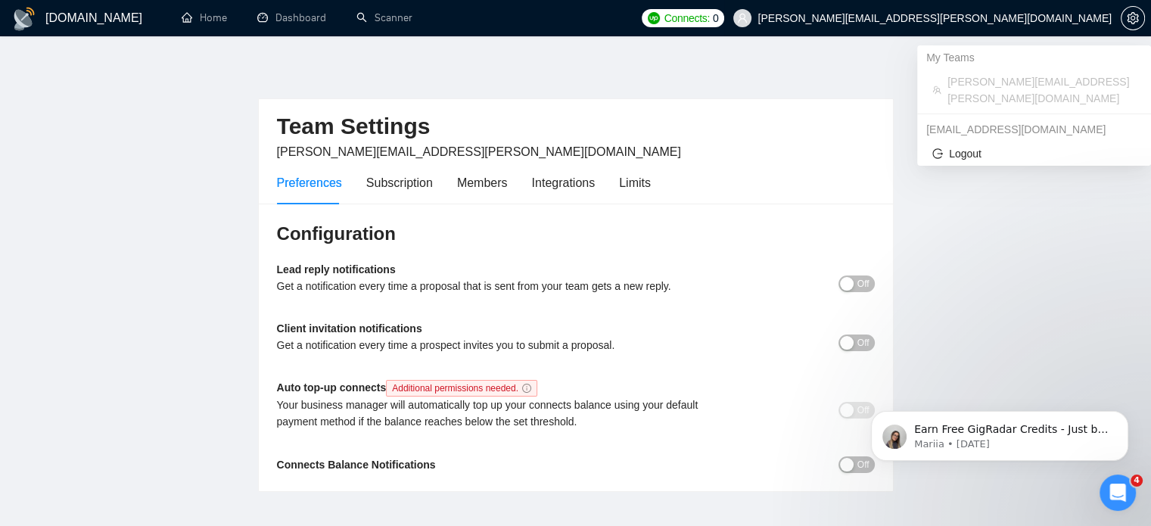
click at [1031, 18] on span "todd.hogan@geeksforgrowth.com" at bounding box center [934, 18] width 354 height 0
click at [978, 26] on span "todd.hogan@geeksforgrowth.com" at bounding box center [922, 18] width 397 height 48
click at [961, 145] on span "Logout" at bounding box center [1034, 153] width 204 height 17
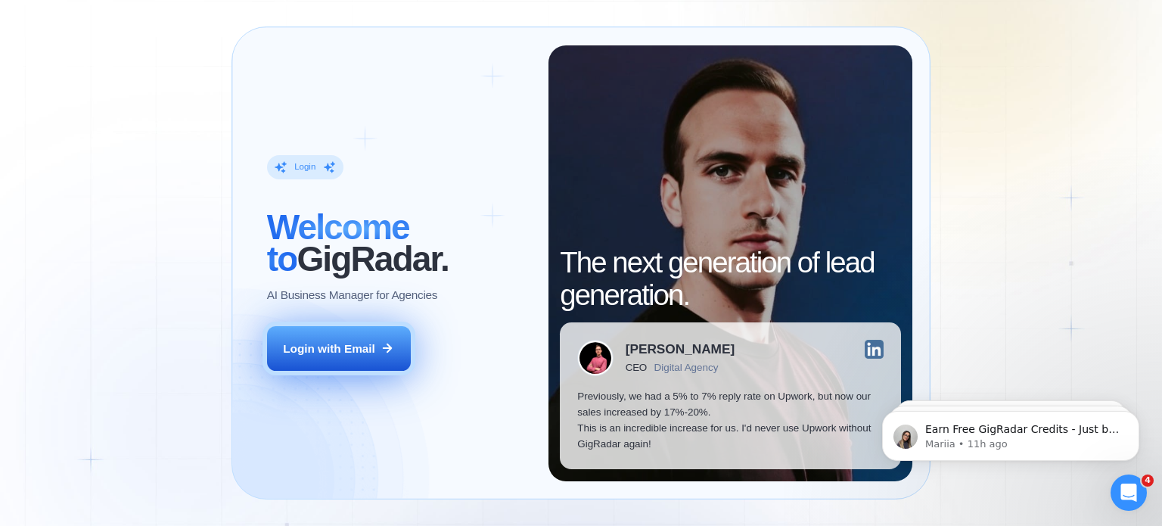
click at [344, 332] on button "Login with Email" at bounding box center [339, 348] width 144 height 45
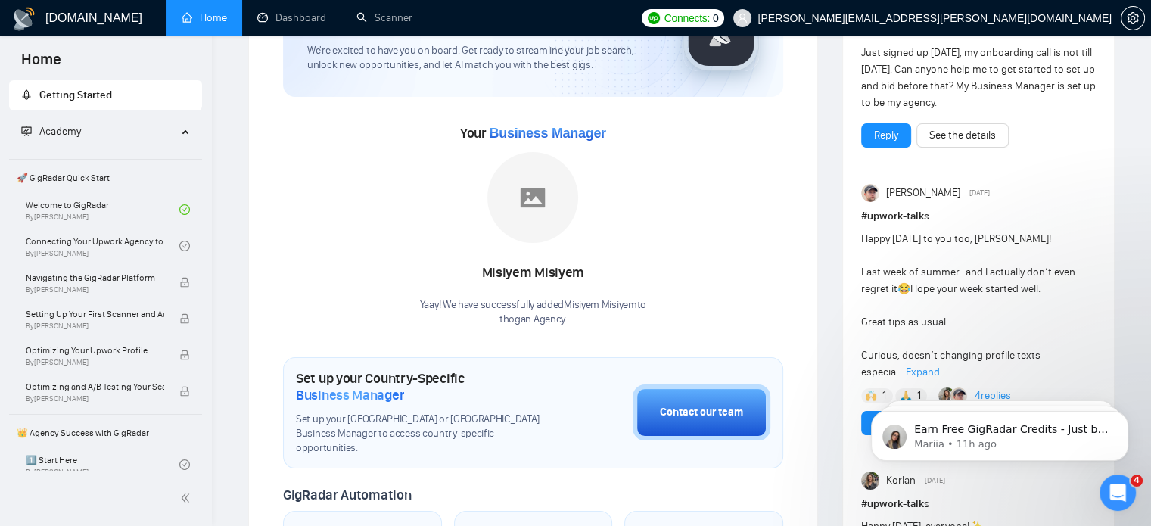
scroll to position [293, 0]
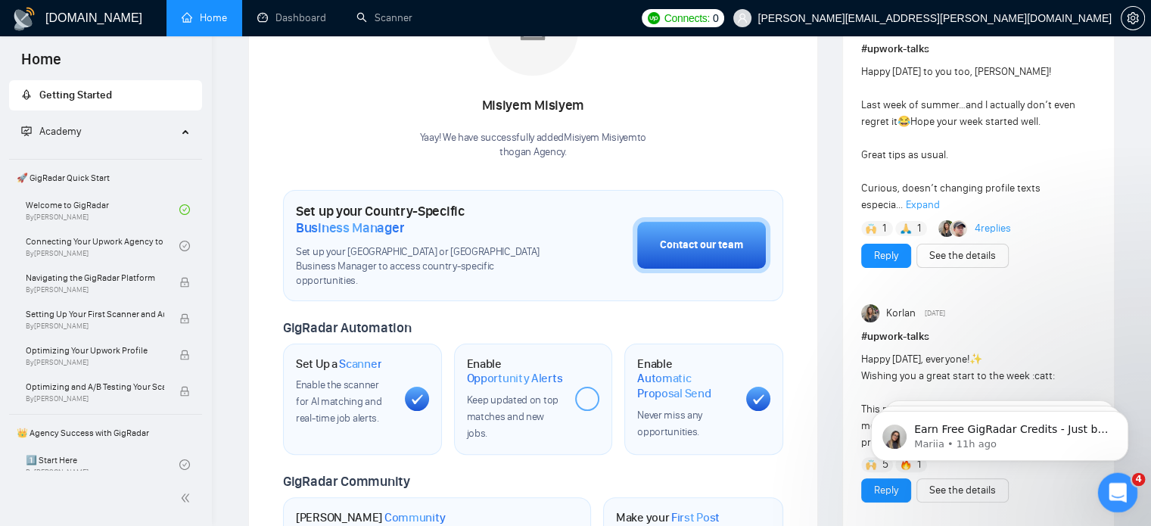
click at [1121, 496] on icon "Open Intercom Messenger" at bounding box center [1115, 490] width 25 height 25
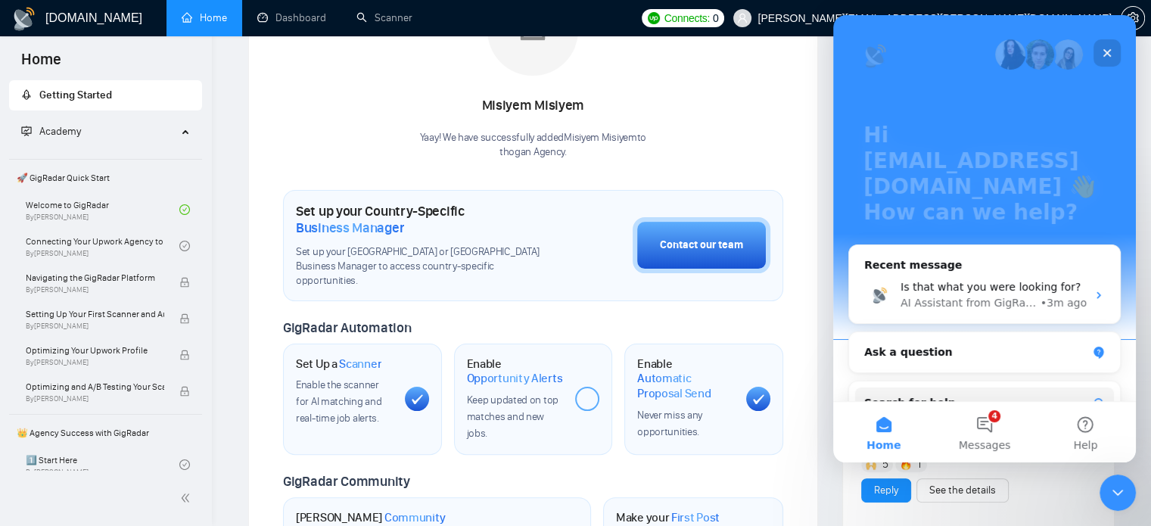
scroll to position [179, 0]
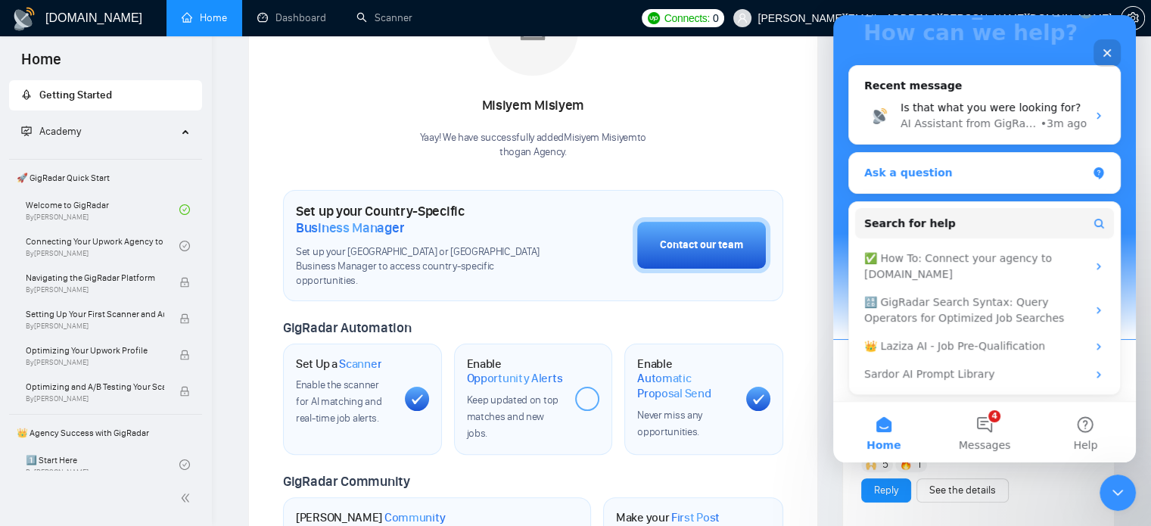
click at [963, 174] on div "Ask a question" at bounding box center [975, 173] width 222 height 16
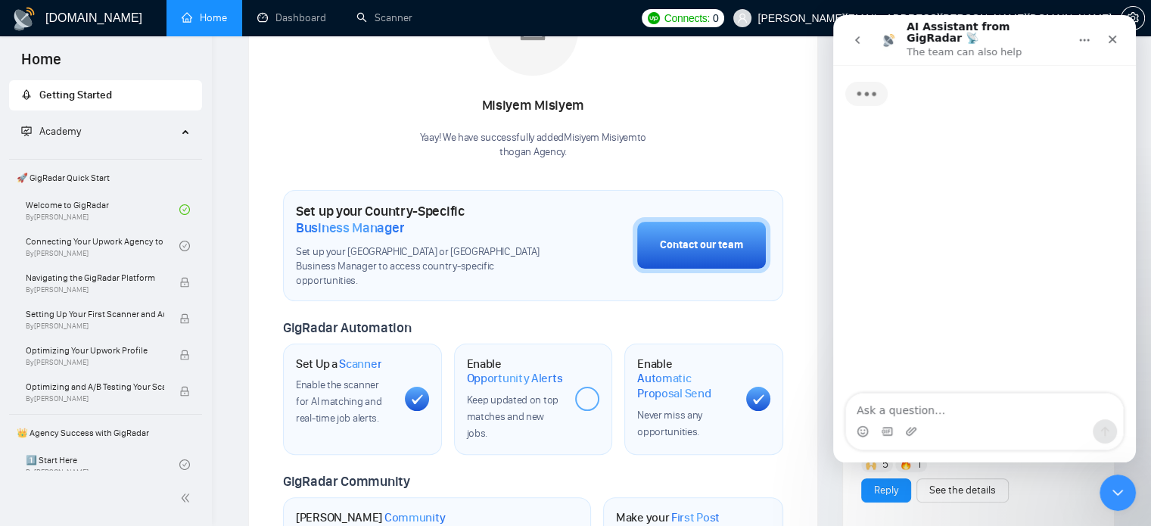
scroll to position [0, 0]
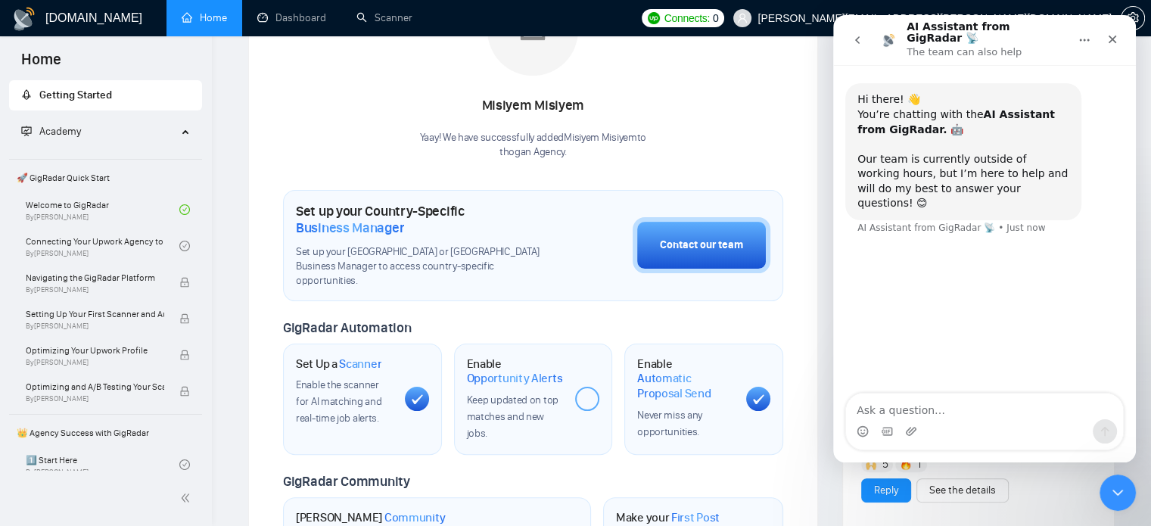
click at [860, 34] on icon "go back" at bounding box center [857, 40] width 12 height 12
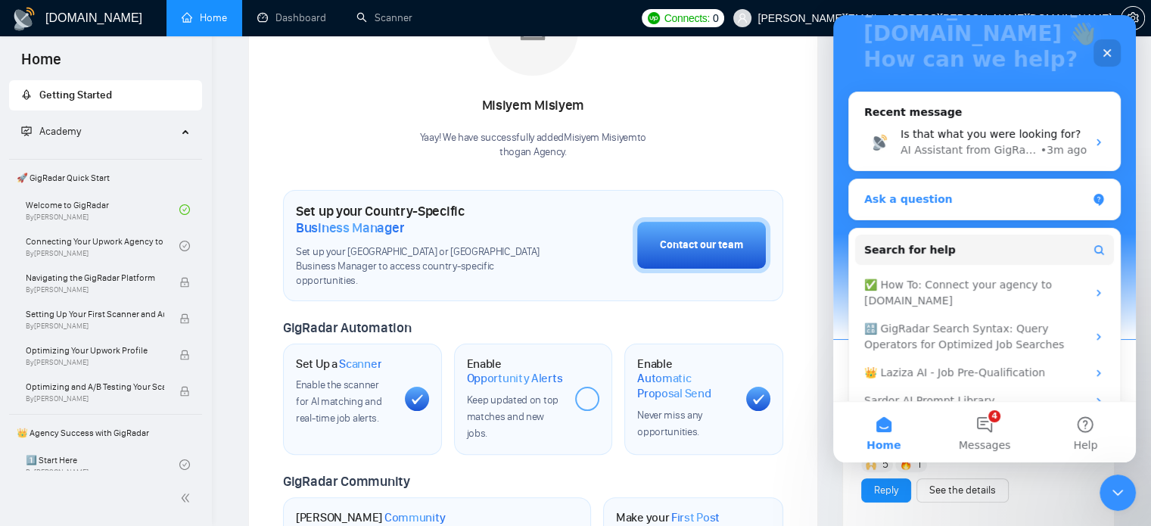
scroll to position [179, 0]
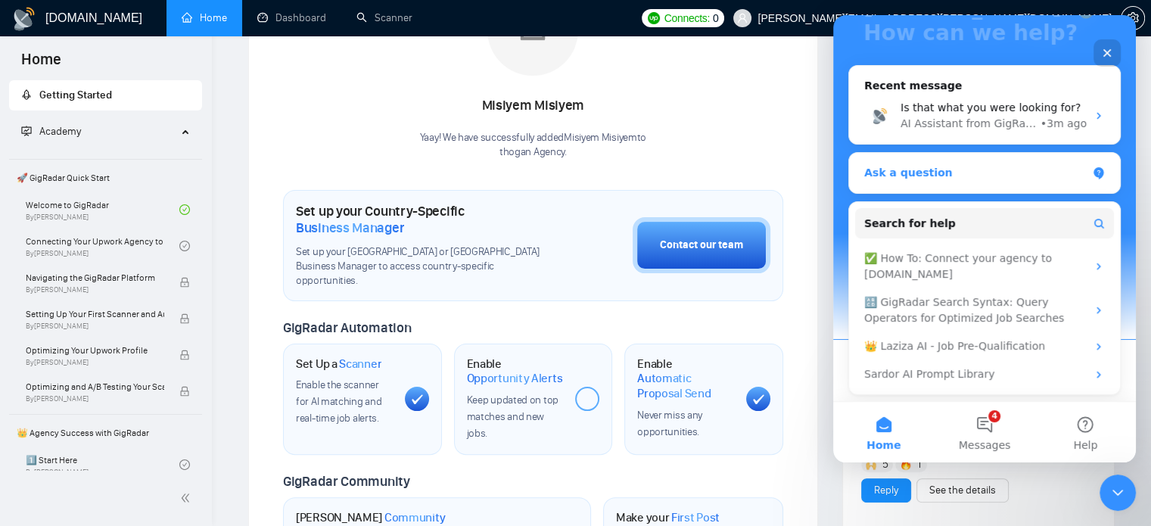
click at [1012, 156] on div "Ask a question" at bounding box center [984, 173] width 271 height 40
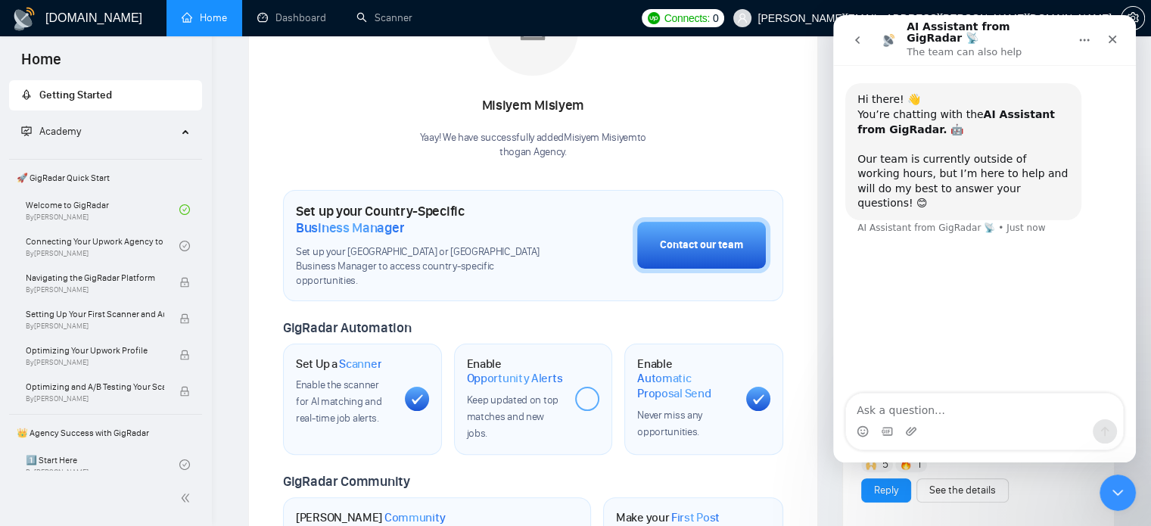
click at [866, 31] on button "go back" at bounding box center [857, 40] width 29 height 29
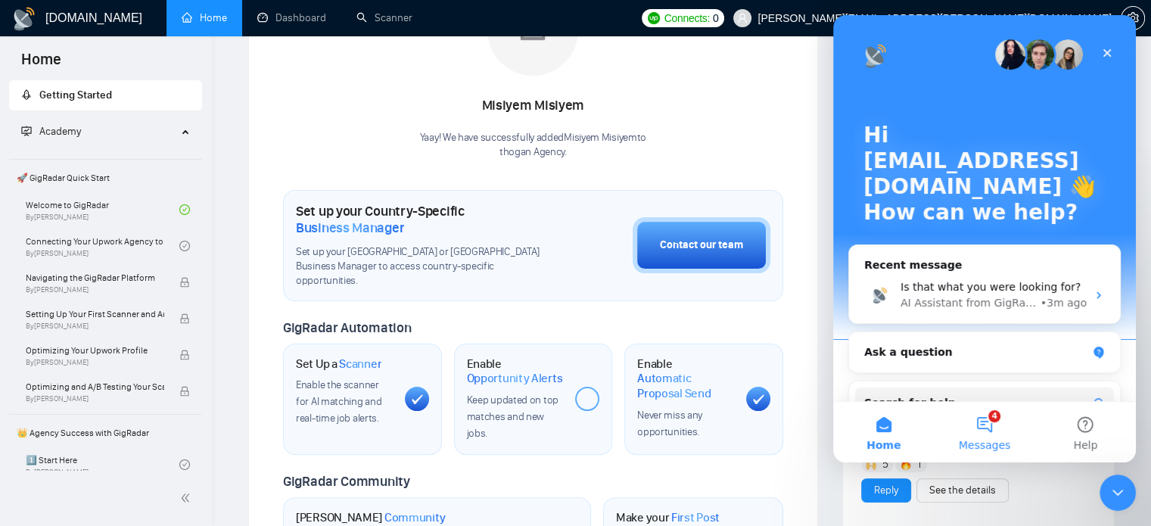
click at [984, 437] on button "4 Messages" at bounding box center [984, 432] width 101 height 61
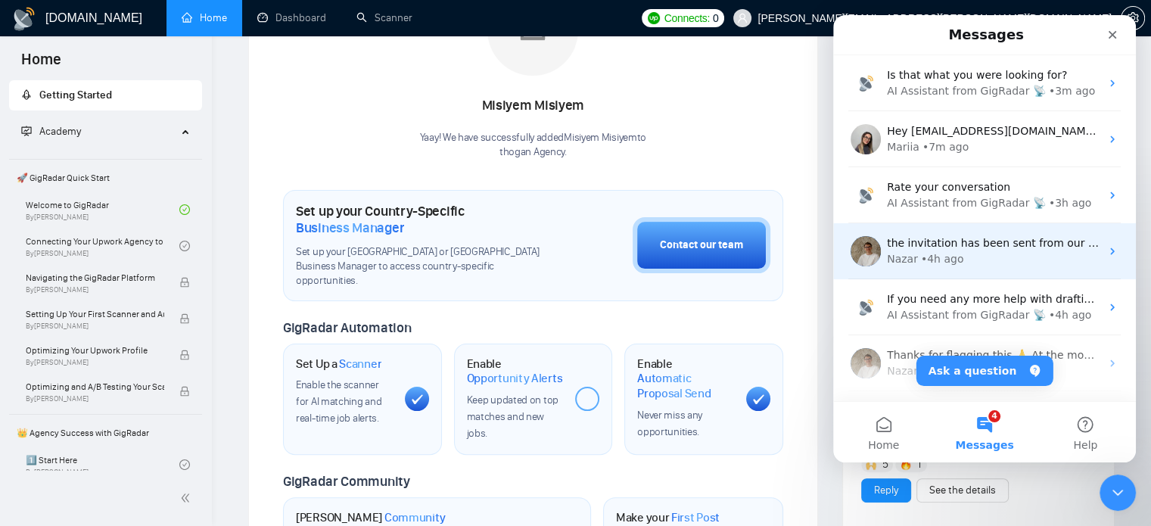
click at [963, 246] on span "the invitation has been sent from our end pls check and approve , thanks" at bounding box center [1082, 243] width 390 height 12
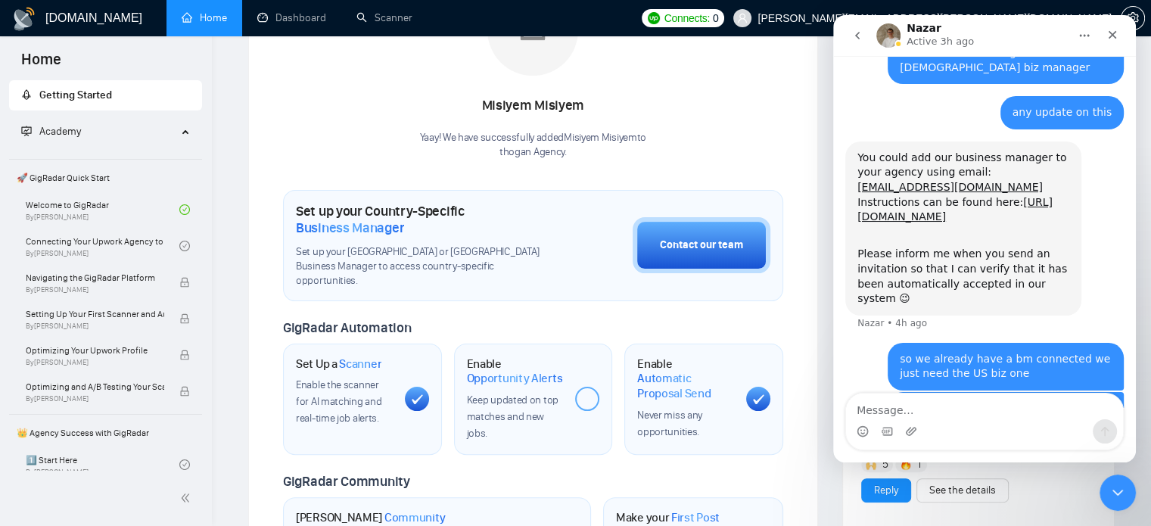
scroll to position [630, 0]
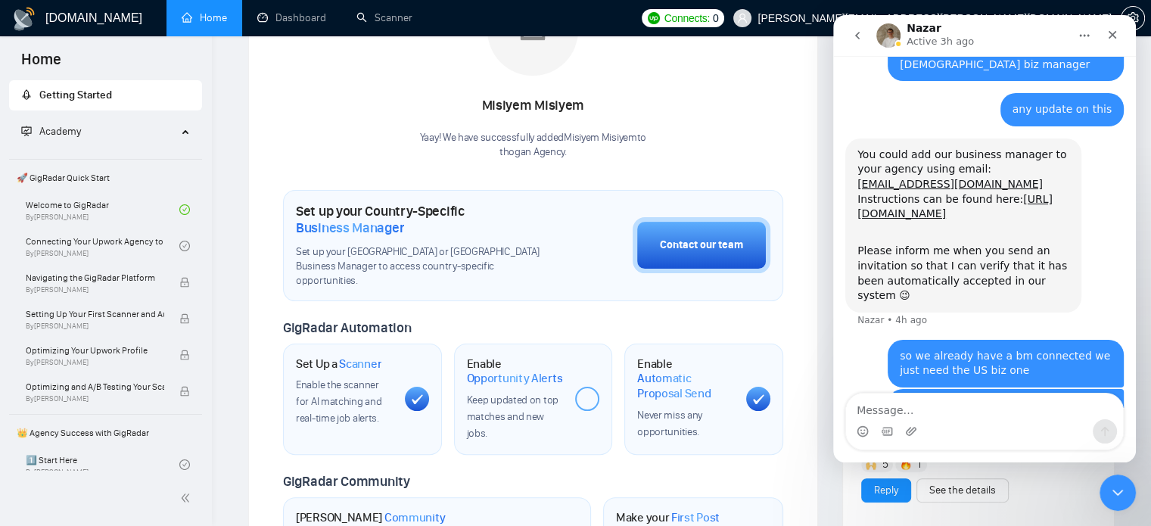
click at [857, 41] on icon "go back" at bounding box center [857, 36] width 12 height 12
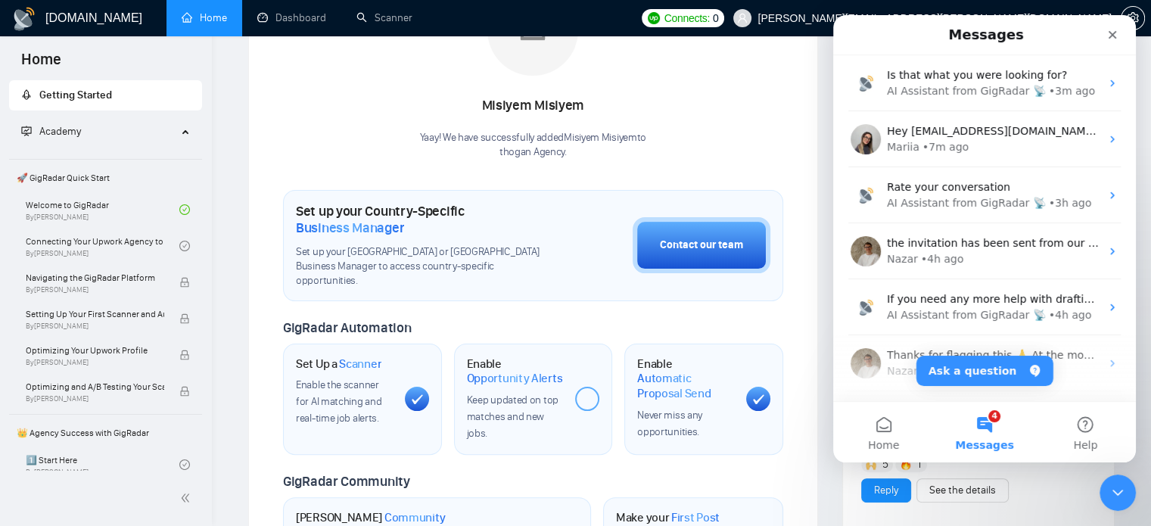
scroll to position [0, 0]
click at [992, 375] on button "Ask a question" at bounding box center [984, 371] width 137 height 30
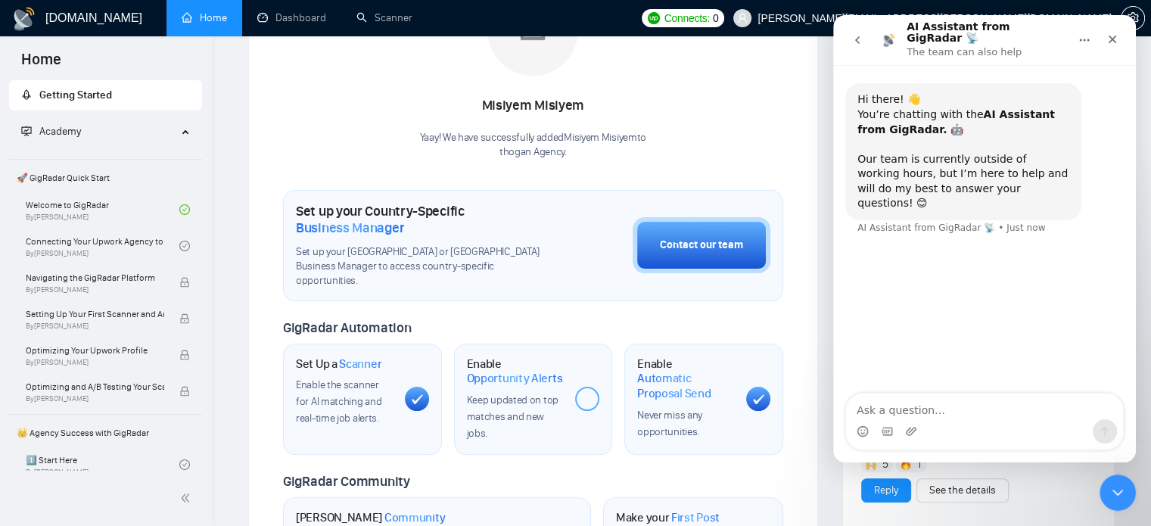
click at [978, 407] on textarea "Ask a question…" at bounding box center [984, 406] width 277 height 26
type textarea "n"
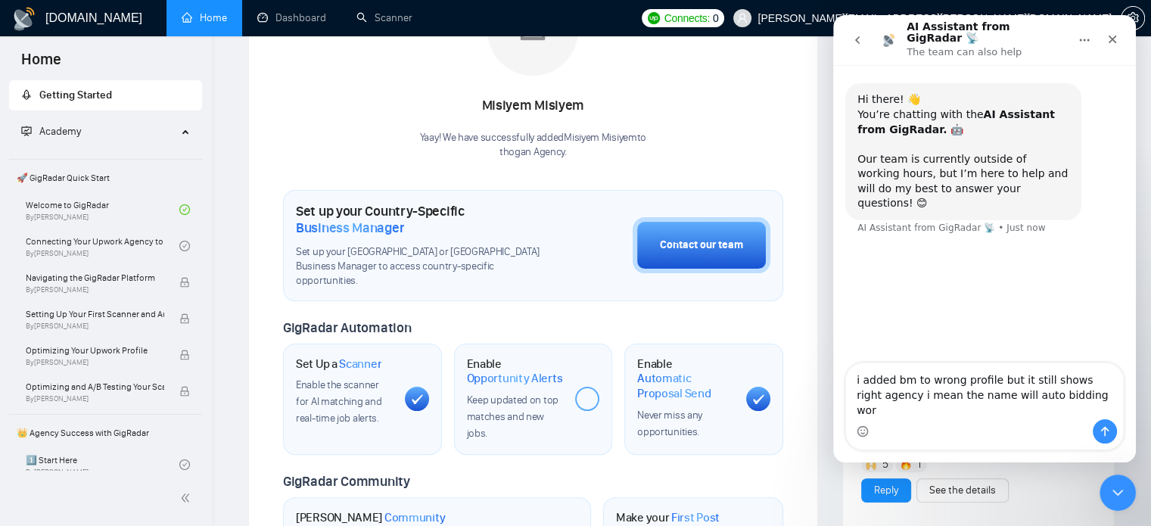
type textarea "i added bm to wrong profile but it still shows right agency i mean the name wil…"
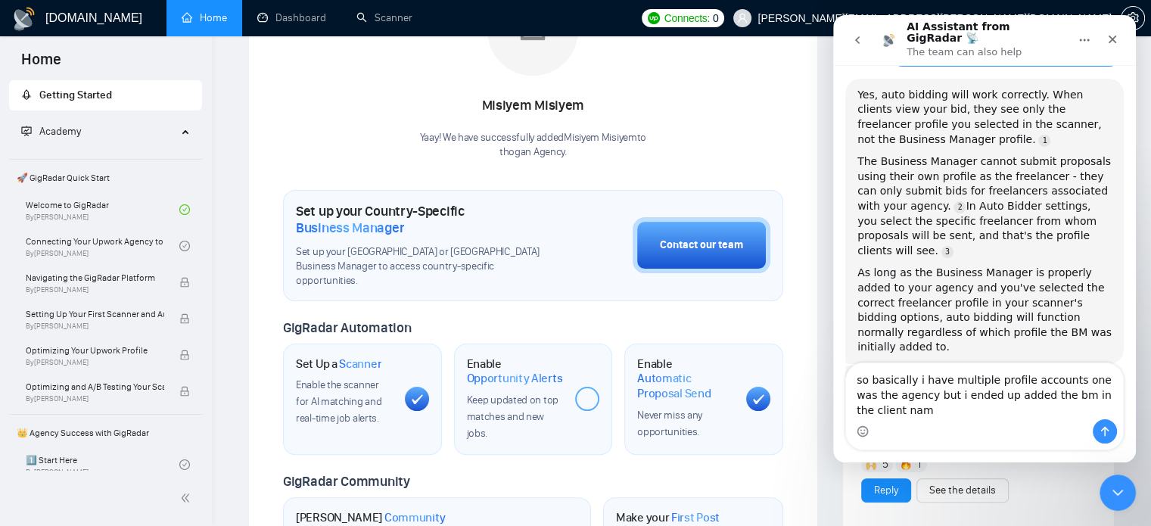
scroll to position [241, 0]
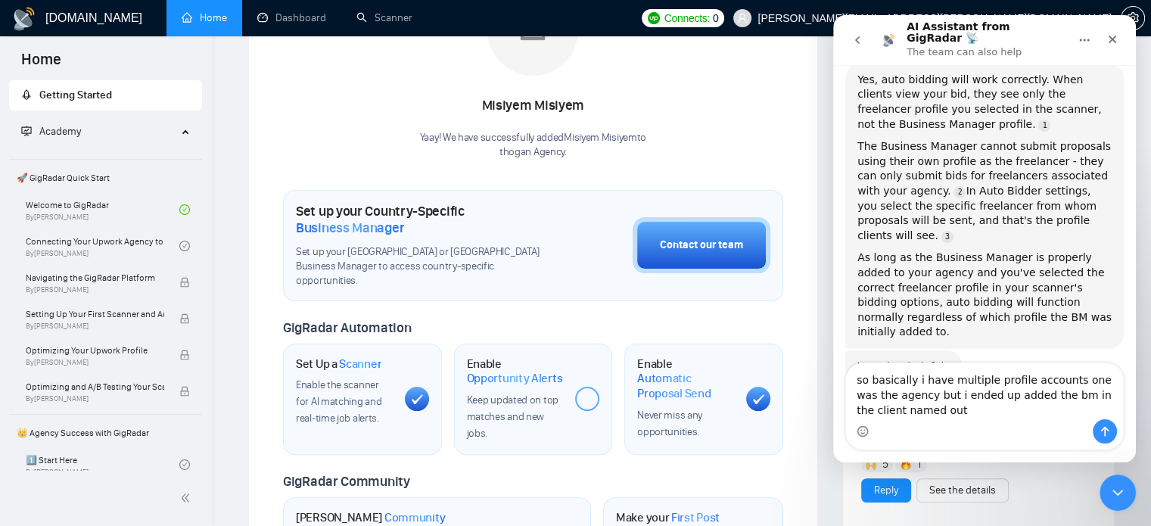
type textarea "so basically i have multiple profile accounts one was the agency but i ended up…"
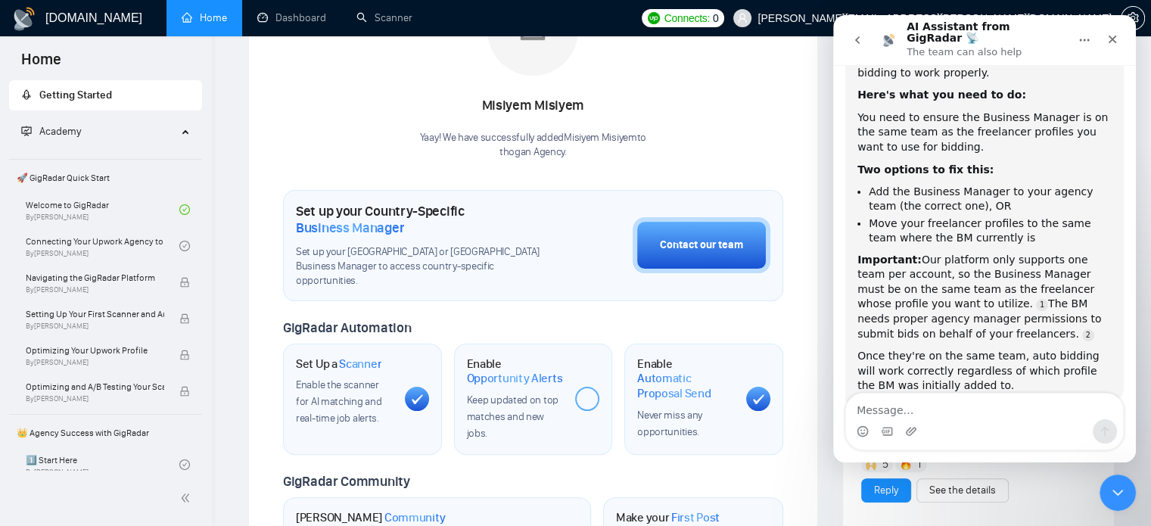
scroll to position [723, 0]
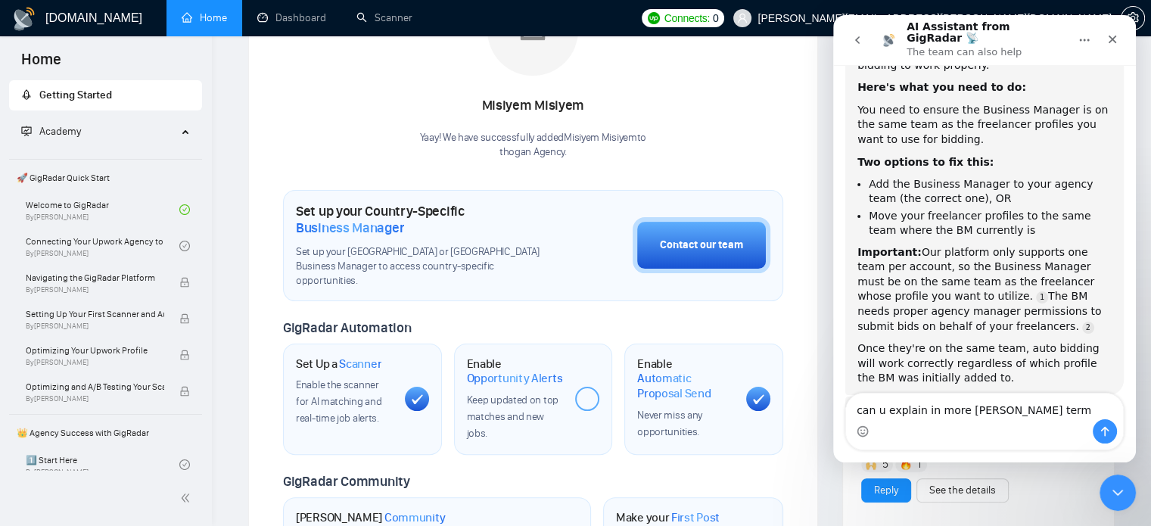
type textarea "can u explain in more layman terms"
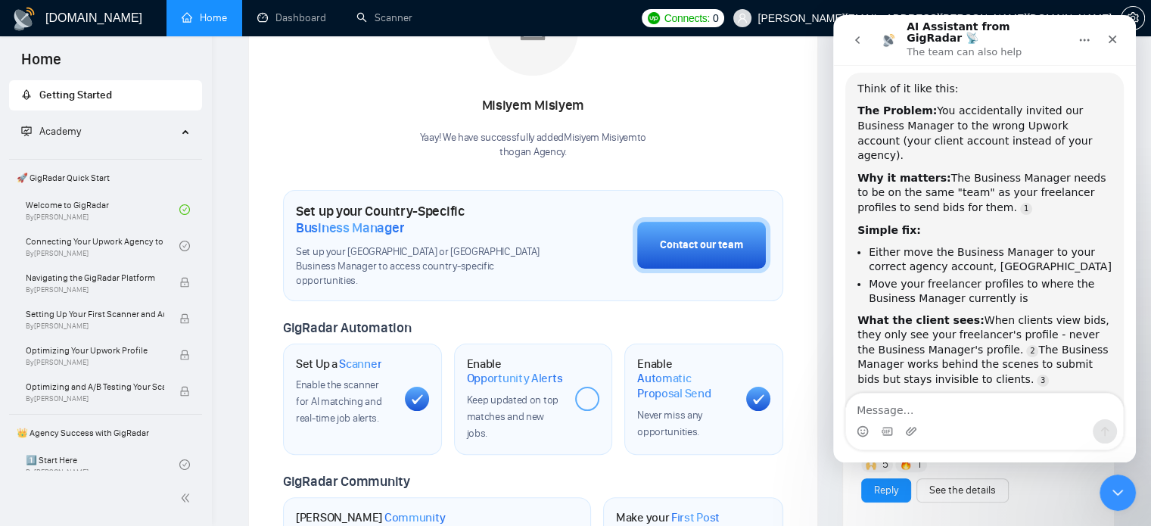
scroll to position [1160, 0]
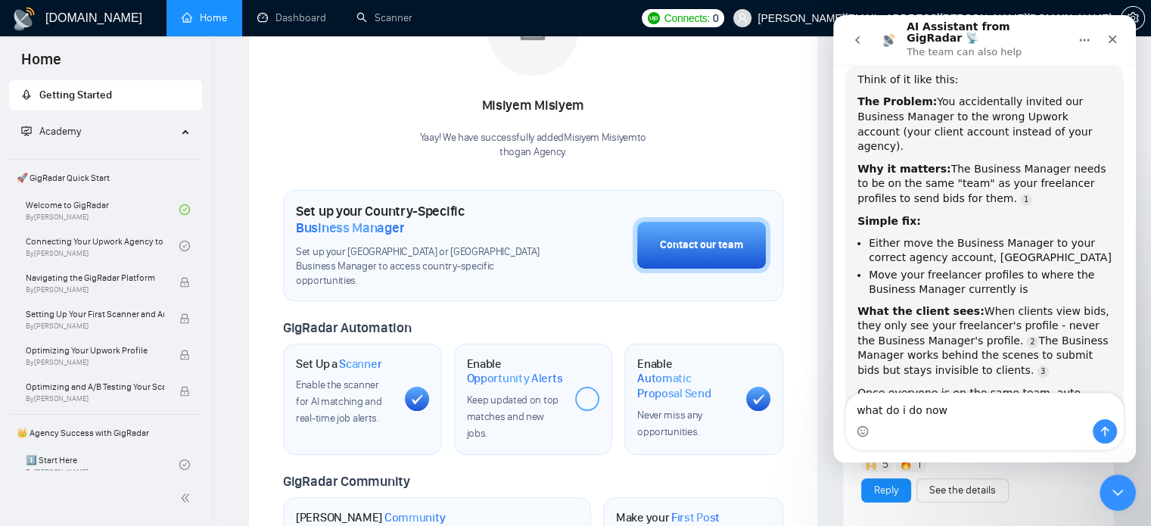
type textarea "what do i do now?"
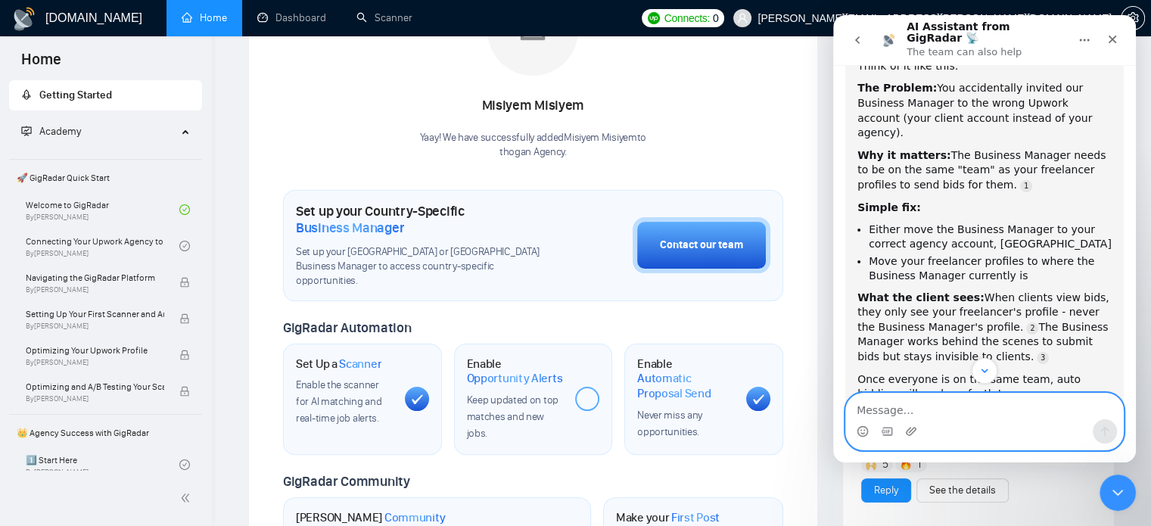
scroll to position [1174, 0]
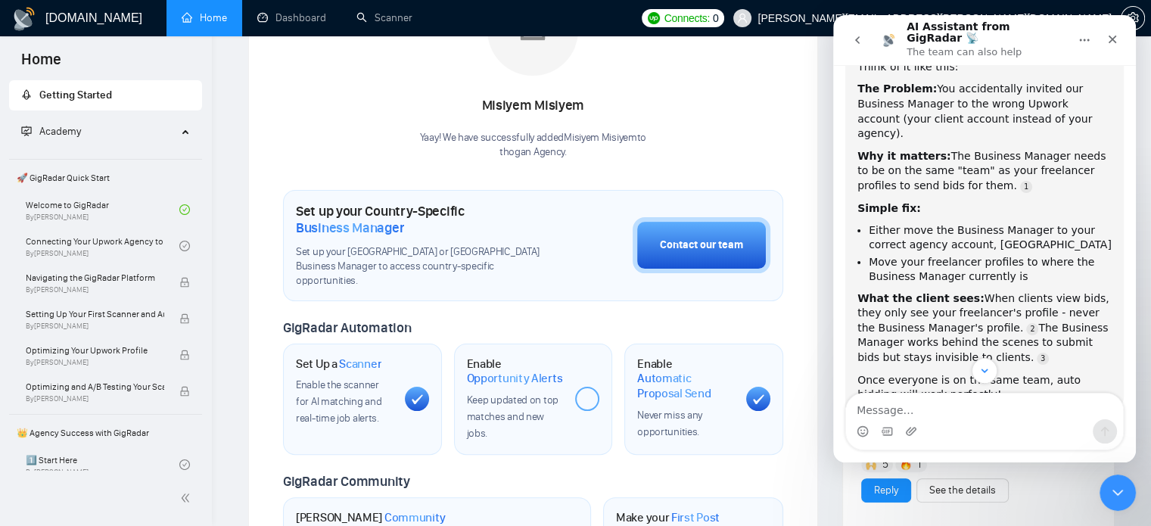
click at [855, 36] on icon "go back" at bounding box center [857, 40] width 12 height 12
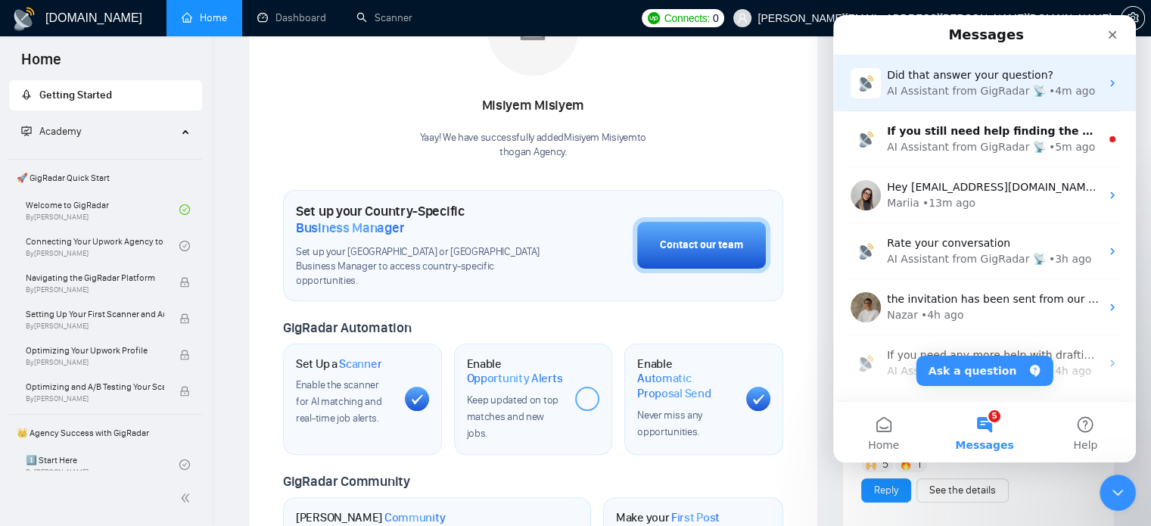
click at [1012, 101] on div "Did that answer your question? AI Assistant from GigRadar 📡 • 4m ago" at bounding box center [984, 83] width 303 height 56
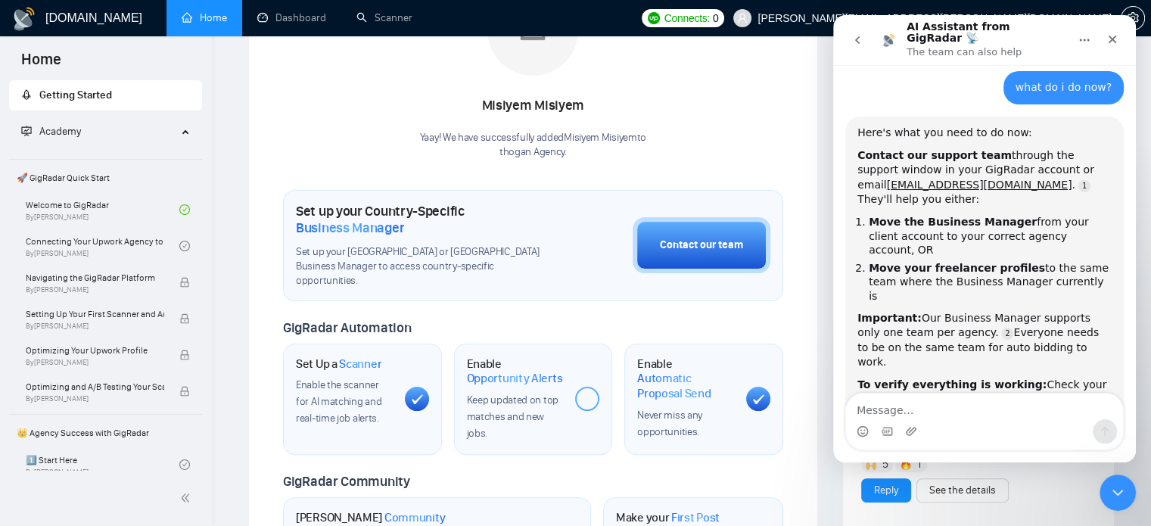
scroll to position [1561, 0]
click at [924, 405] on textarea "Message…" at bounding box center [984, 406] width 277 height 26
type textarea "connect me with support"
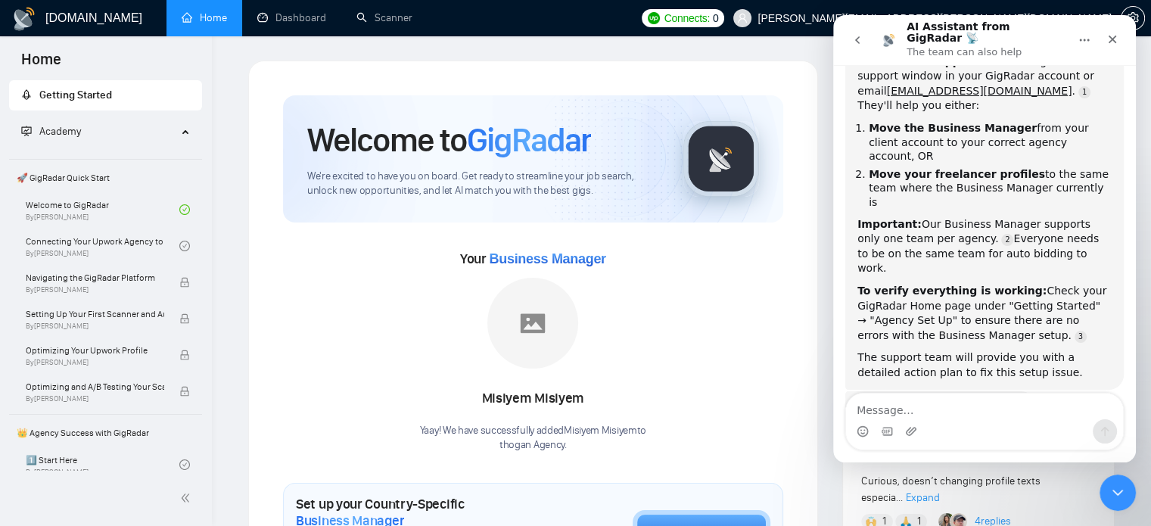
scroll to position [1745, 0]
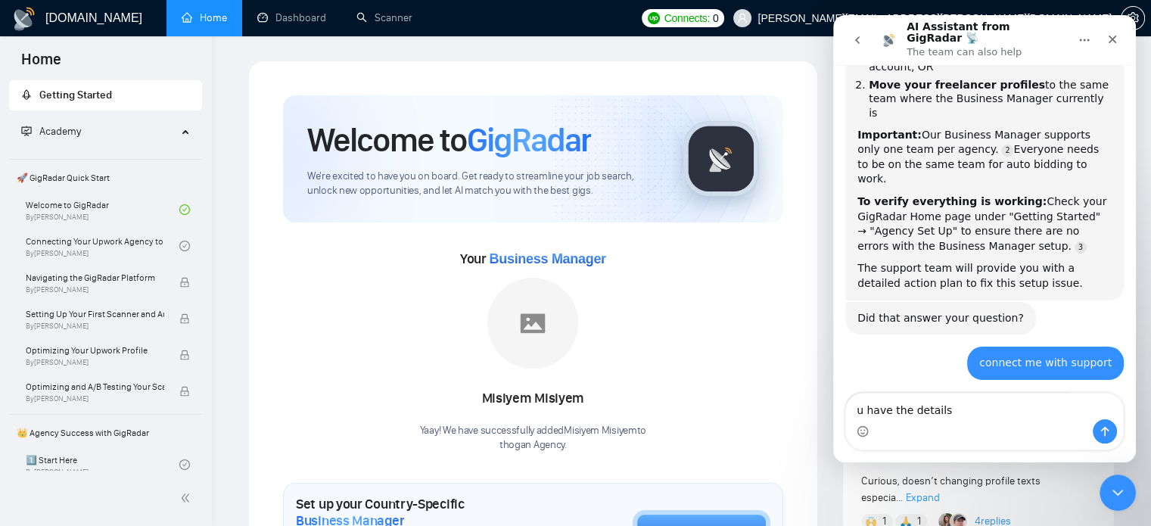
type textarea "u have the details"
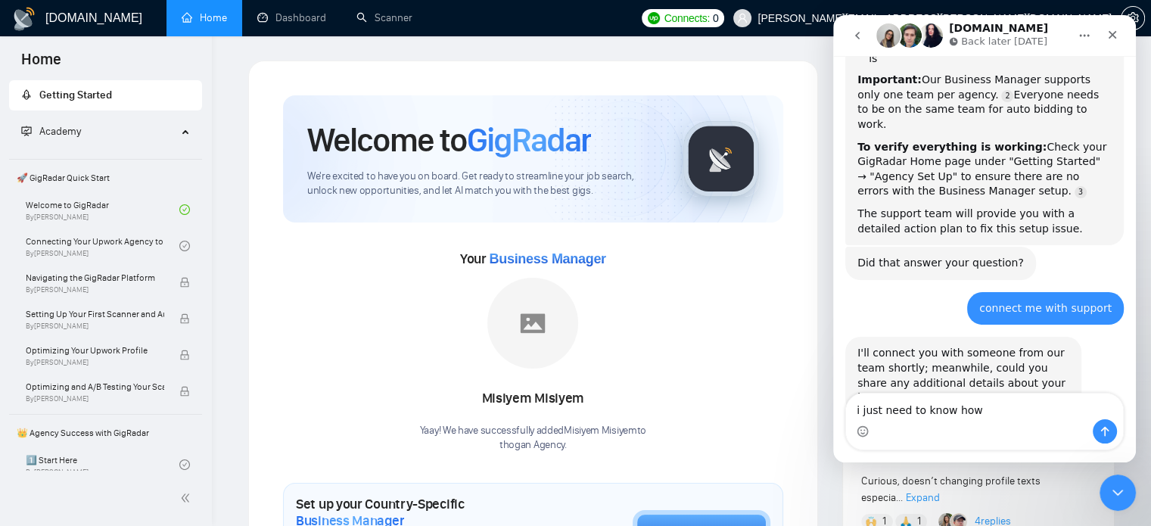
scroll to position [1843, 0]
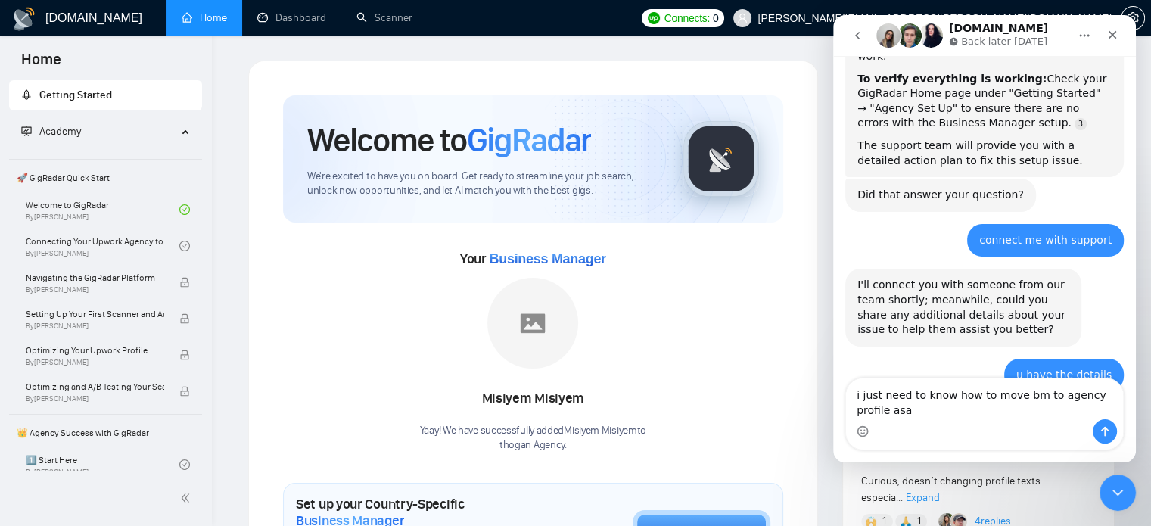
type textarea "i just need to know how to move bm to agency profile asap"
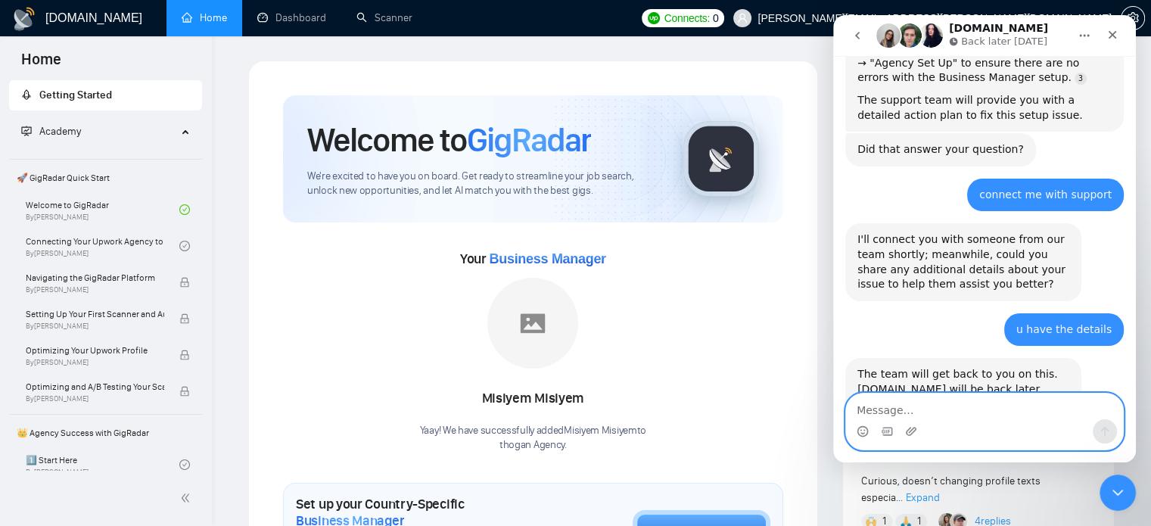
click at [978, 405] on textarea "Message…" at bounding box center [984, 406] width 277 height 26
type textarea "anyone there"
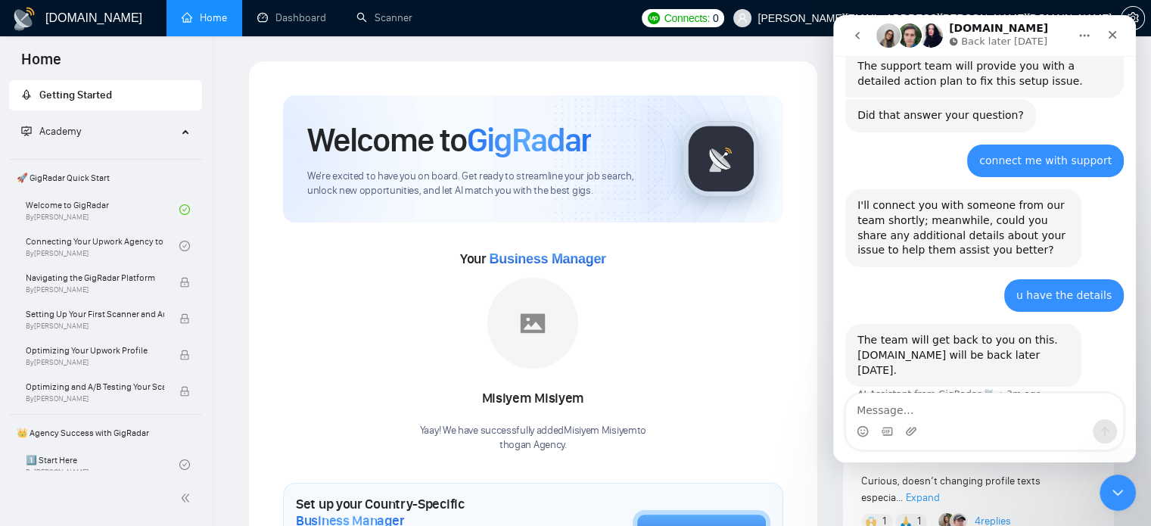
click at [993, 36] on p "Back later today" at bounding box center [1004, 41] width 86 height 15
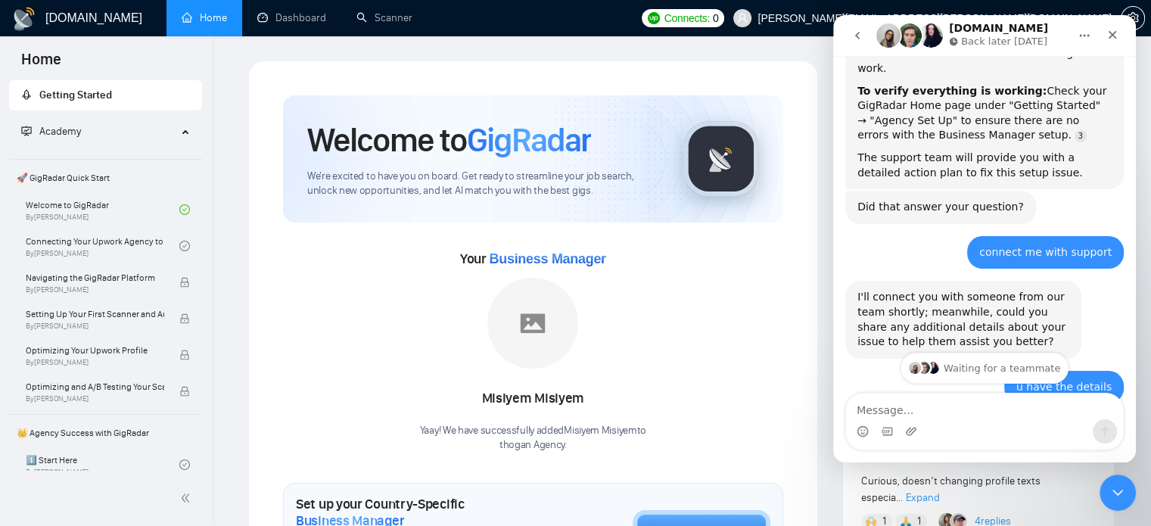
scroll to position [1937, 0]
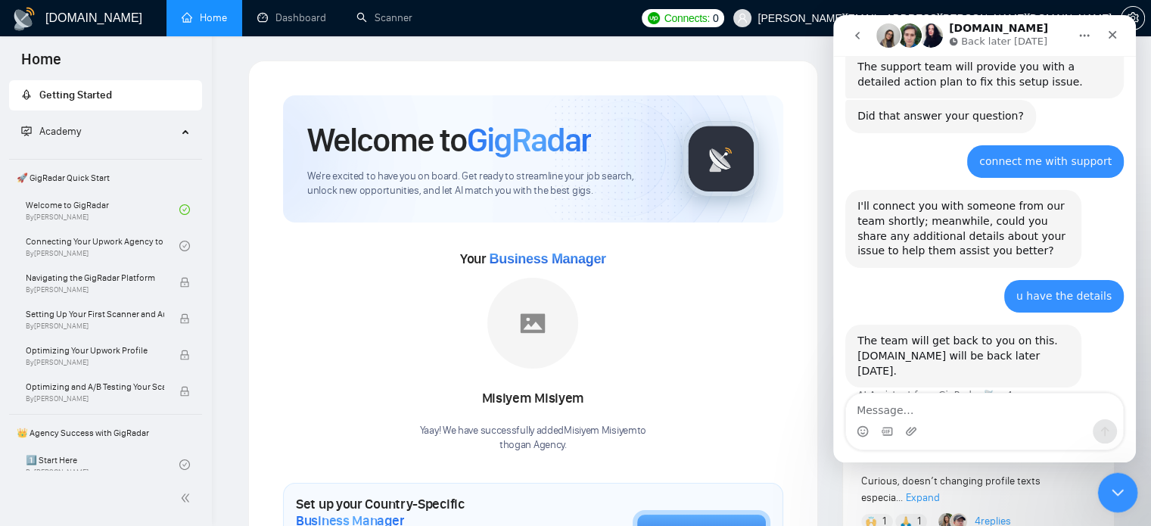
click at [1114, 499] on icon "Close Intercom Messenger" at bounding box center [1115, 490] width 18 height 18
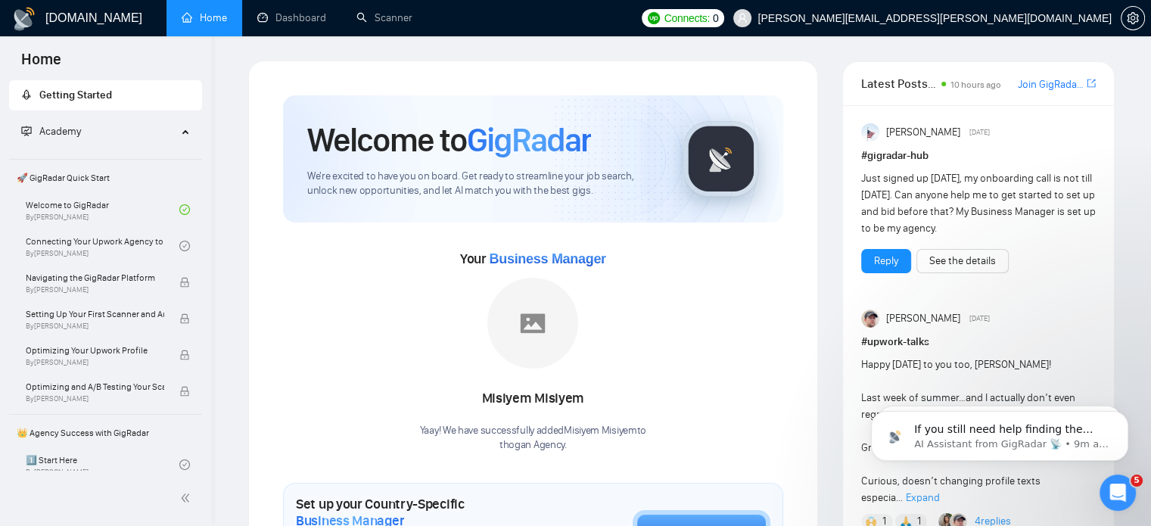
scroll to position [0, 0]
click at [364, 11] on link "Scanner" at bounding box center [384, 17] width 56 height 13
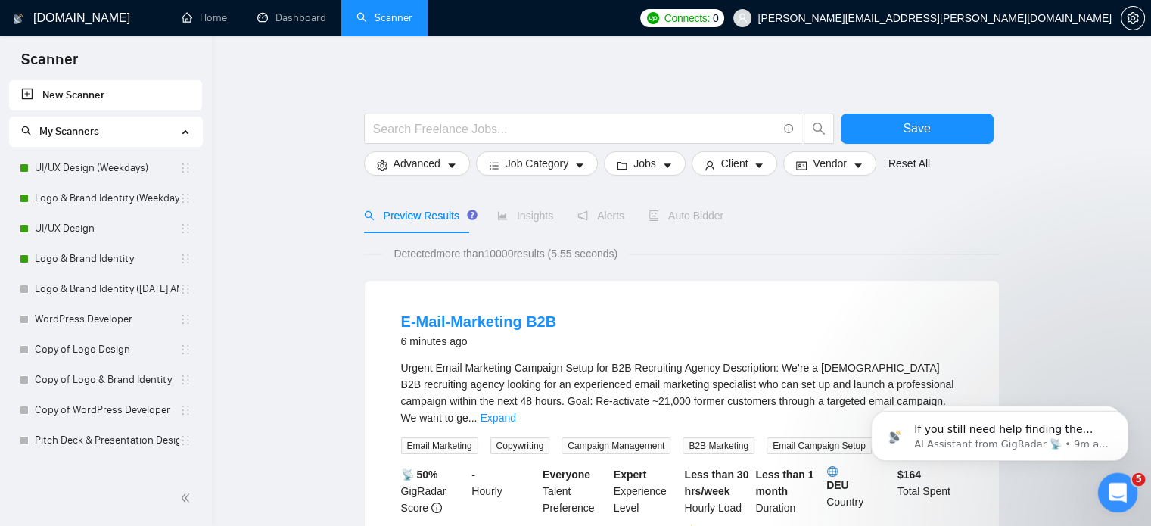
click at [1124, 479] on div "Open Intercom Messenger" at bounding box center [1115, 490] width 50 height 50
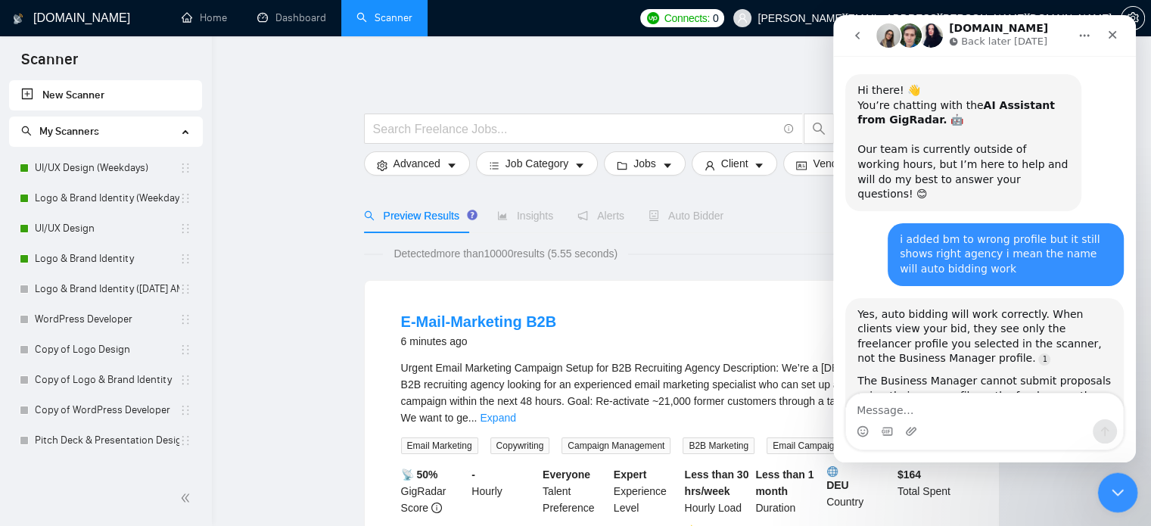
scroll to position [1938, 0]
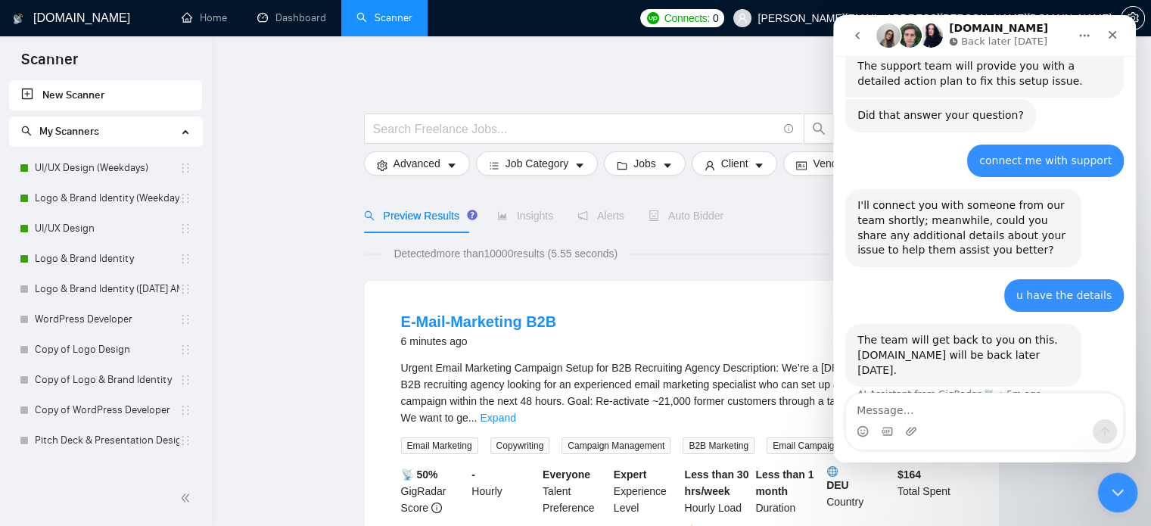
click at [1103, 493] on div "Close Intercom Messenger" at bounding box center [1115, 490] width 36 height 36
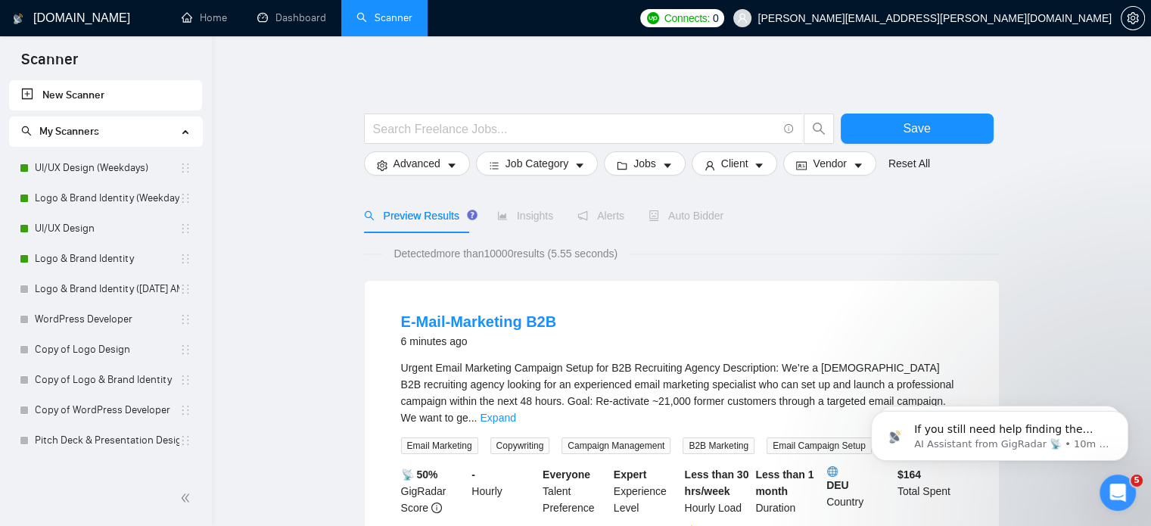
scroll to position [0, 0]
click at [448, 165] on icon "caret-down" at bounding box center [452, 165] width 8 height 5
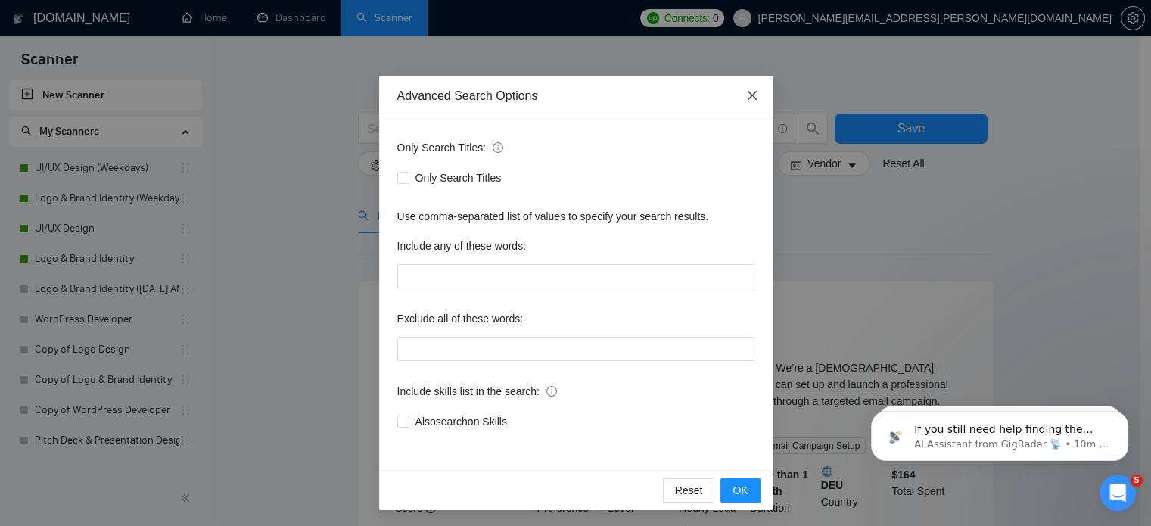
click at [740, 102] on span "Close" at bounding box center [752, 96] width 41 height 41
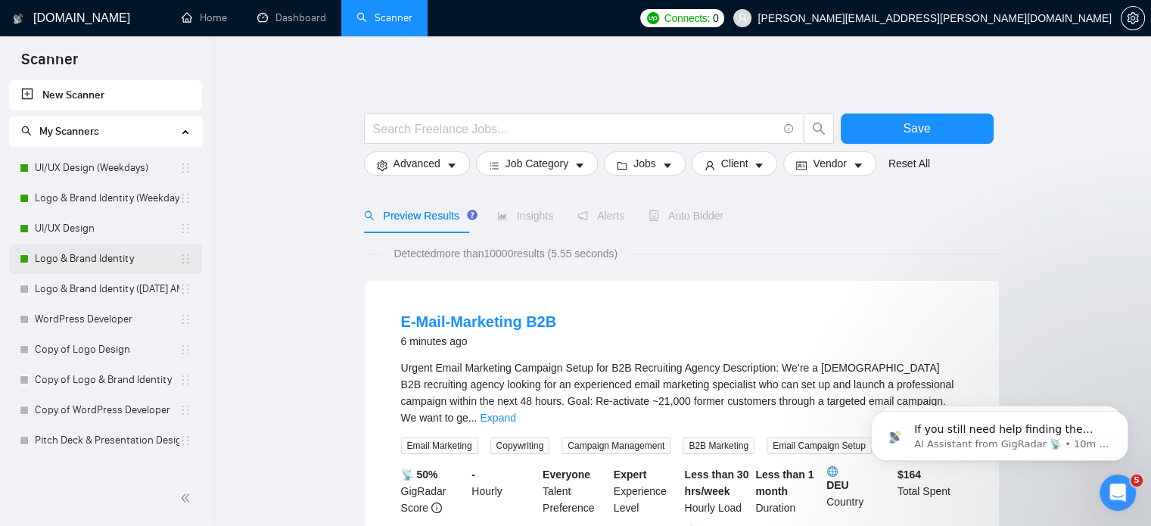
click at [106, 266] on link "Logo & Brand Identity" at bounding box center [107, 259] width 145 height 30
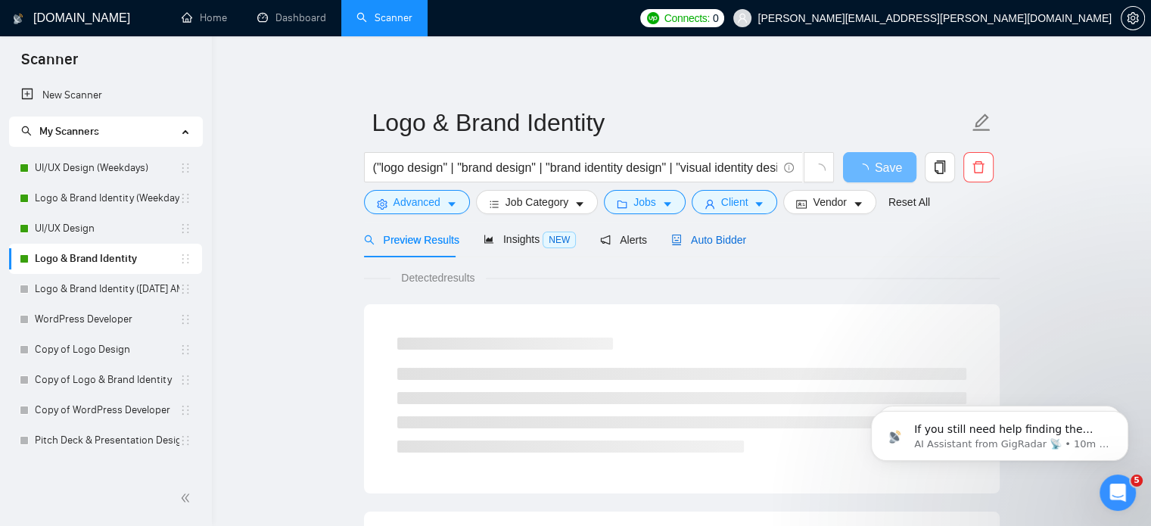
click at [714, 238] on span "Auto Bidder" at bounding box center [708, 240] width 75 height 12
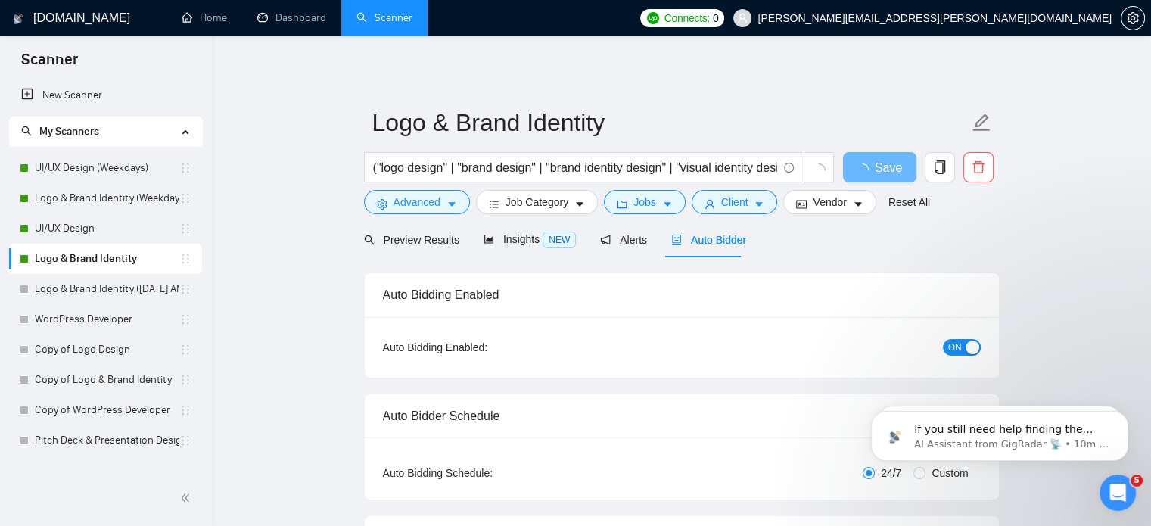
radio input "false"
radio input "true"
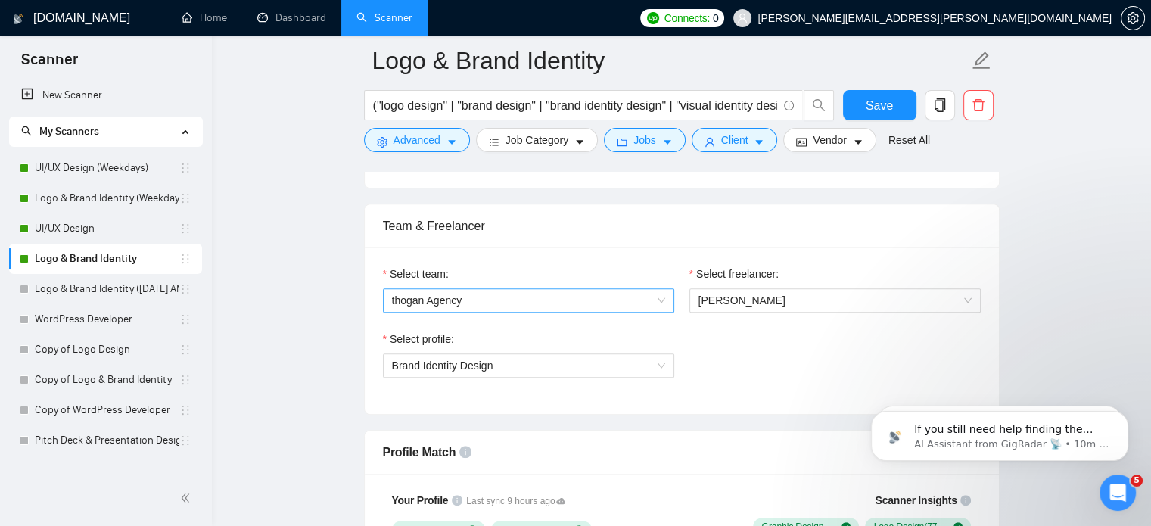
scroll to position [972, 0]
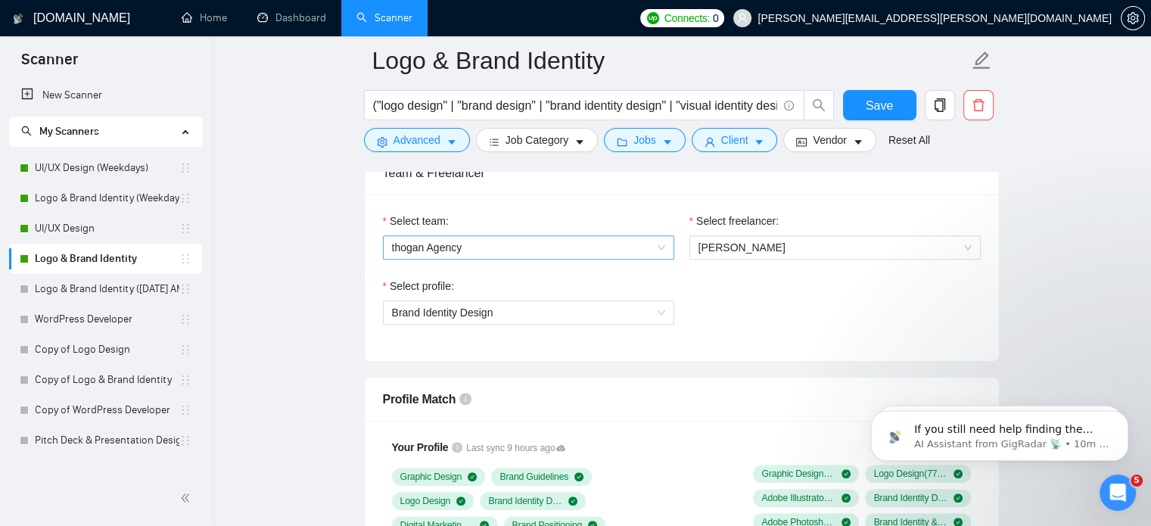
click at [596, 252] on span "thogan Agency" at bounding box center [528, 247] width 273 height 23
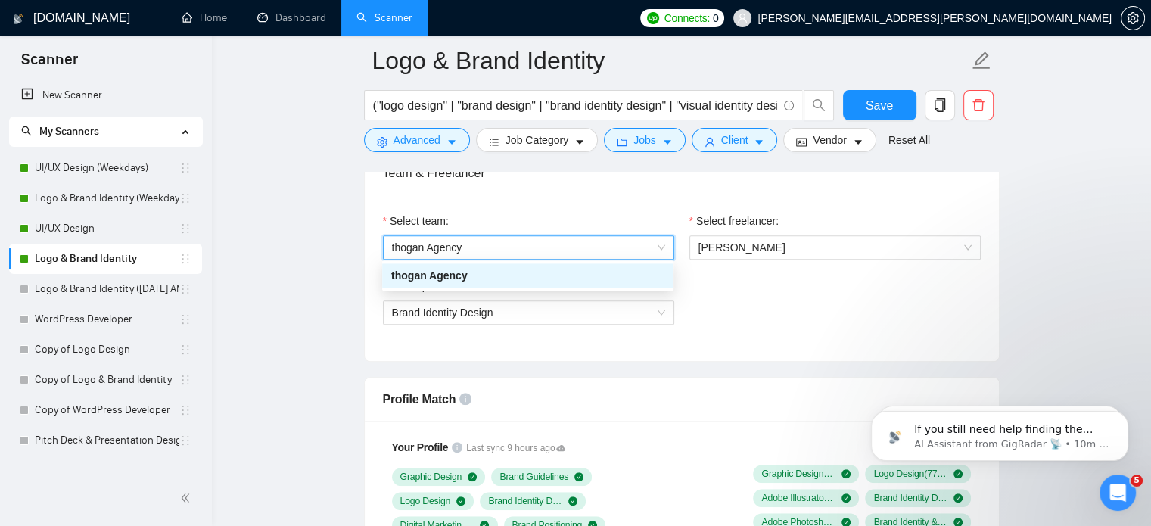
click at [596, 252] on span "thogan Agency" at bounding box center [528, 247] width 273 height 23
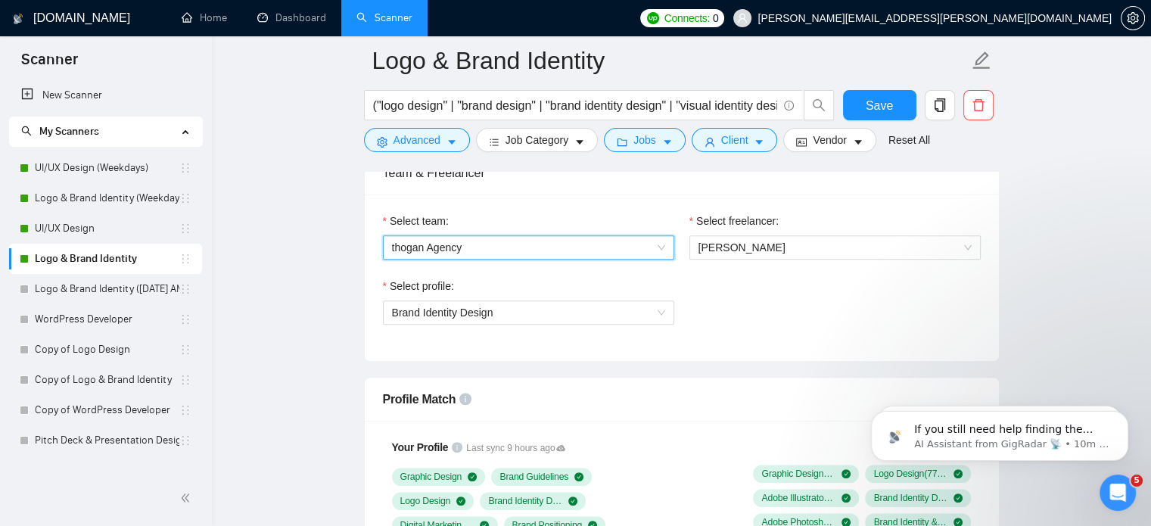
click at [596, 252] on span "thogan Agency" at bounding box center [528, 247] width 273 height 23
click at [1124, 484] on icon "Open Intercom Messenger" at bounding box center [1115, 490] width 25 height 25
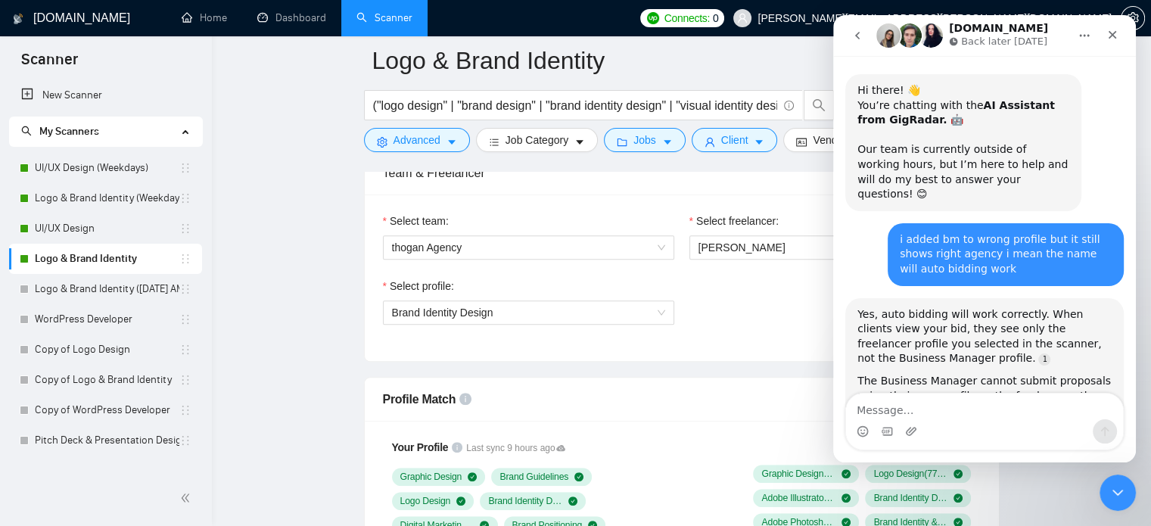
scroll to position [1938, 0]
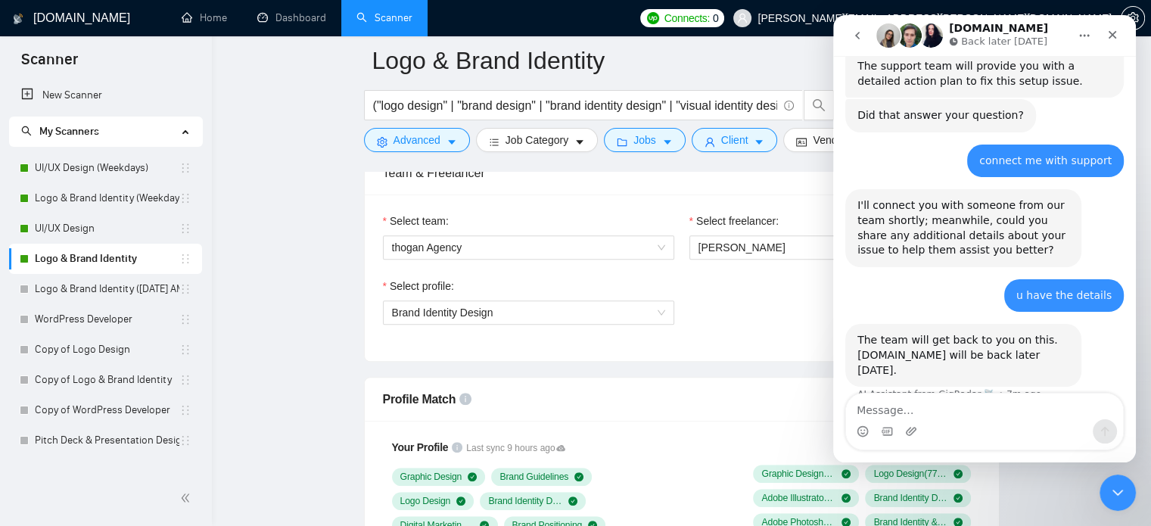
click at [1044, 418] on textarea "Message…" at bounding box center [984, 406] width 277 height 26
type textarea "so"
click at [863, 42] on button "go back" at bounding box center [857, 35] width 29 height 29
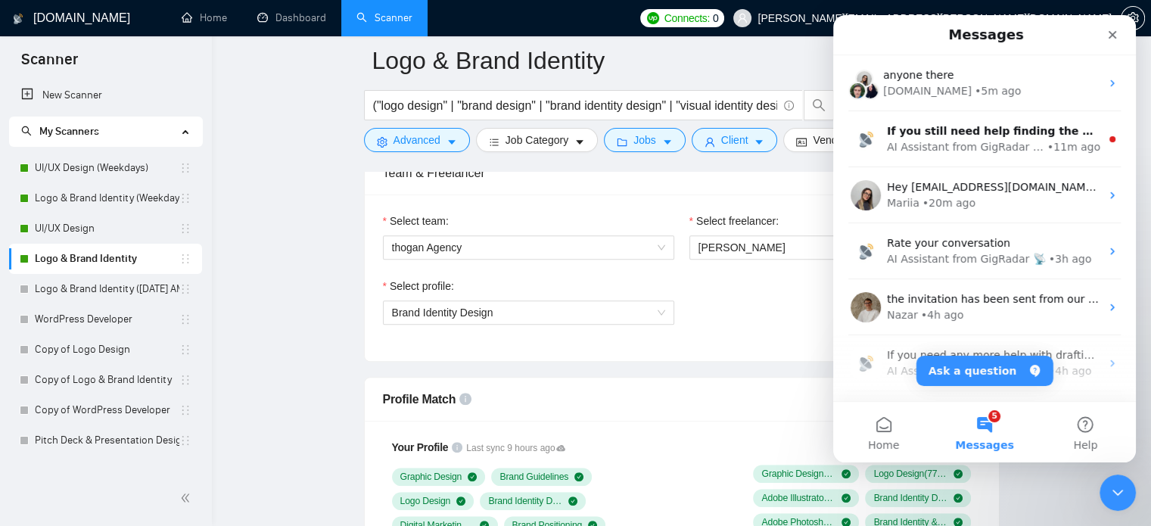
scroll to position [0, 0]
click at [969, 373] on button "Ask a question" at bounding box center [984, 371] width 137 height 30
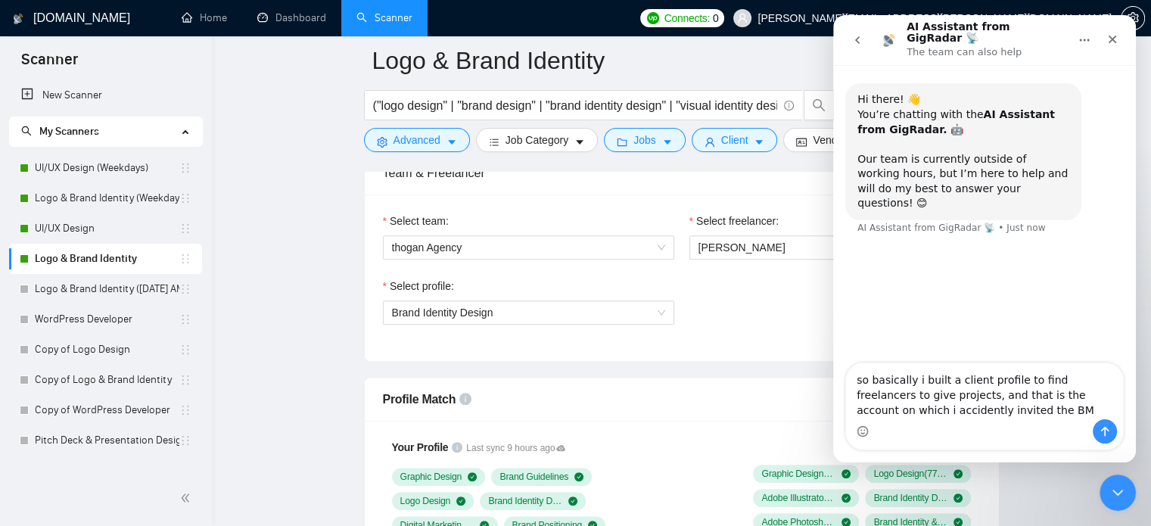
type textarea "so basically i built a client profile to find freelancers to give projects, and…"
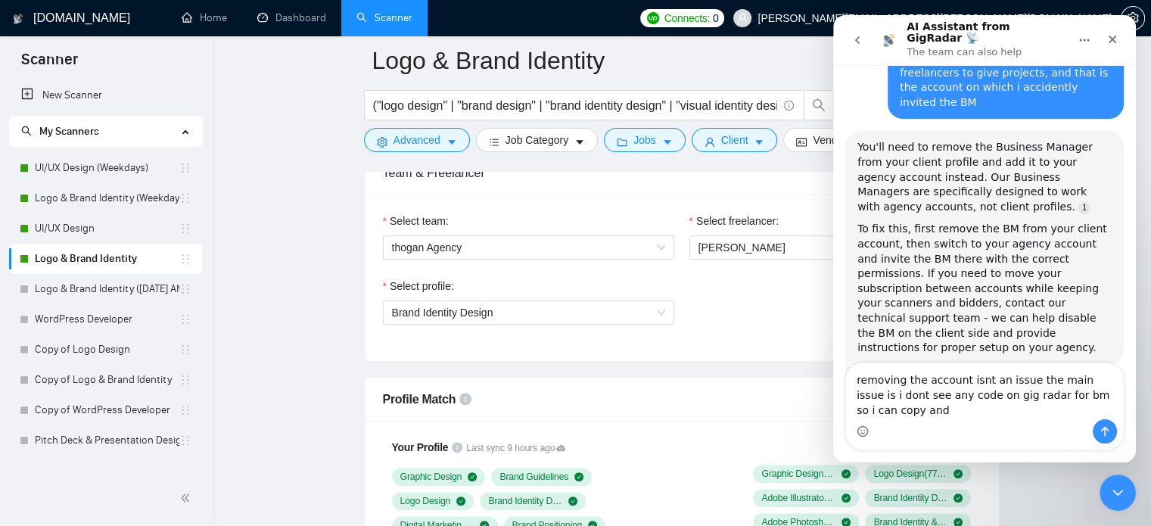
scroll to position [204, 0]
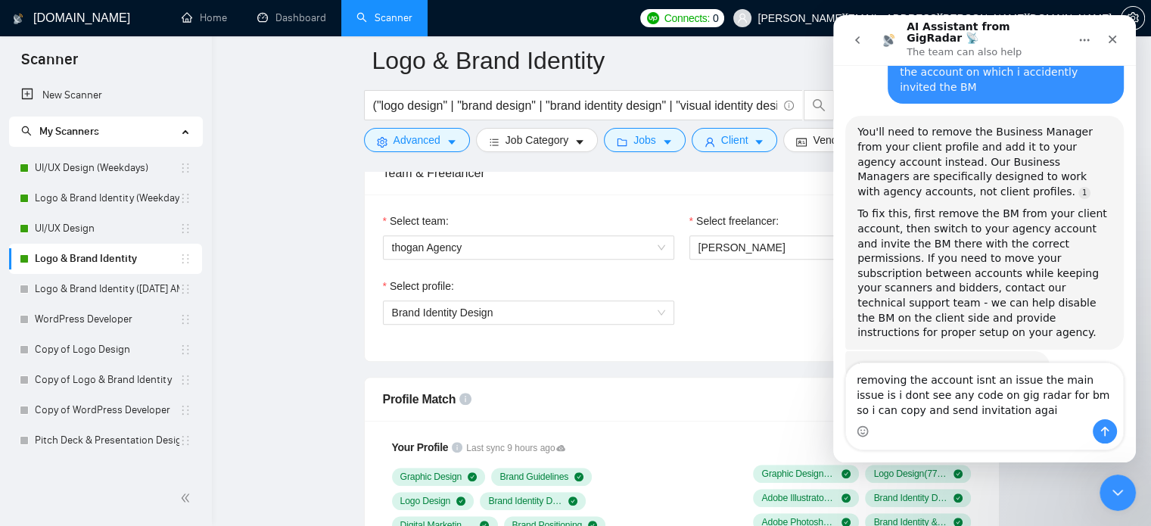
type textarea "removing the account isnt an issue the main issue is i dont see any code on gig…"
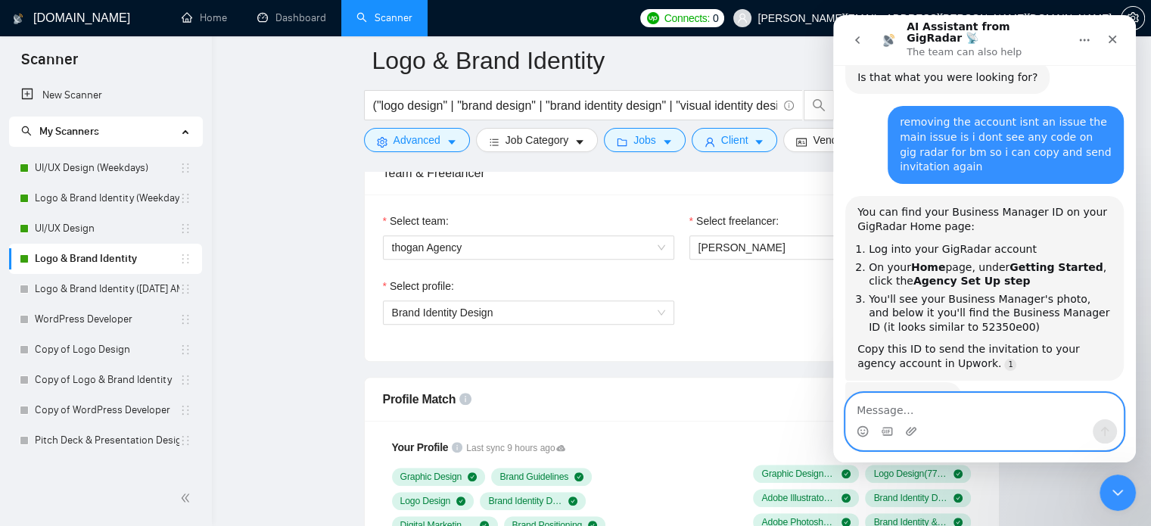
scroll to position [496, 0]
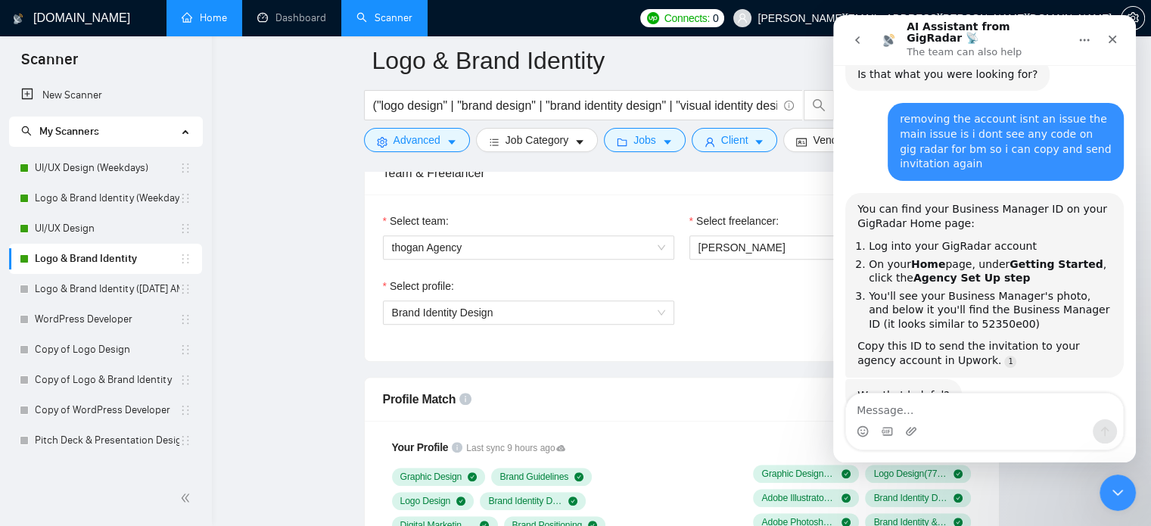
click at [206, 11] on link "Home" at bounding box center [204, 17] width 45 height 13
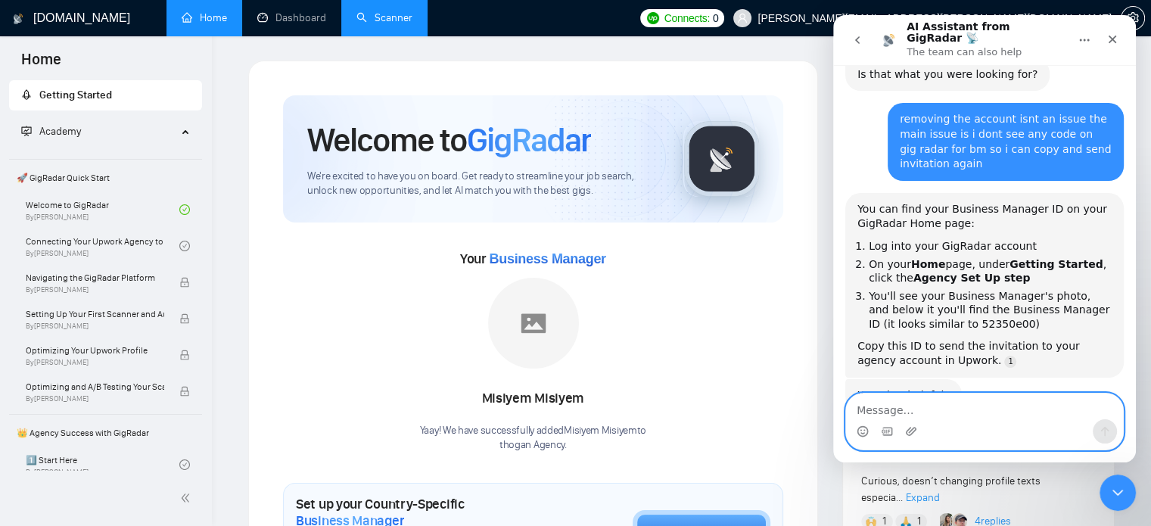
click at [902, 414] on textarea "Message…" at bounding box center [984, 406] width 277 height 26
type textarea "how do i remove first"
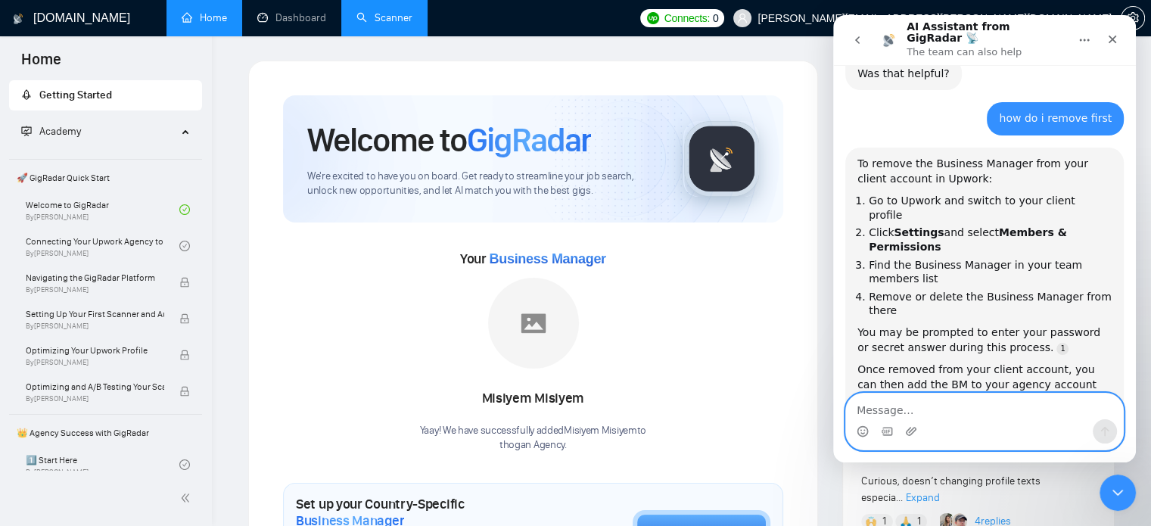
scroll to position [817, 0]
click at [967, 403] on textarea "Message…" at bounding box center [984, 406] width 277 height 26
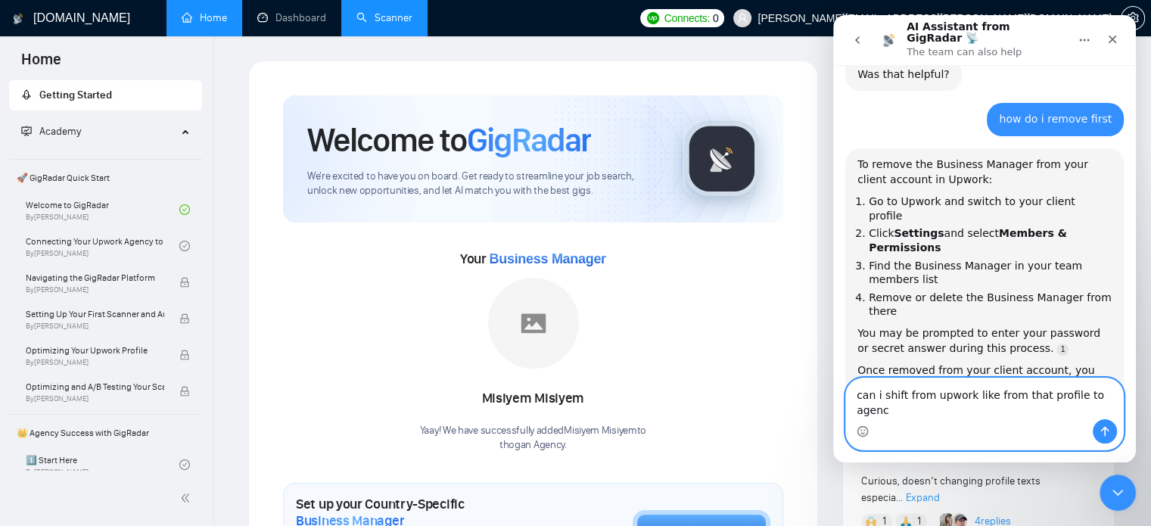
type textarea "can i shift from upwork like from that profile to agency"
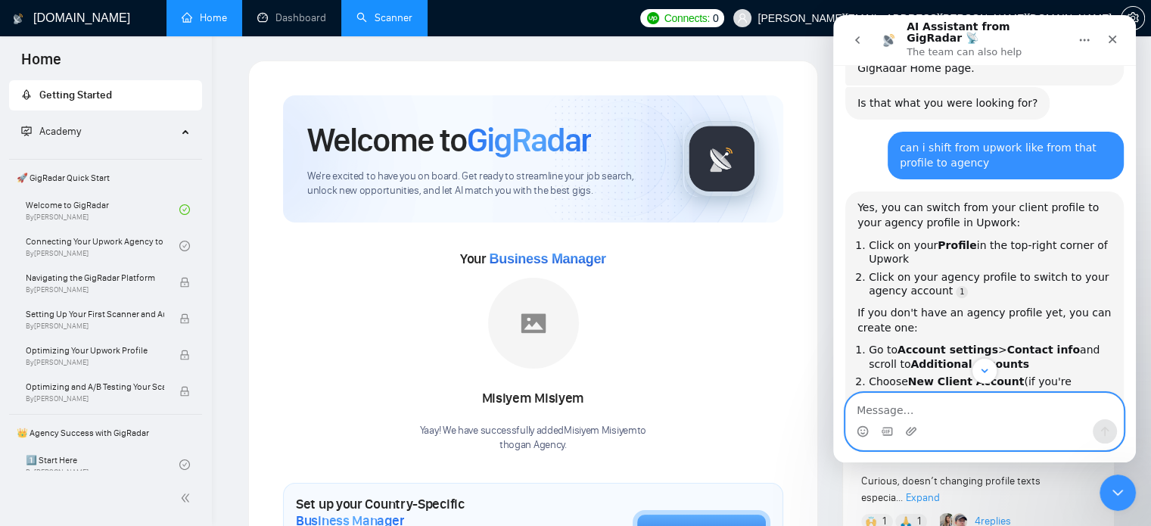
scroll to position [1233, 0]
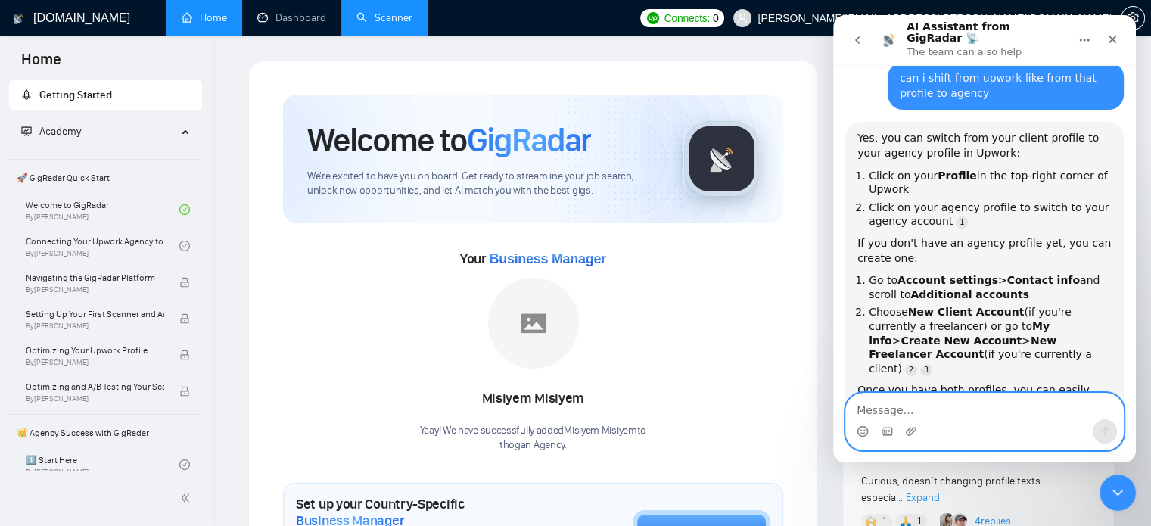
click at [972, 414] on textarea "Message…" at bounding box center [984, 406] width 277 height 26
type textarea "i mean switch bm from one profile to another"
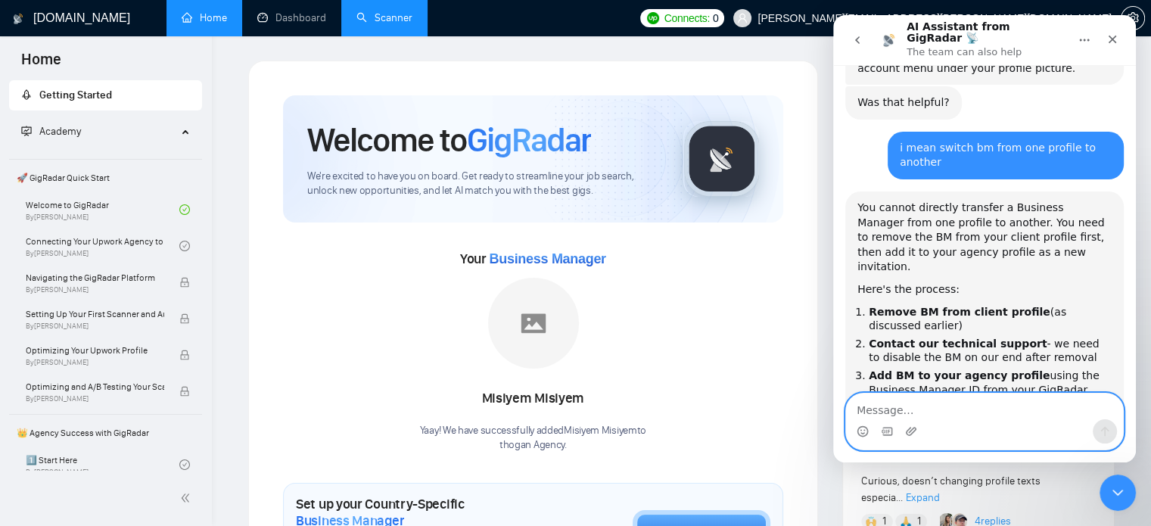
scroll to position [1603, 0]
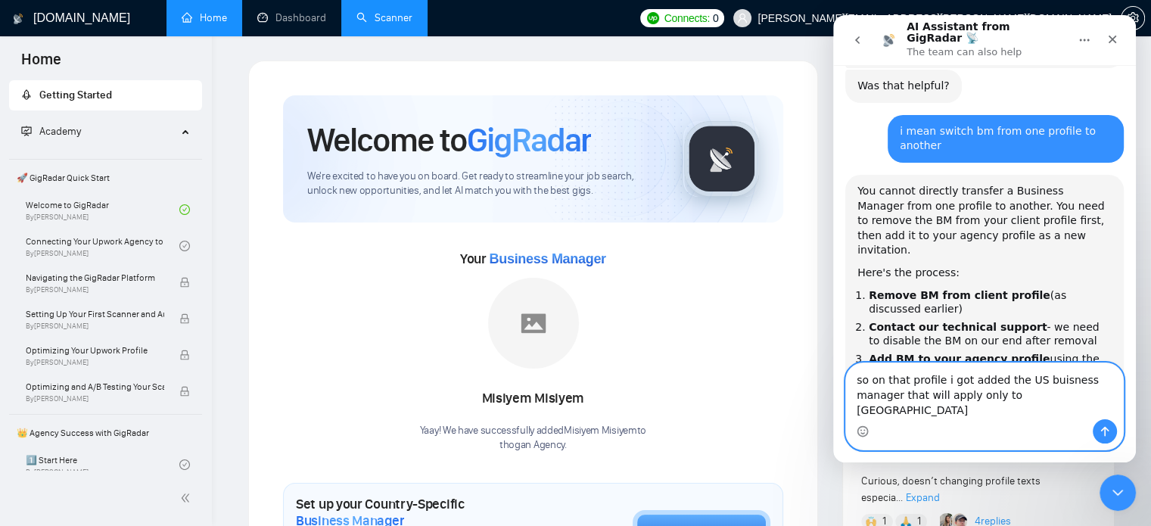
type textarea "so on that profile i got added the US buisness manager that will apply only to …"
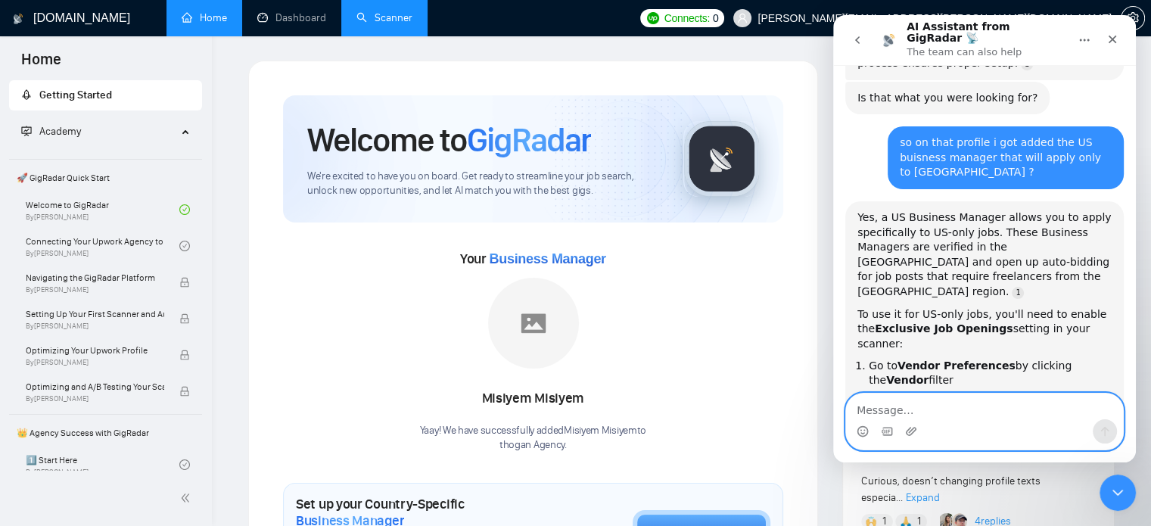
scroll to position [1979, 0]
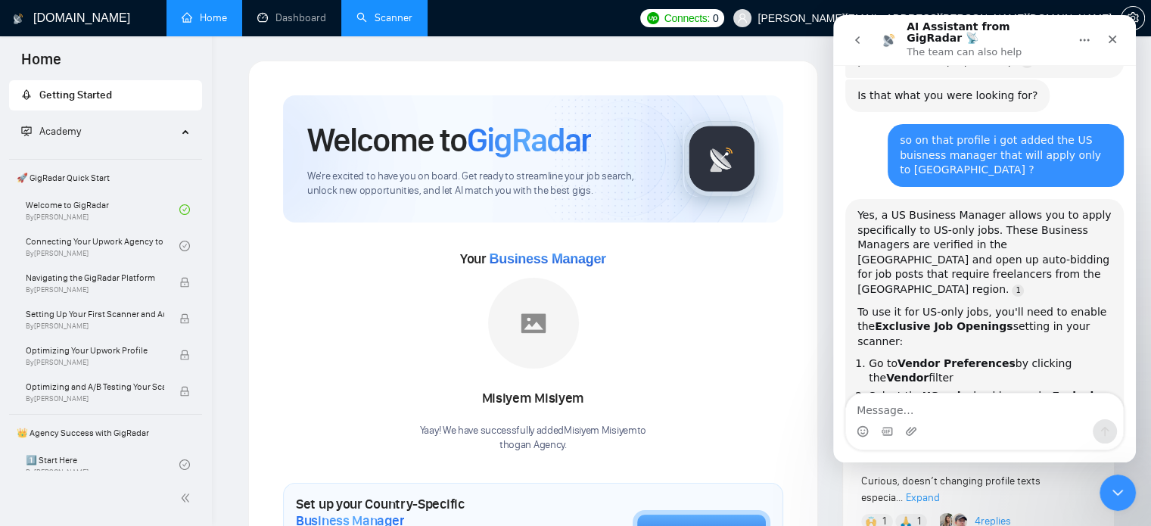
click at [384, 11] on link "Scanner" at bounding box center [384, 17] width 56 height 13
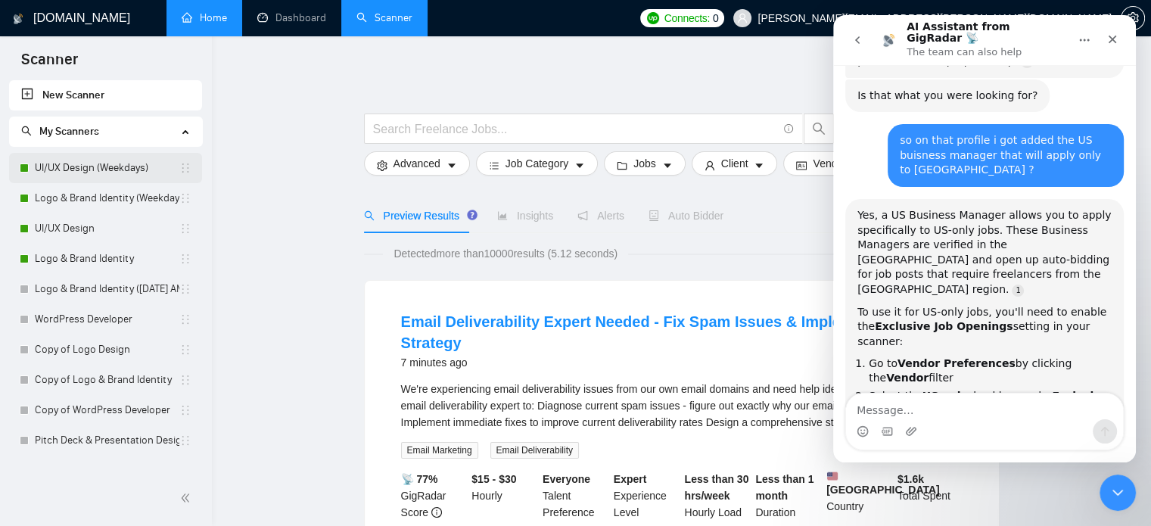
click at [104, 174] on link "UI/UX Design (Weekdays)" at bounding box center [107, 168] width 145 height 30
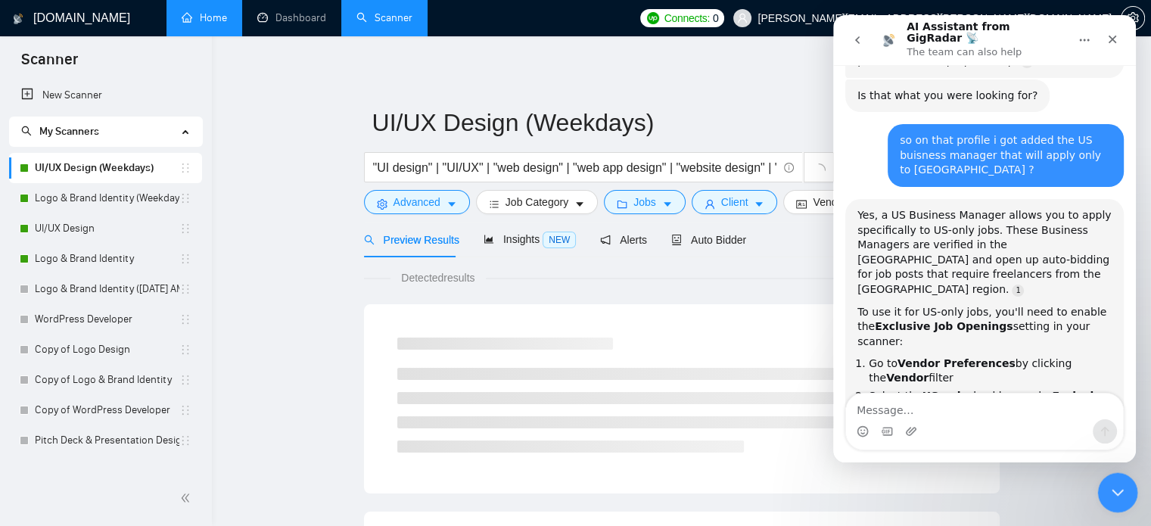
click at [1099, 497] on div "Close Intercom Messenger" at bounding box center [1115, 490] width 36 height 36
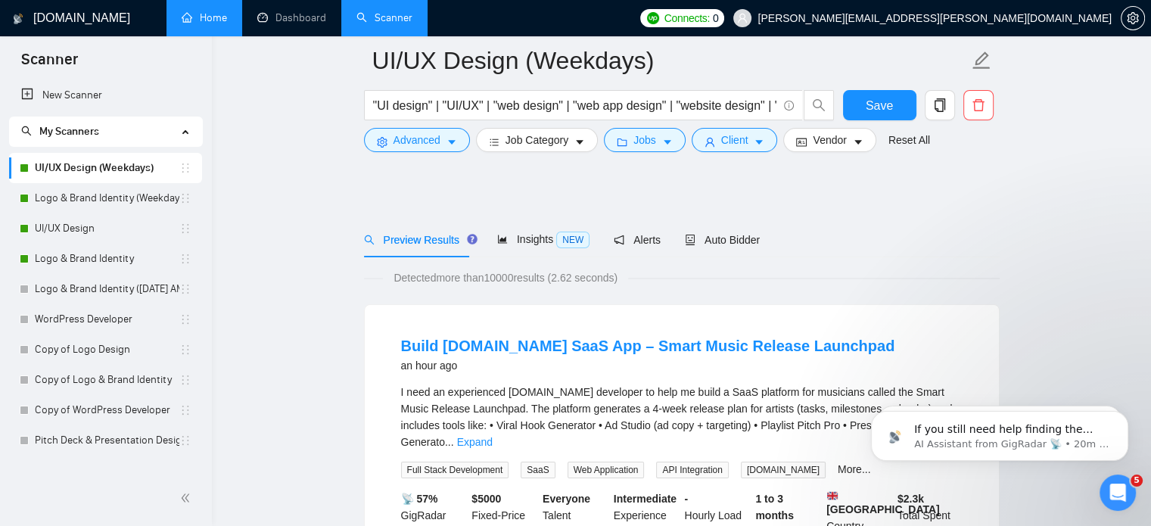
scroll to position [87, 0]
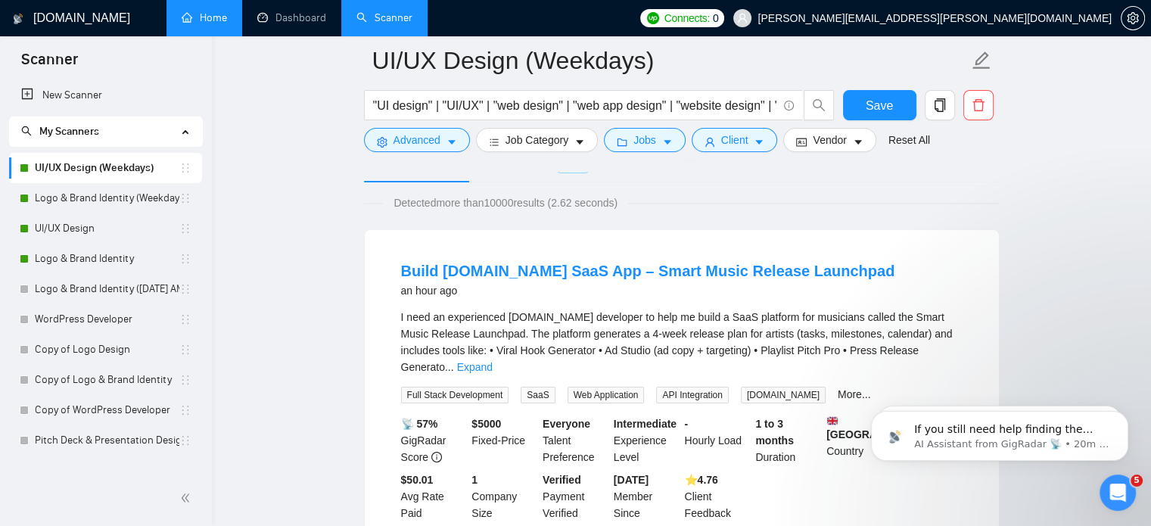
click at [715, 157] on form "UI/UX Design (Weekdays) "UI design" | "UI/UX" | "web design" | "web app design"…" at bounding box center [682, 97] width 636 height 123
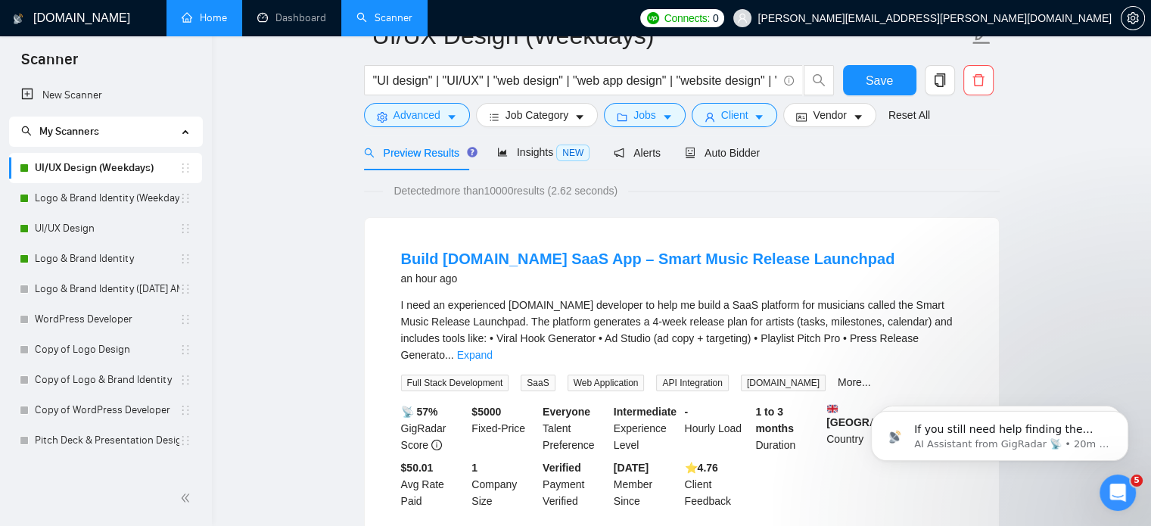
scroll to position [0, 0]
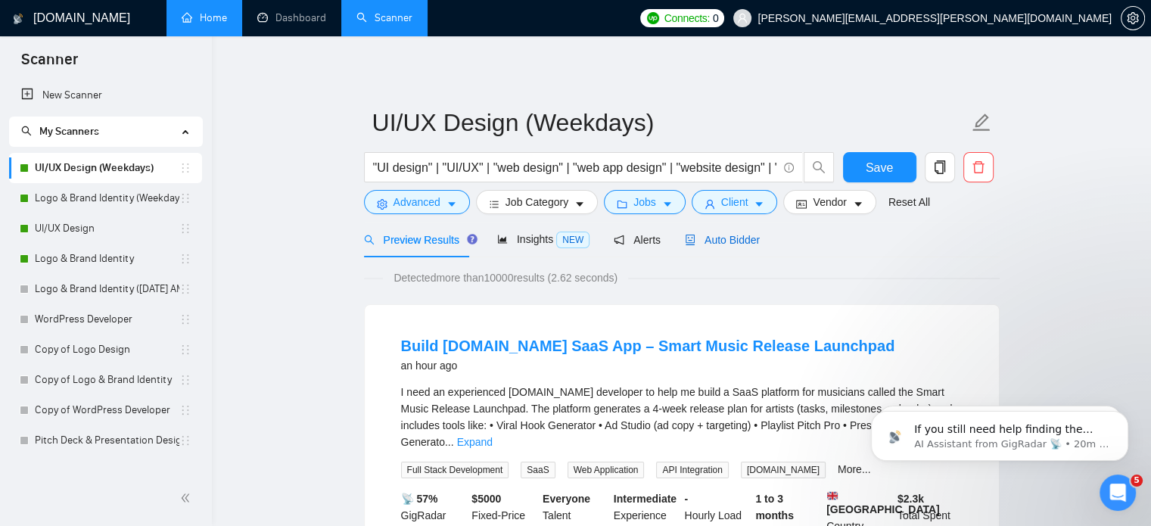
click at [748, 235] on span "Auto Bidder" at bounding box center [722, 240] width 75 height 12
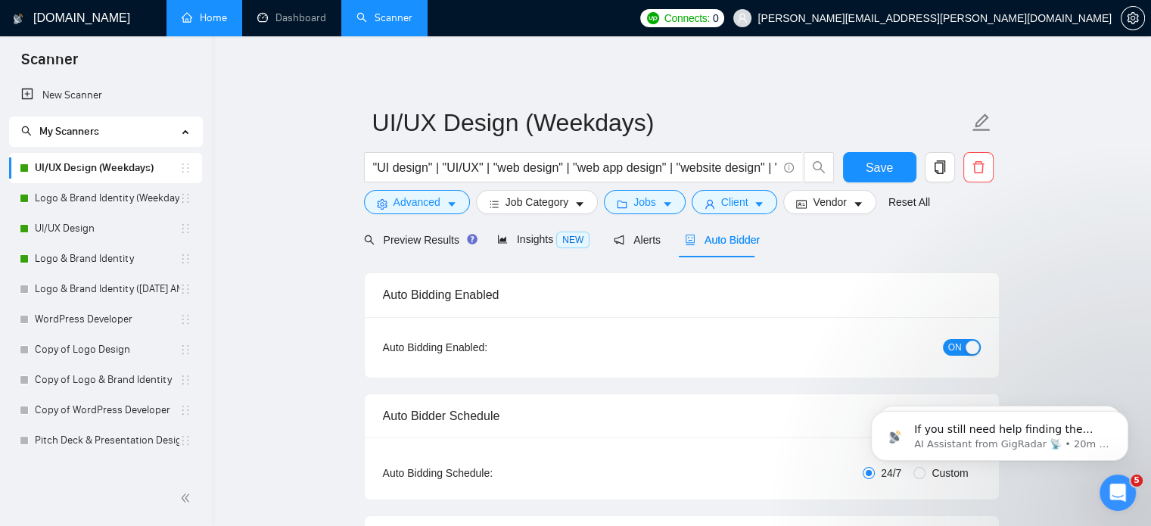
radio input "false"
radio input "true"
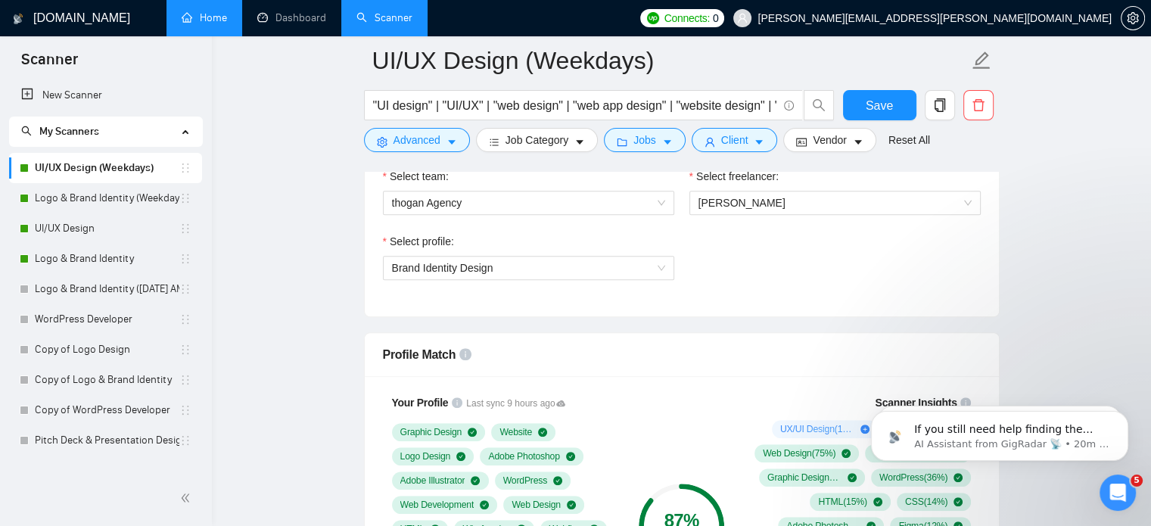
scroll to position [1017, 0]
click at [631, 192] on span "thogan Agency" at bounding box center [528, 202] width 273 height 23
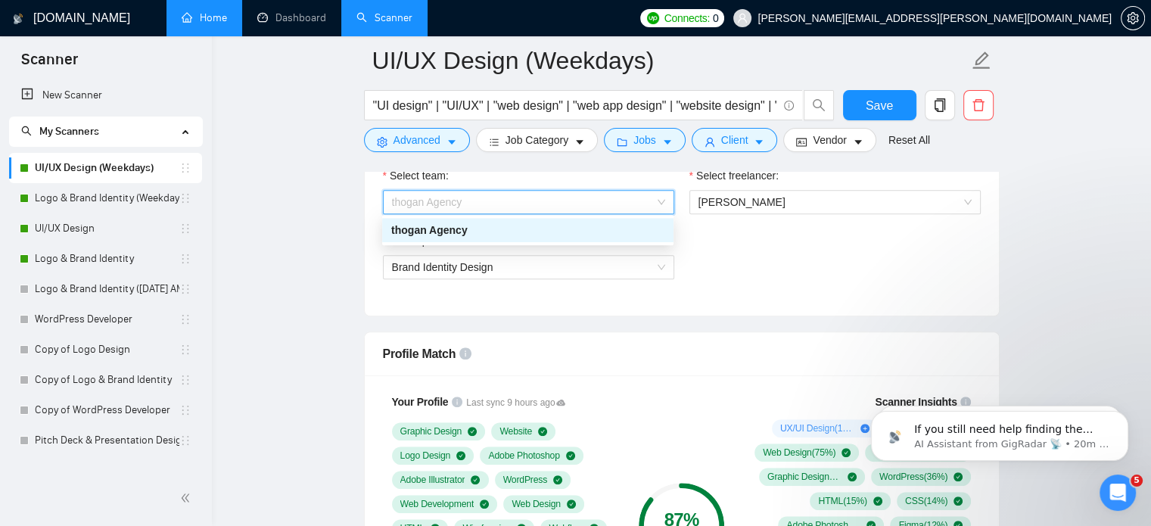
click at [530, 238] on div "thogan Agency" at bounding box center [527, 230] width 291 height 24
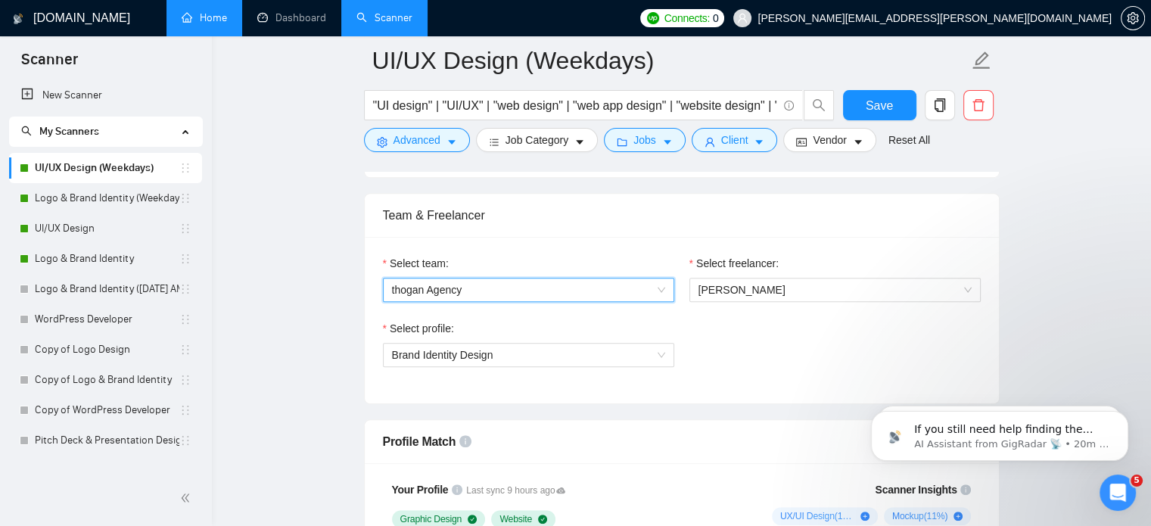
scroll to position [929, 0]
click at [1124, 26] on button "button" at bounding box center [1133, 18] width 24 height 24
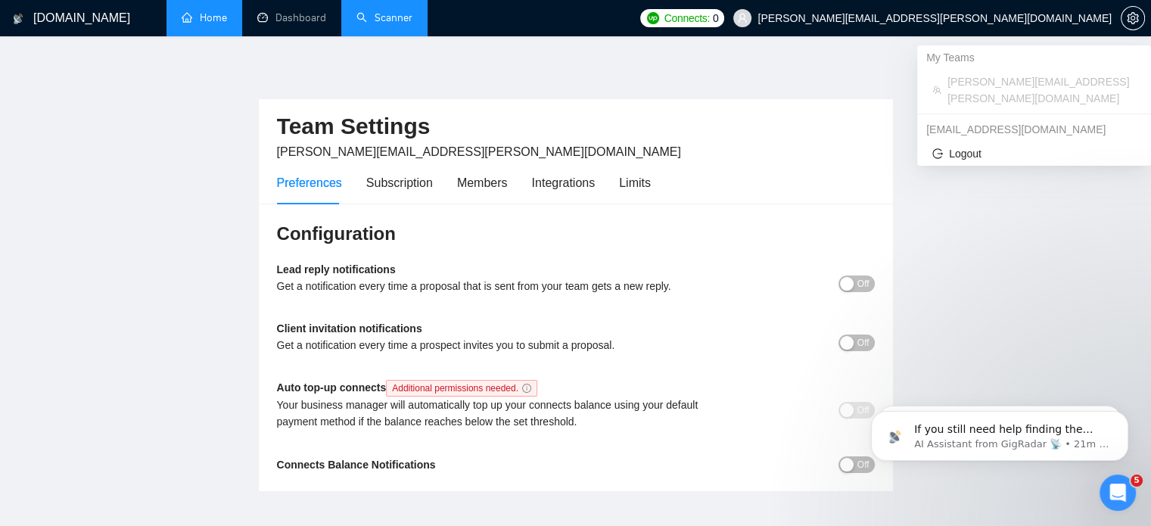
click at [1078, 18] on span "todd.hogan@geeksforgrowth.com" at bounding box center [934, 18] width 354 height 0
click at [959, 145] on span "Logout" at bounding box center [1034, 153] width 204 height 17
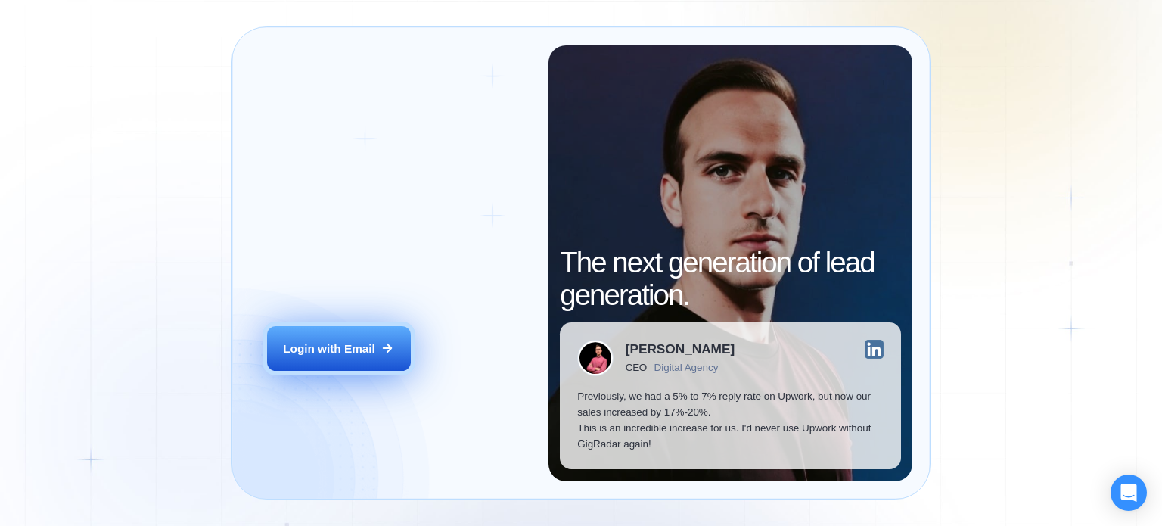
click at [362, 350] on div "Login with Email" at bounding box center [329, 349] width 92 height 16
